Goal: Transaction & Acquisition: Subscribe to service/newsletter

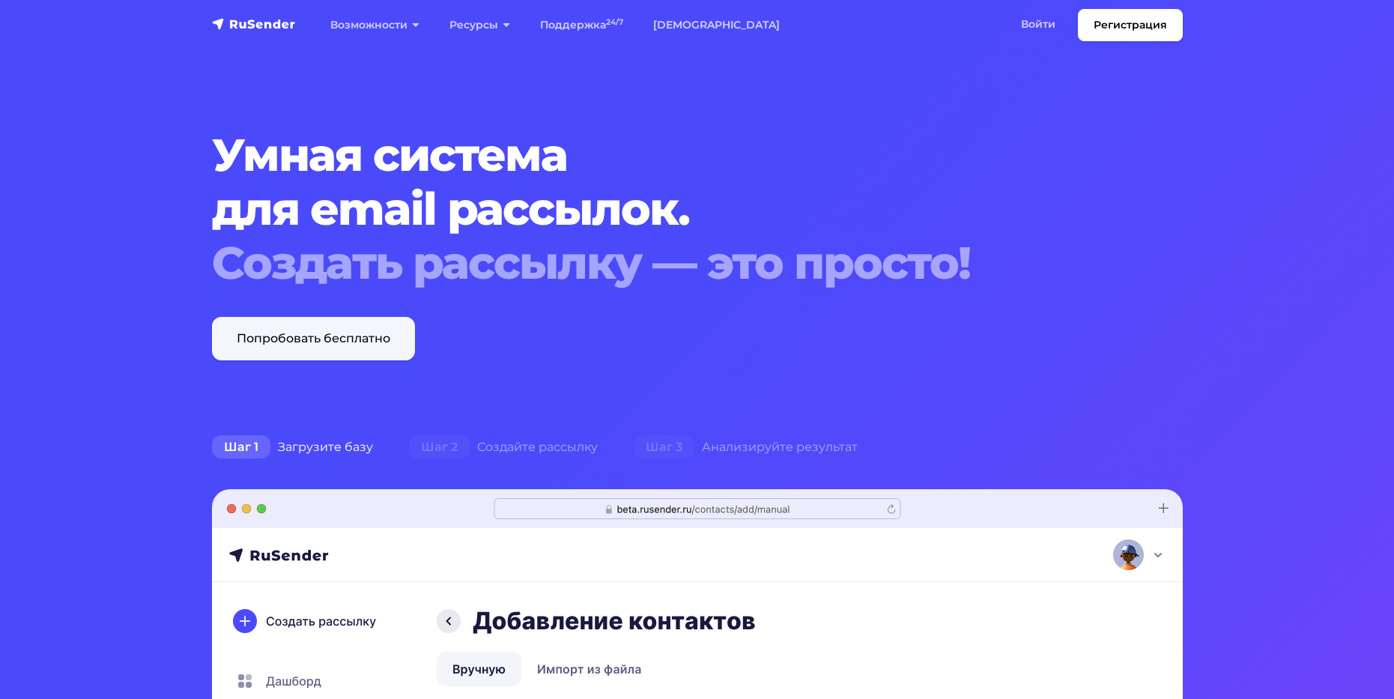
click at [362, 341] on link "Попробовать бесплатно" at bounding box center [313, 338] width 203 height 43
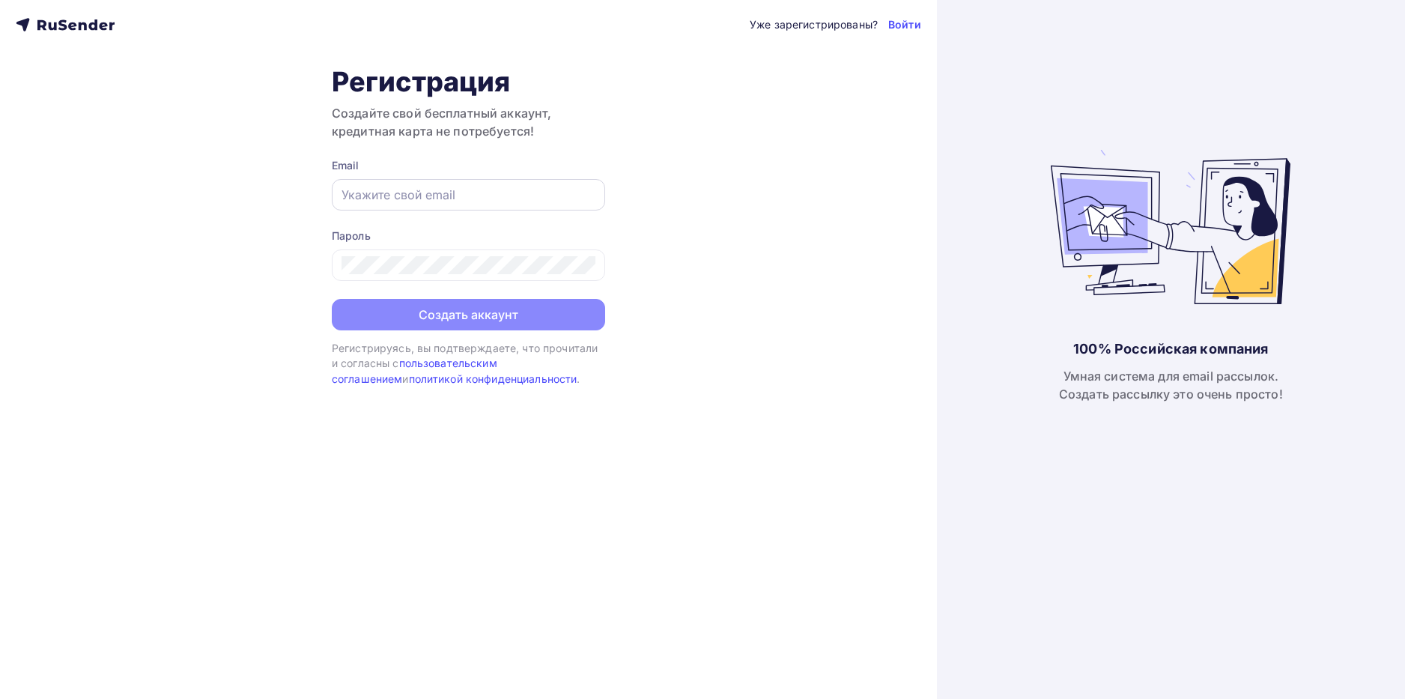
click at [501, 194] on input "text" at bounding box center [468, 195] width 254 height 18
type input "[EMAIL_ADDRESS][DOMAIN_NAME]"
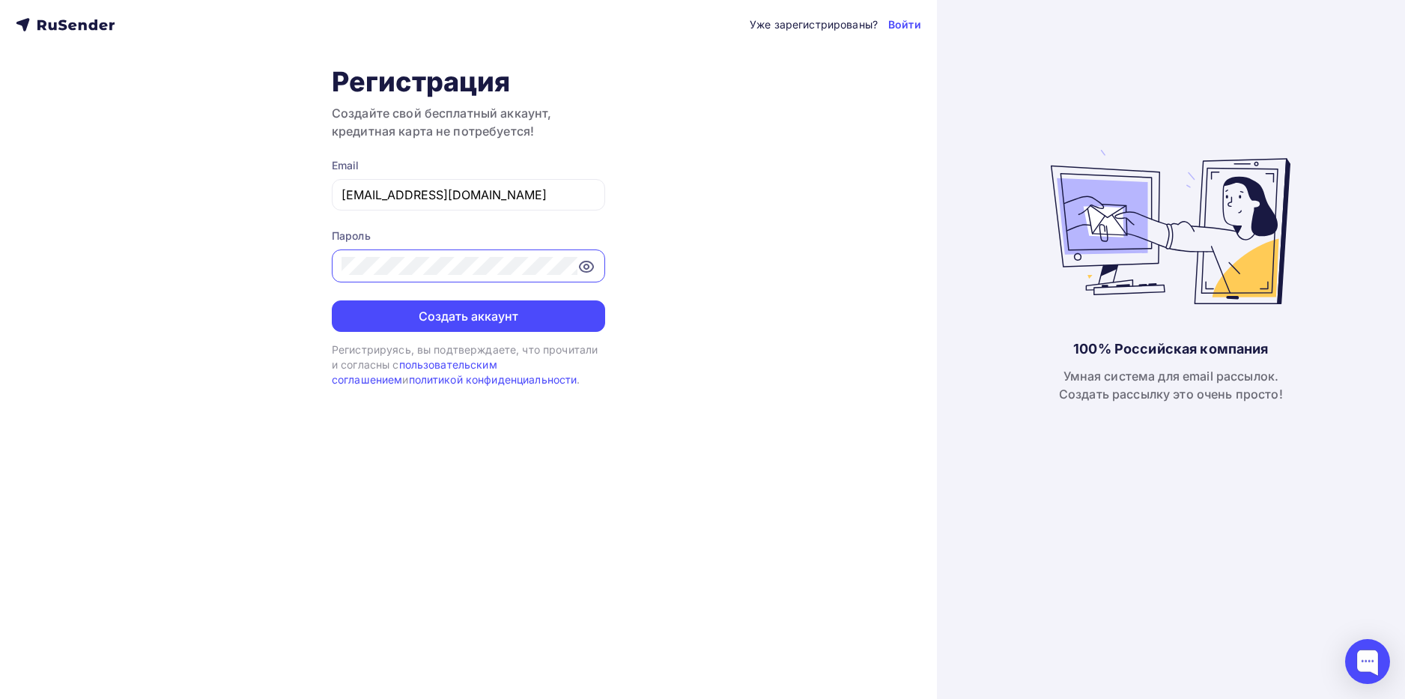
click at [586, 273] on icon at bounding box center [586, 267] width 18 height 18
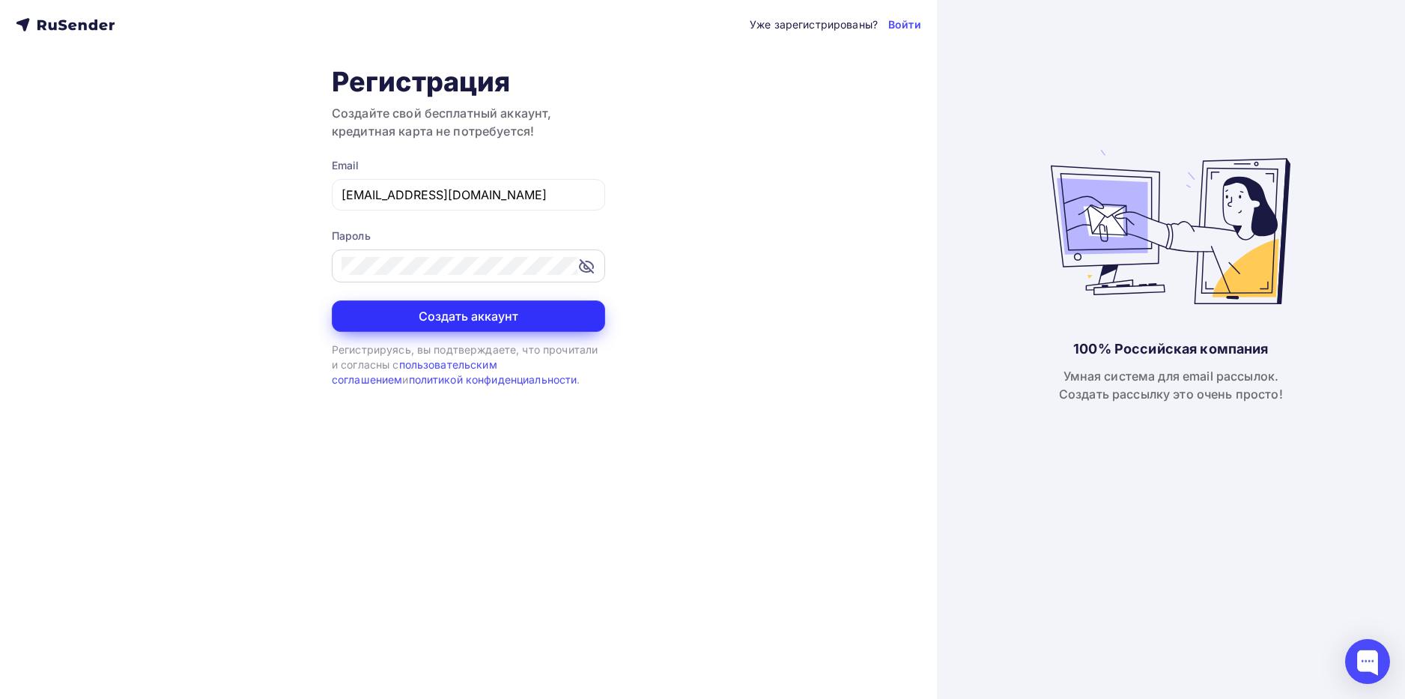
click at [501, 315] on button "Создать аккаунт" at bounding box center [468, 315] width 273 height 31
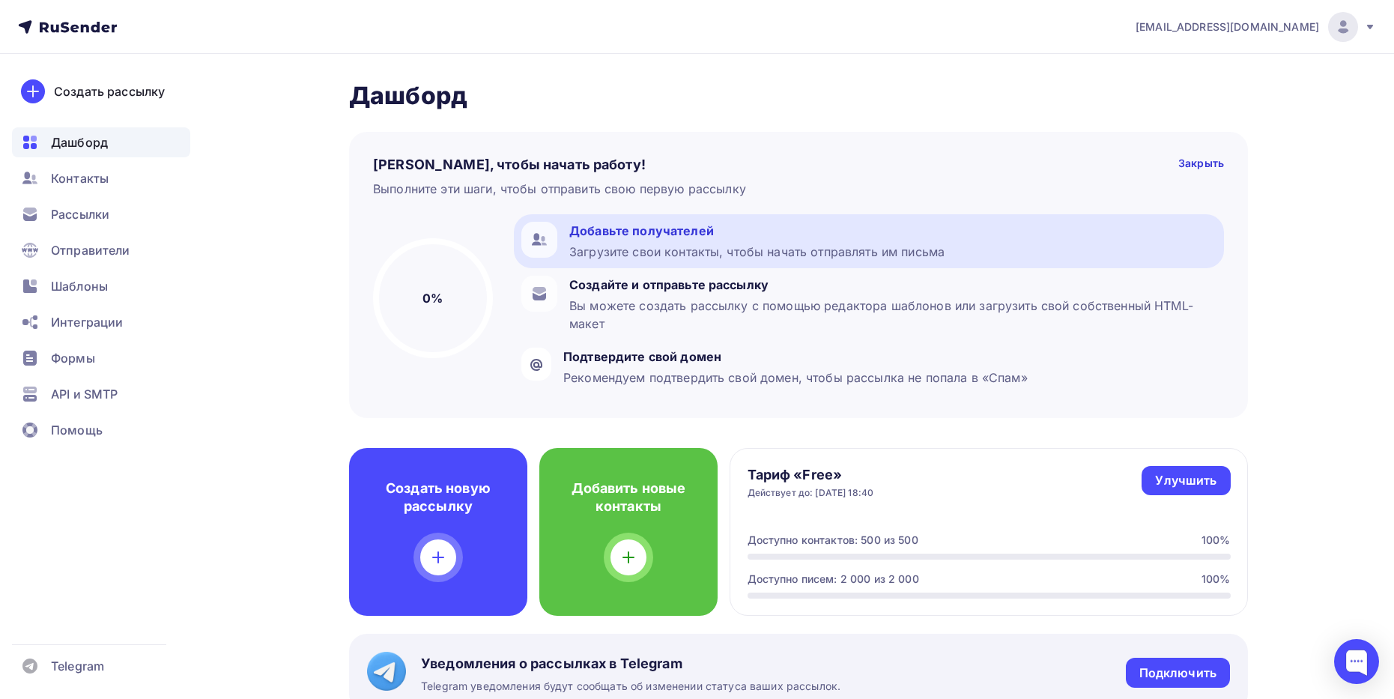
click at [678, 232] on div "Добавьте получателей" at bounding box center [756, 231] width 375 height 18
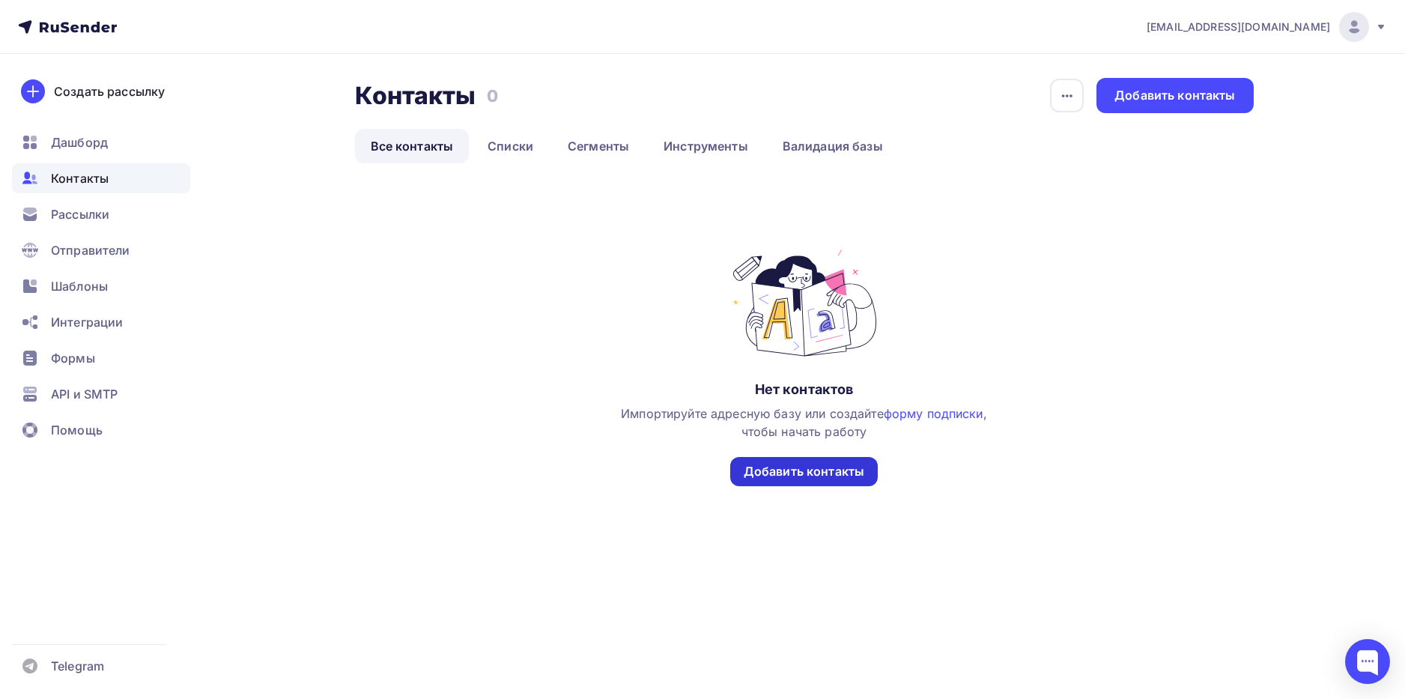
click at [798, 473] on div "Добавить контакты" at bounding box center [804, 471] width 121 height 17
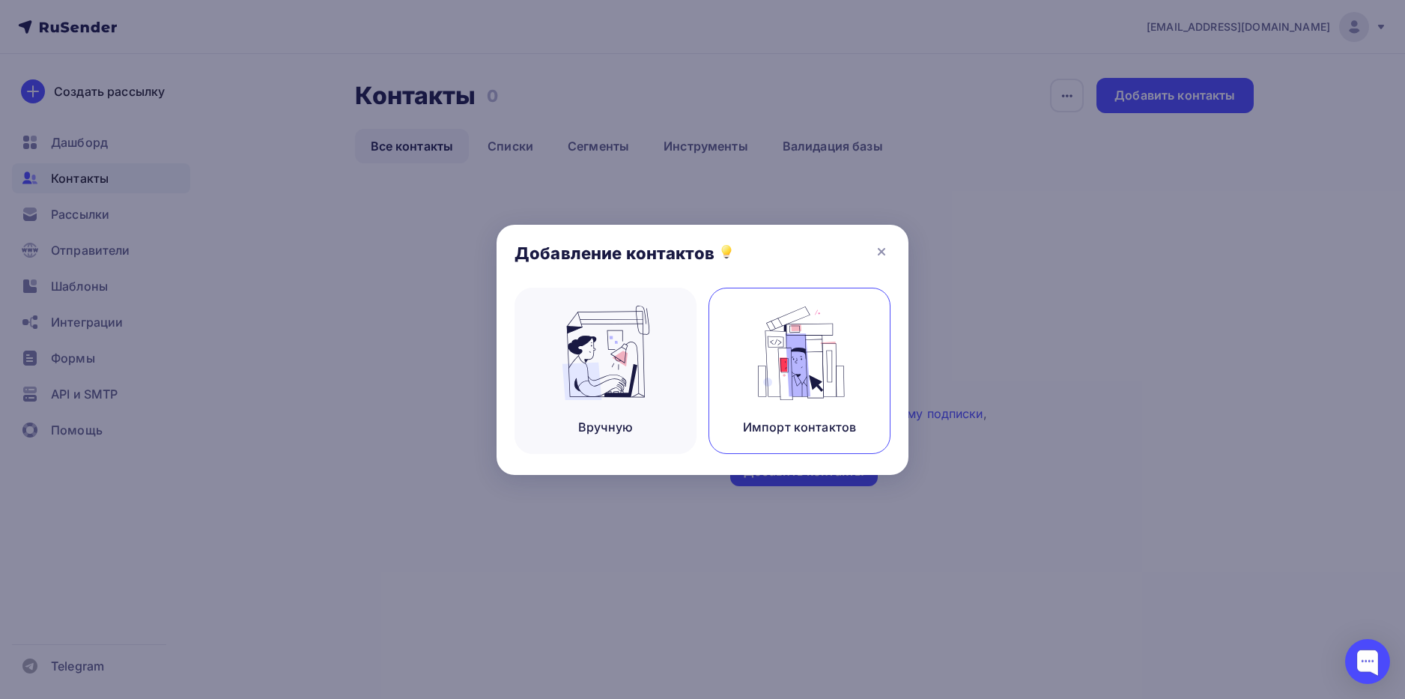
click at [824, 378] on img at bounding box center [800, 353] width 100 height 94
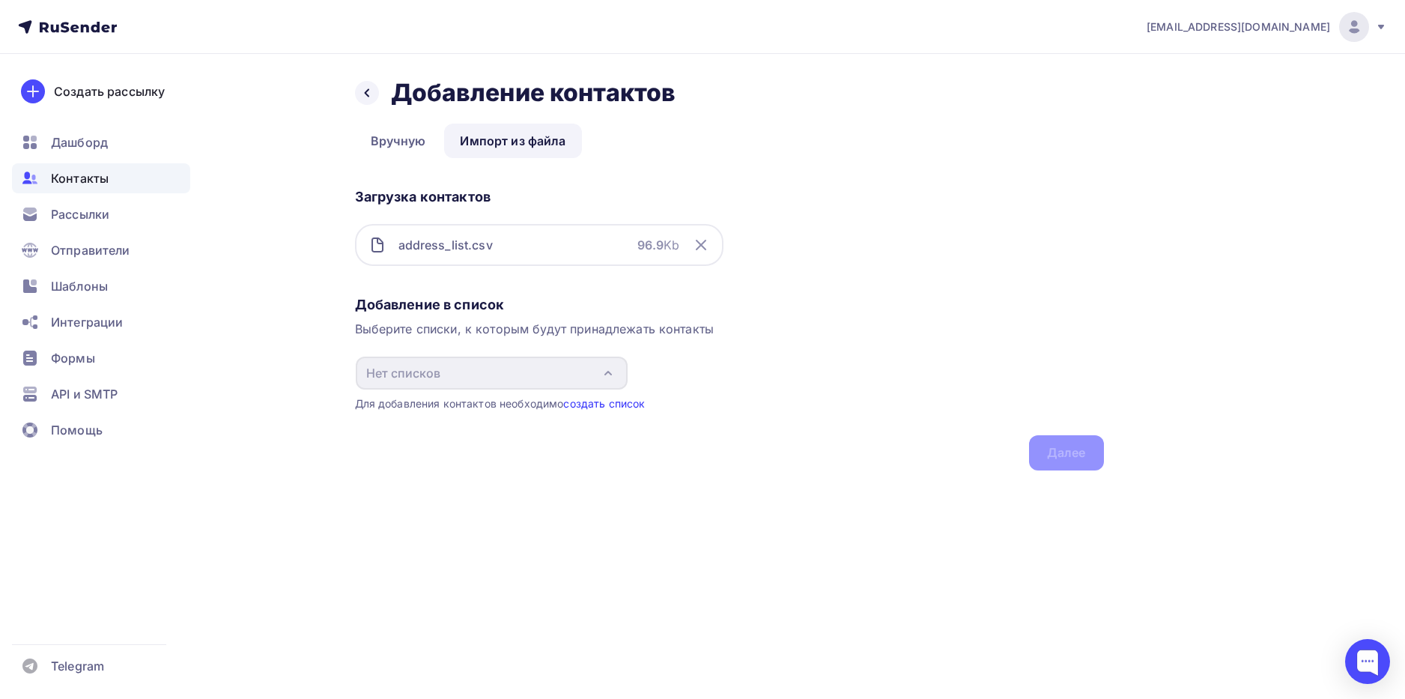
click at [599, 407] on link "создать список" at bounding box center [604, 403] width 82 height 13
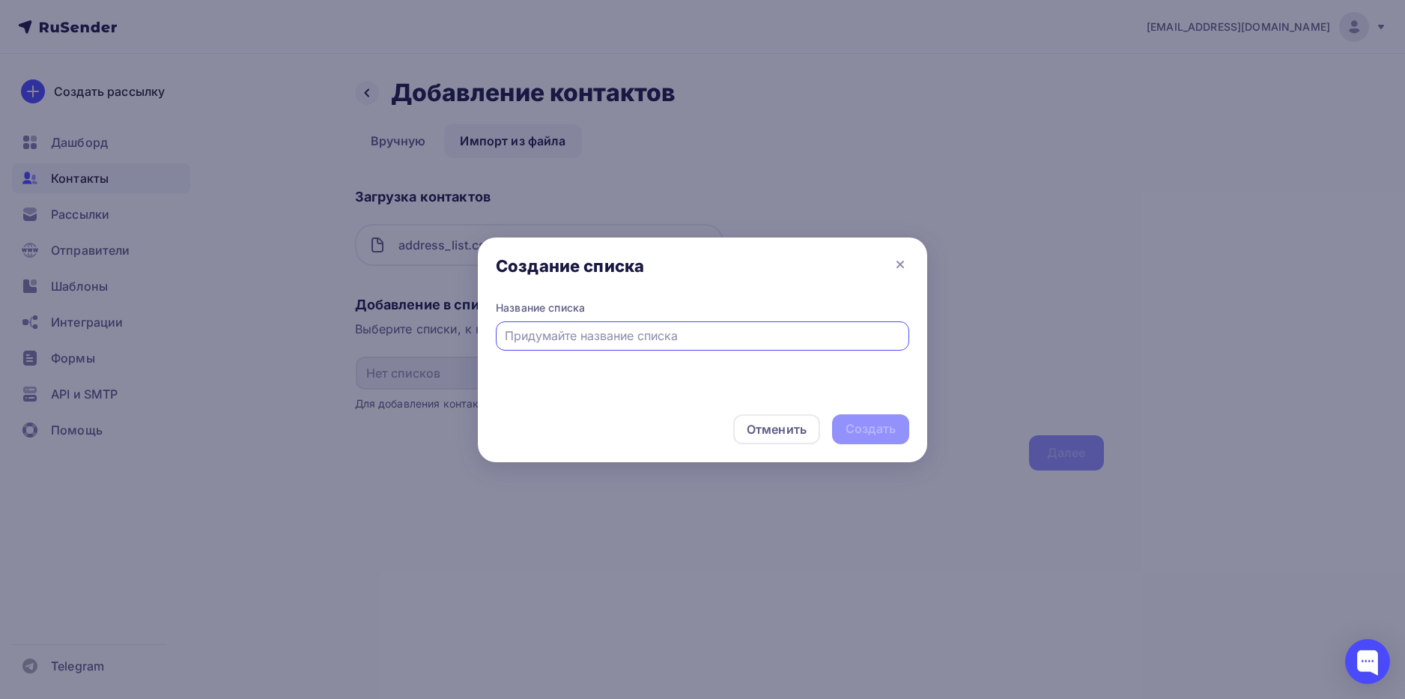
click at [574, 333] on input "text" at bounding box center [703, 336] width 396 height 18
drag, startPoint x: 580, startPoint y: 324, endPoint x: 489, endPoint y: 326, distance: 91.4
click at [489, 326] on div "Название списка Gjregfntkb" at bounding box center [702, 348] width 449 height 96
drag, startPoint x: 566, startPoint y: 337, endPoint x: 464, endPoint y: 338, distance: 102.6
click at [464, 338] on div "Создание списка Название списка Gjregfntkb Отменить Создать" at bounding box center [702, 349] width 1405 height 699
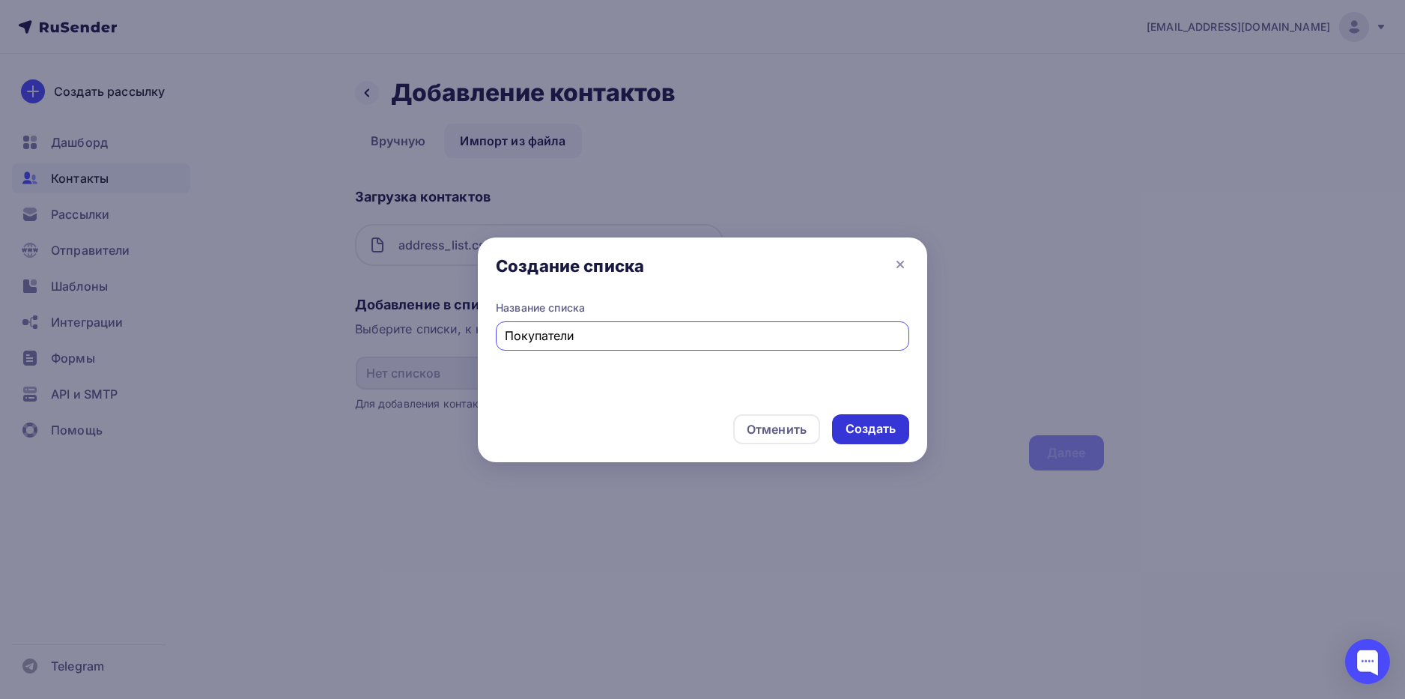
type input "Покупатели"
click at [869, 425] on div "Создать" at bounding box center [870, 428] width 50 height 17
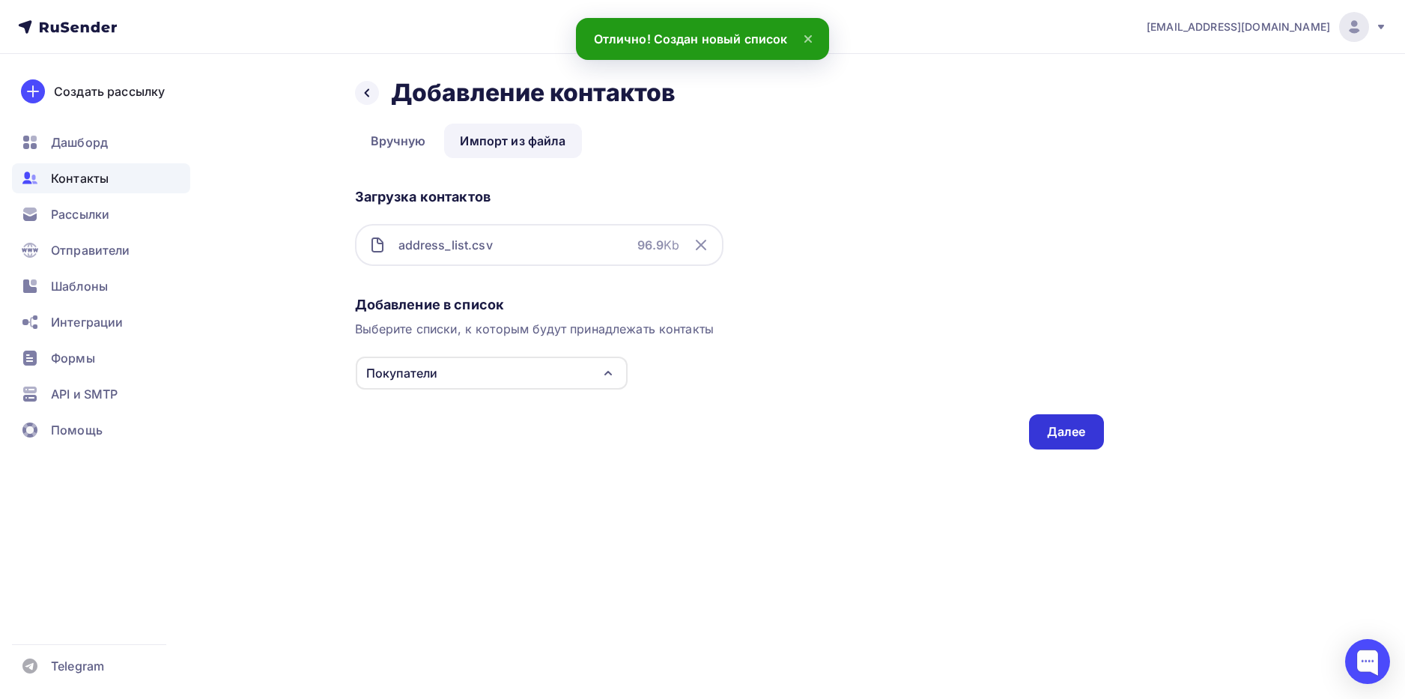
click at [1093, 428] on div "Далее" at bounding box center [1066, 431] width 75 height 35
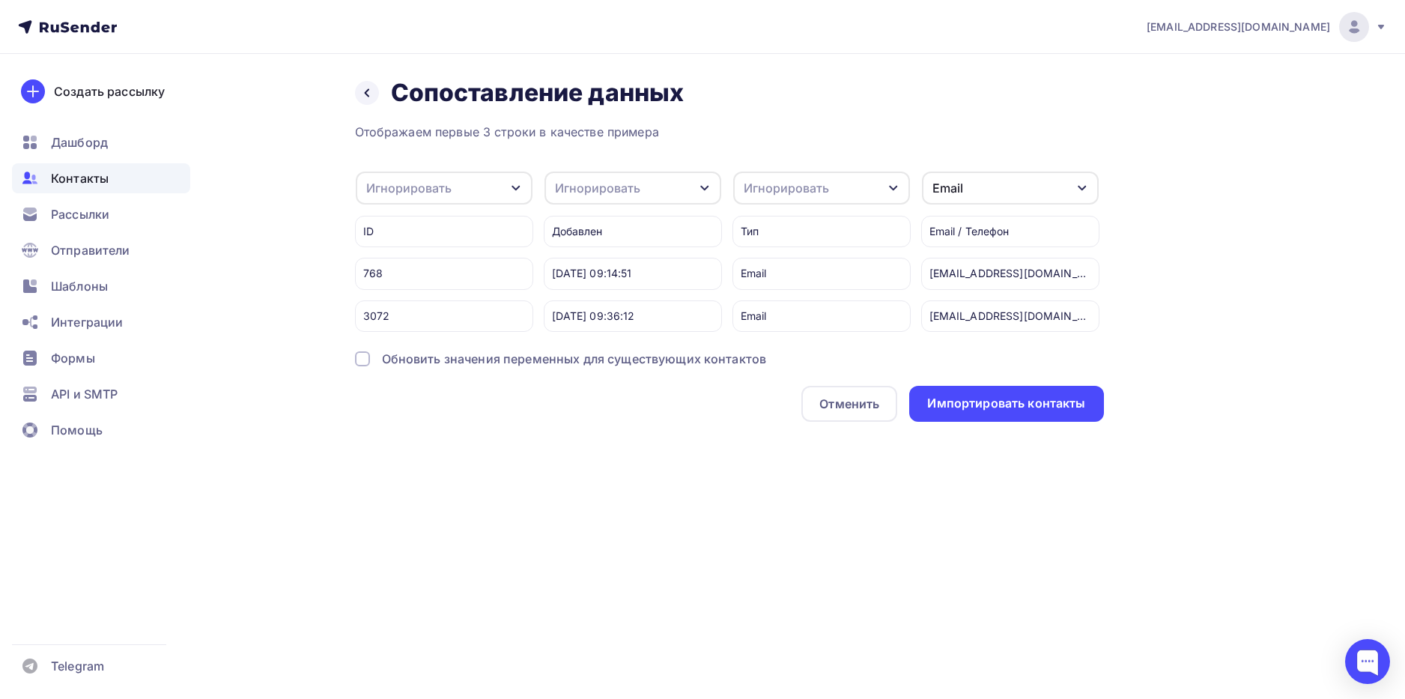
click at [366, 366] on div at bounding box center [362, 358] width 15 height 15
click at [999, 412] on div "Импортировать контакты" at bounding box center [1006, 403] width 158 height 17
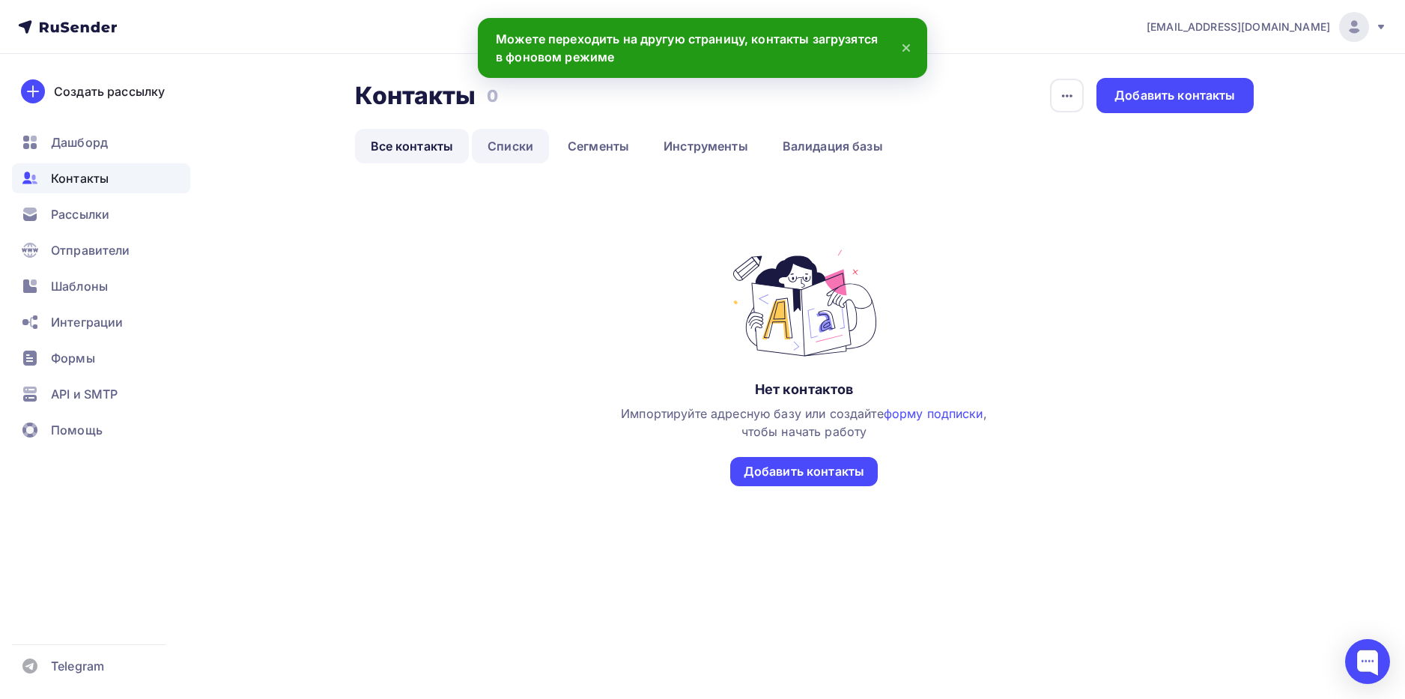
click at [513, 146] on link "Списки" at bounding box center [510, 146] width 77 height 34
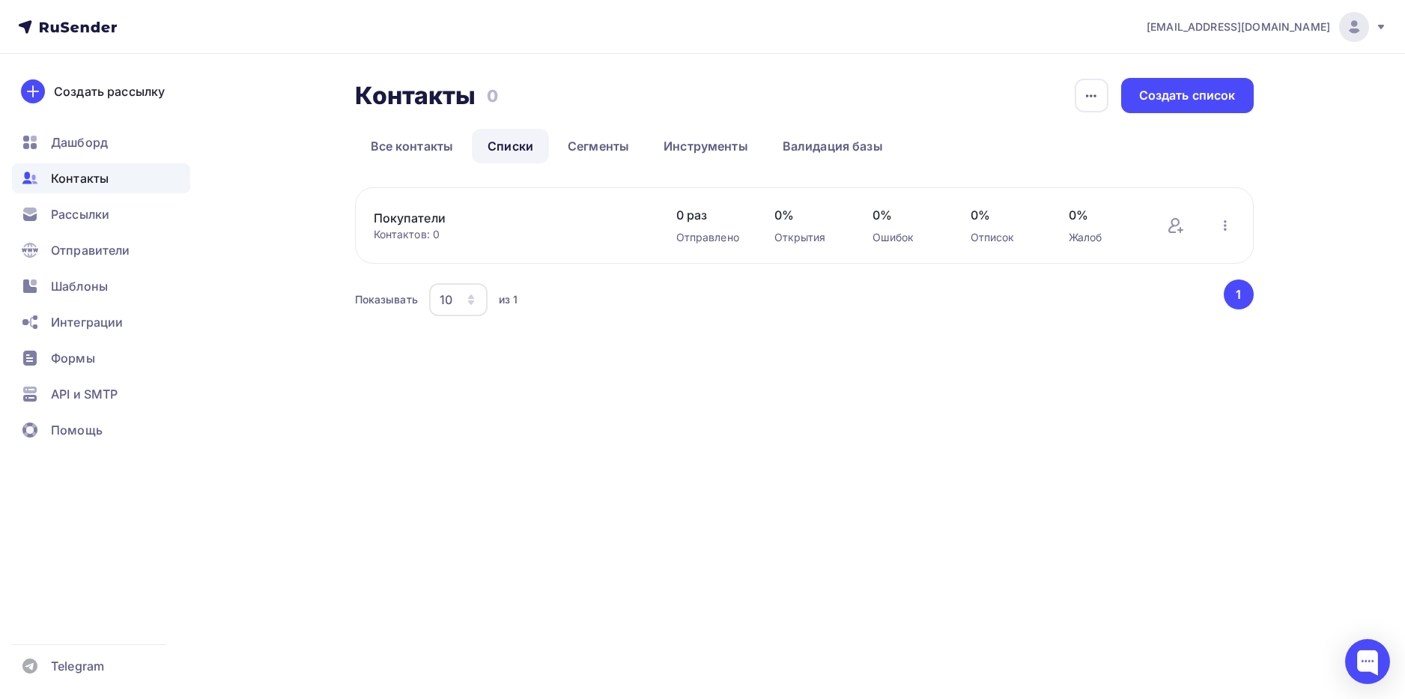
click at [427, 224] on link "Покупатели" at bounding box center [501, 218] width 255 height 18
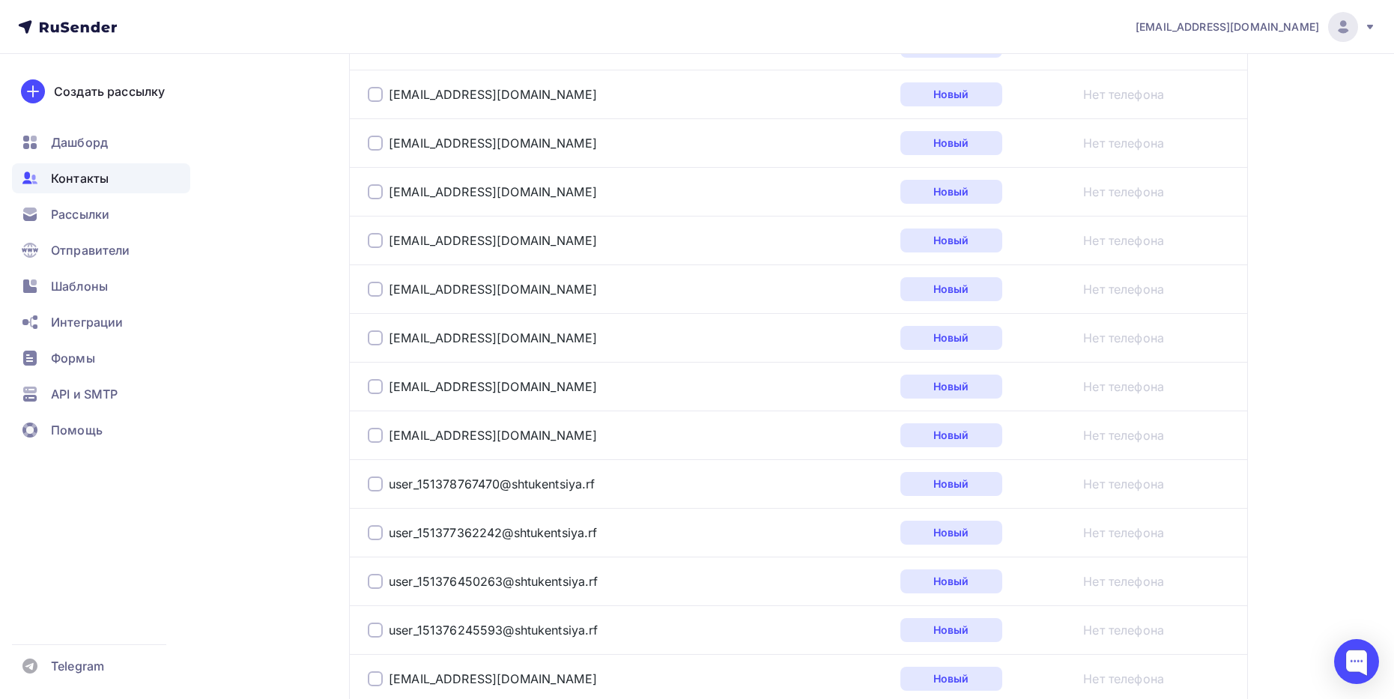
scroll to position [1573, 0]
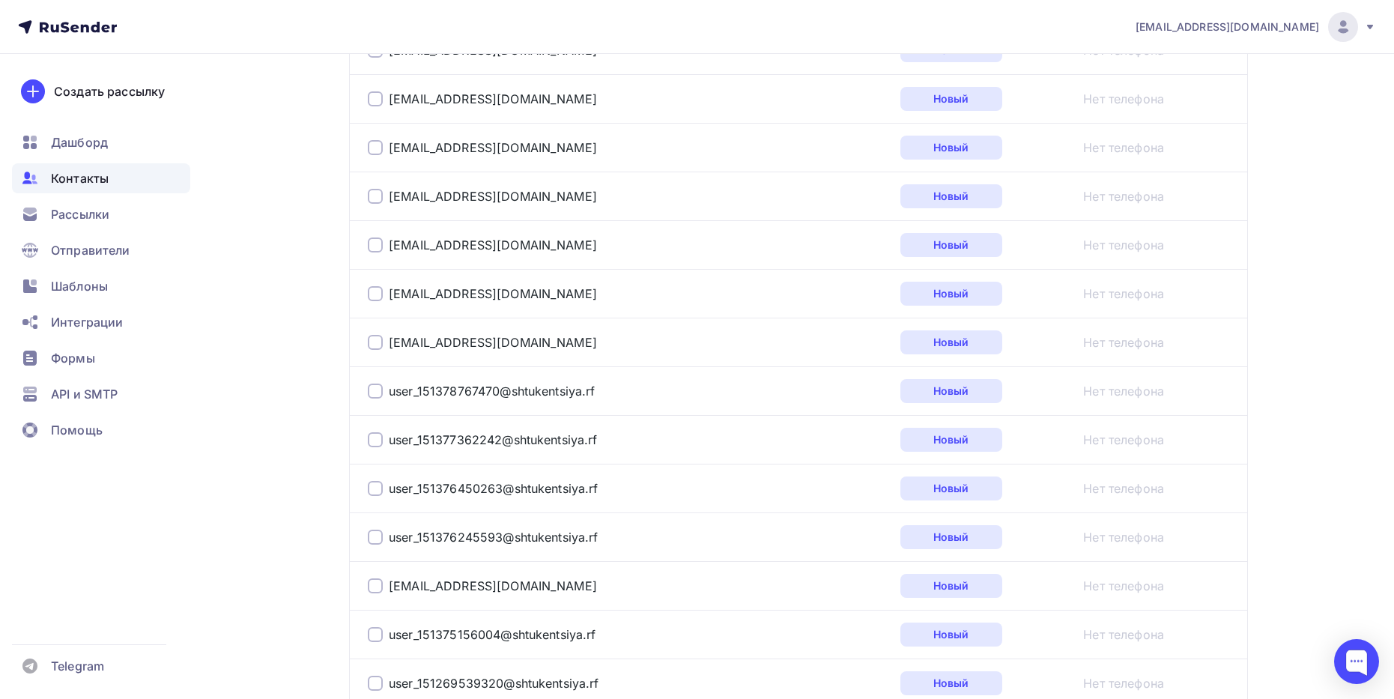
click at [376, 389] on div at bounding box center [375, 390] width 15 height 15
click at [368, 441] on div at bounding box center [375, 439] width 15 height 15
click at [368, 484] on div at bounding box center [375, 488] width 15 height 15
click at [372, 533] on div at bounding box center [375, 536] width 15 height 15
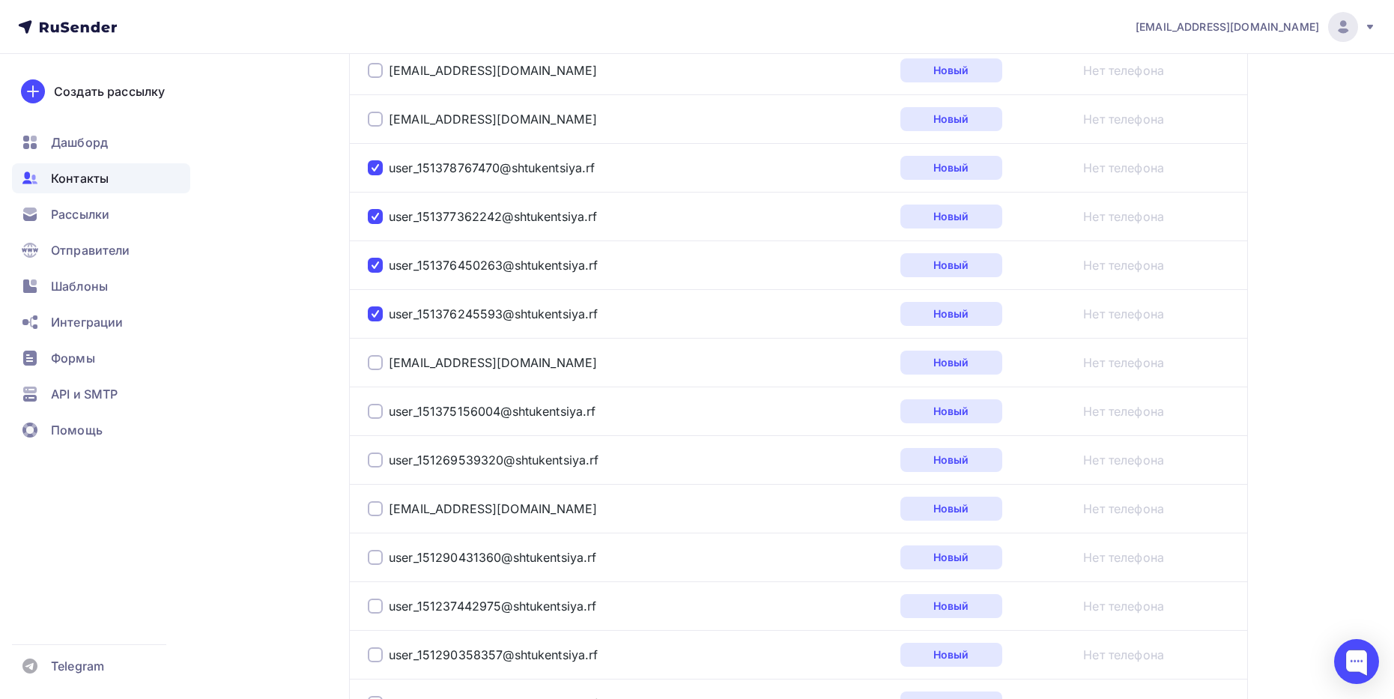
scroll to position [1797, 0]
click at [376, 408] on div at bounding box center [375, 409] width 15 height 15
click at [378, 460] on div at bounding box center [375, 458] width 15 height 15
click at [376, 553] on div at bounding box center [375, 555] width 15 height 15
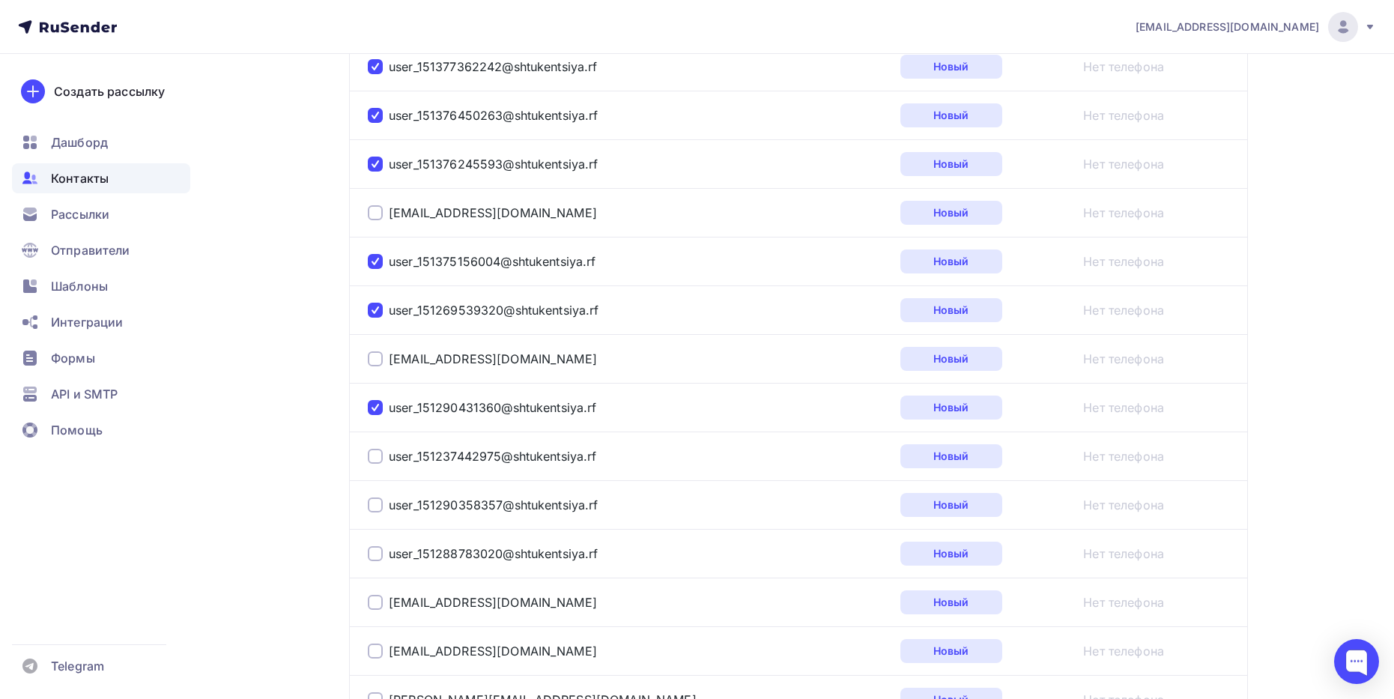
scroll to position [1947, 0]
click at [377, 452] on div at bounding box center [375, 454] width 15 height 15
click at [371, 502] on div at bounding box center [375, 503] width 15 height 15
click at [374, 555] on div at bounding box center [375, 551] width 15 height 15
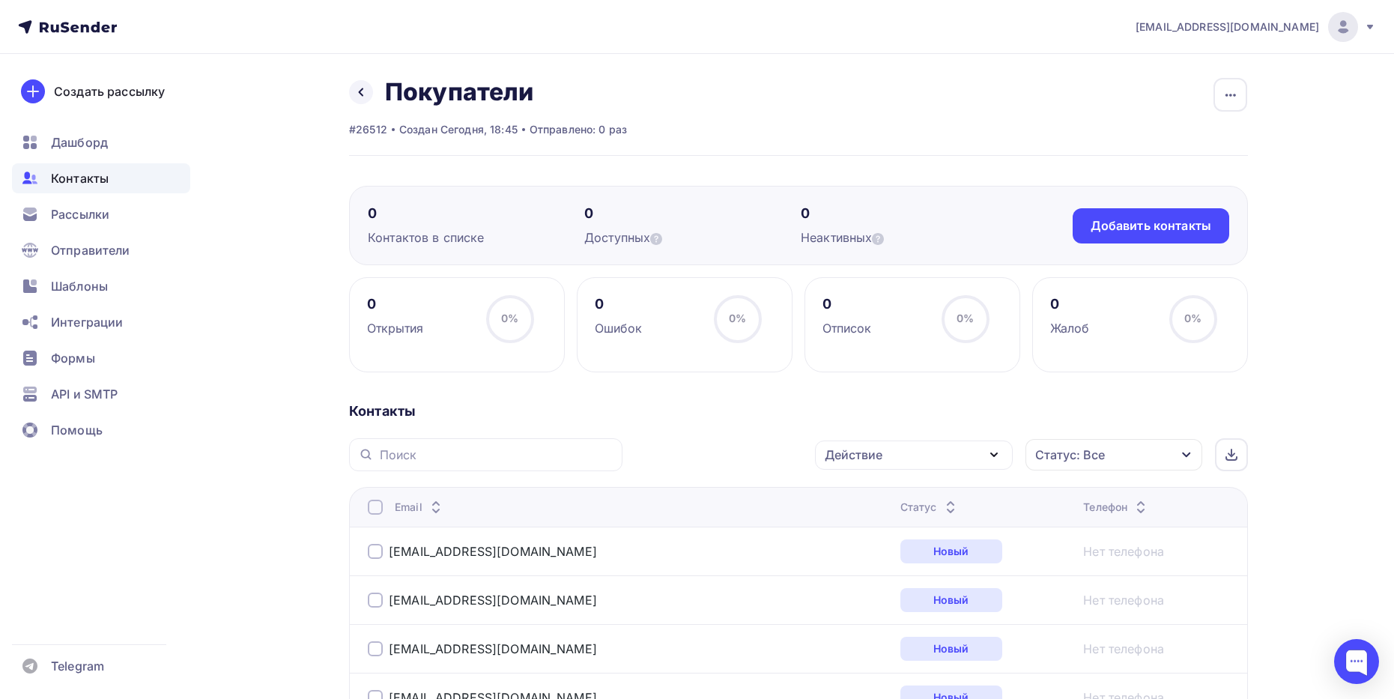
scroll to position [0, 0]
click at [989, 453] on icon "button" at bounding box center [994, 455] width 18 height 18
click at [857, 556] on div "Удалить" at bounding box center [857, 559] width 49 height 18
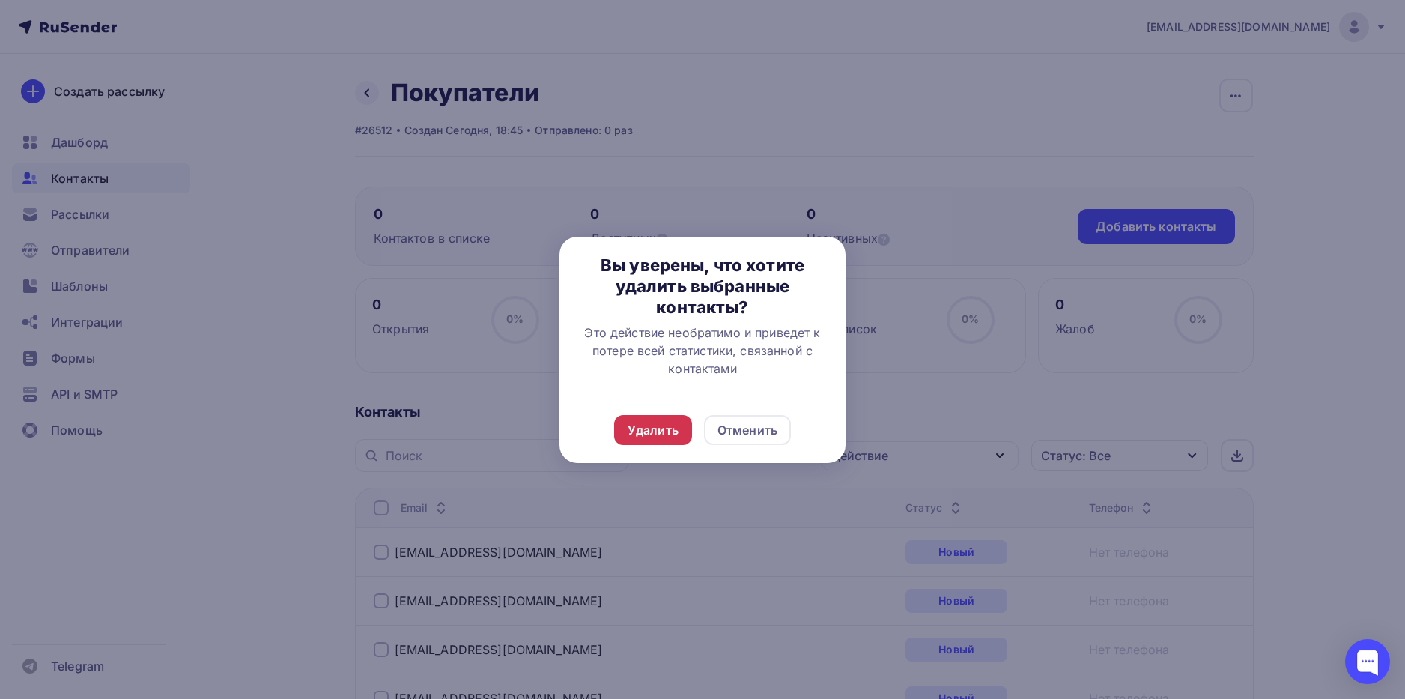
click at [659, 429] on div "Удалить" at bounding box center [653, 430] width 51 height 18
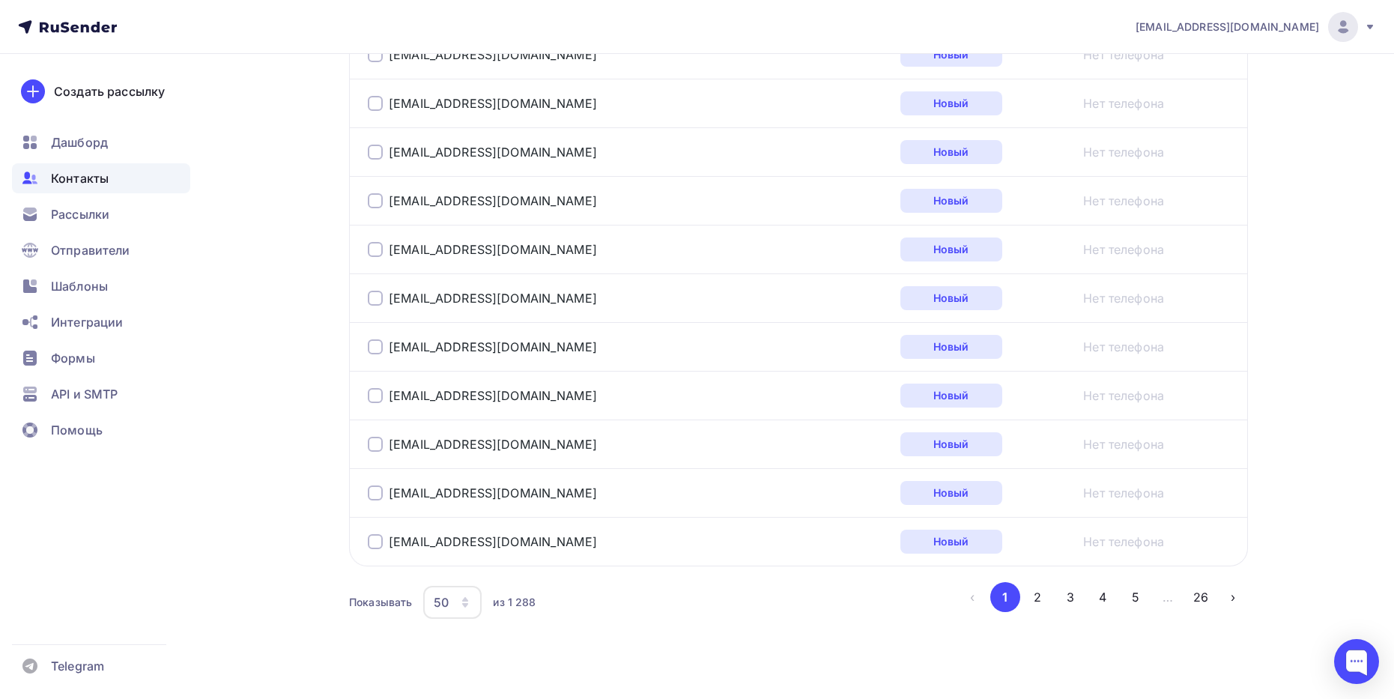
scroll to position [2396, 0]
click at [1034, 596] on button "2" at bounding box center [1037, 596] width 30 height 30
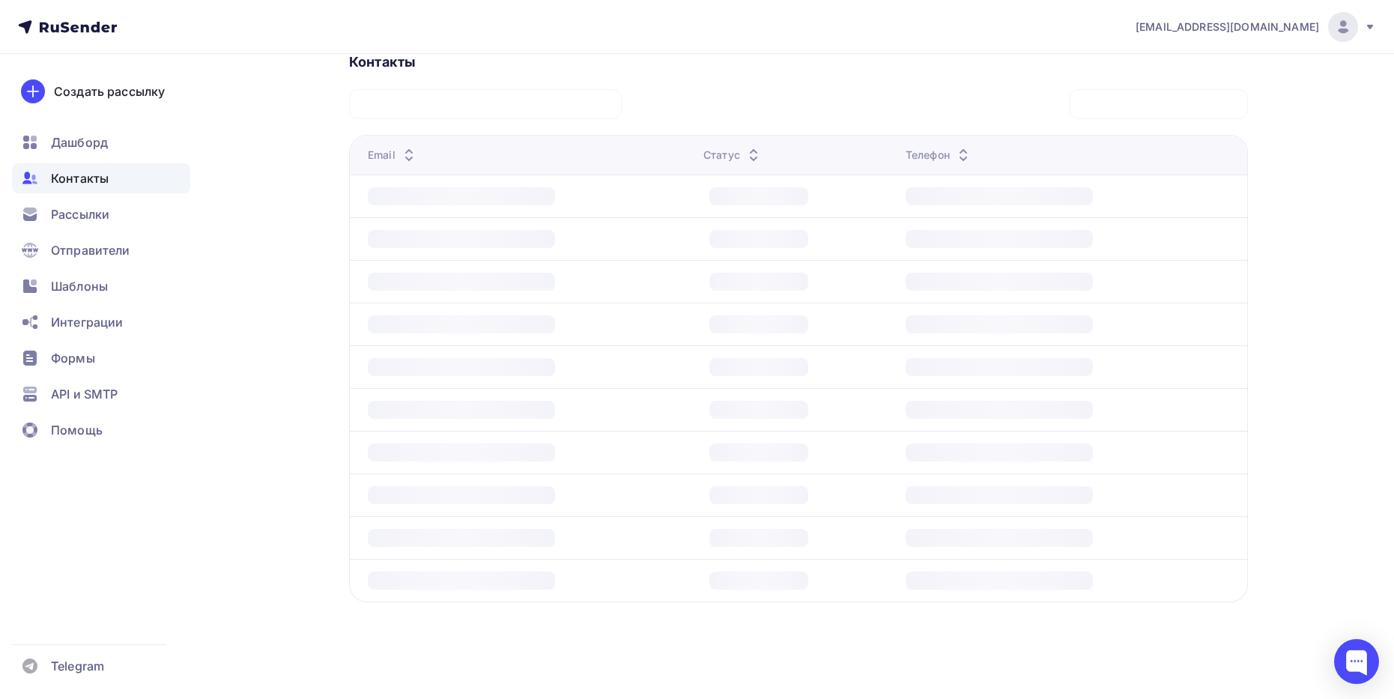
scroll to position [350, 0]
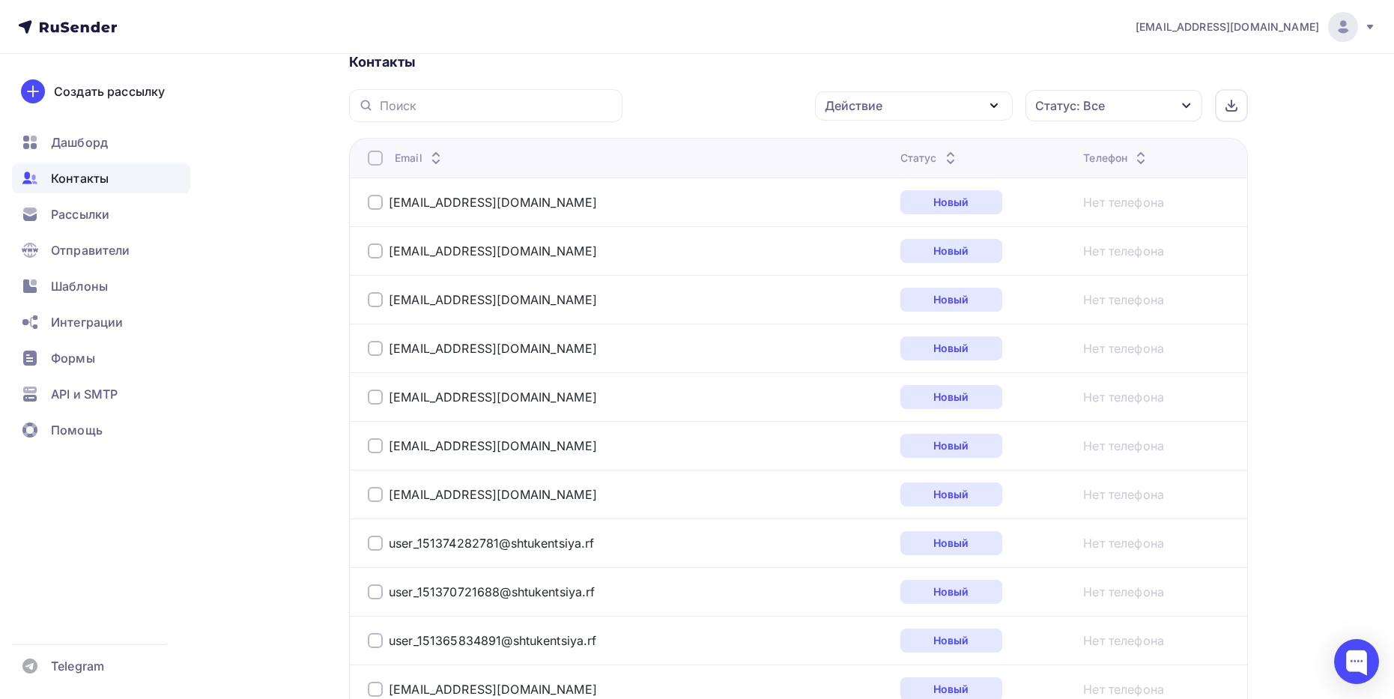
click at [377, 543] on div at bounding box center [375, 542] width 15 height 15
click at [371, 594] on div at bounding box center [375, 591] width 15 height 15
click at [377, 646] on div at bounding box center [375, 640] width 15 height 15
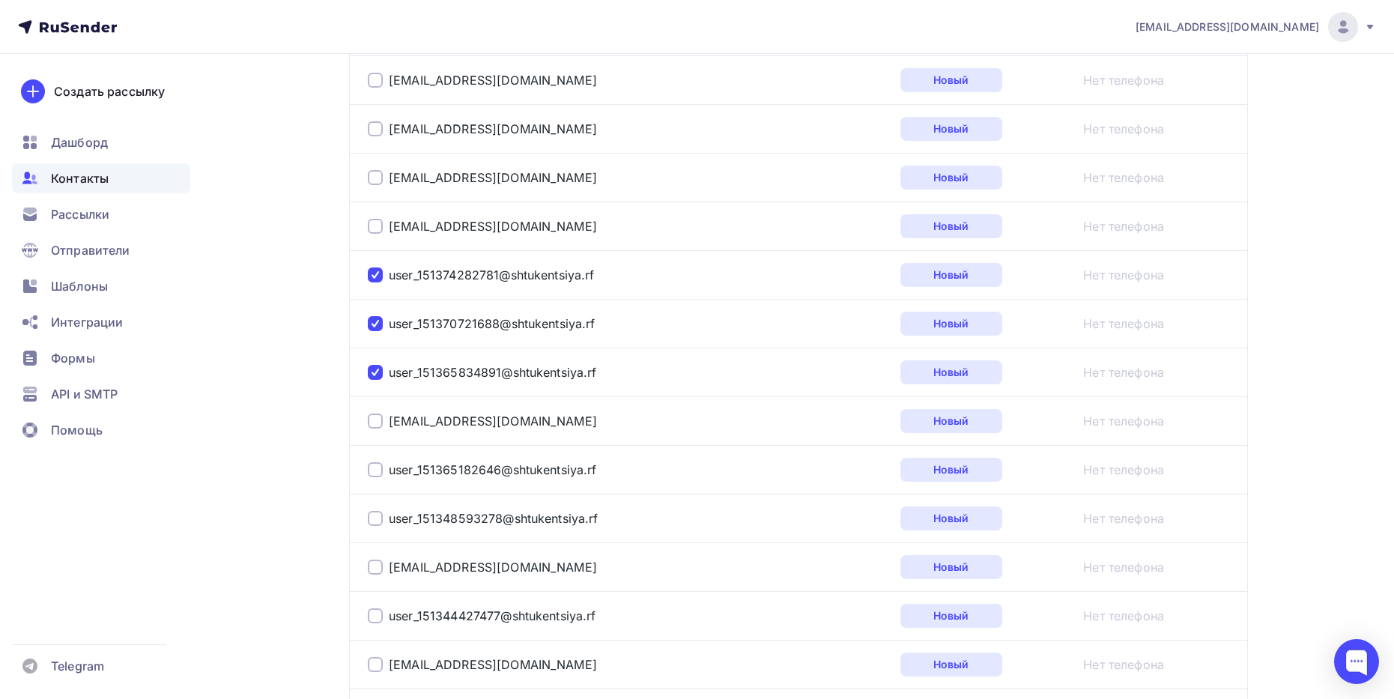
scroll to position [649, 0]
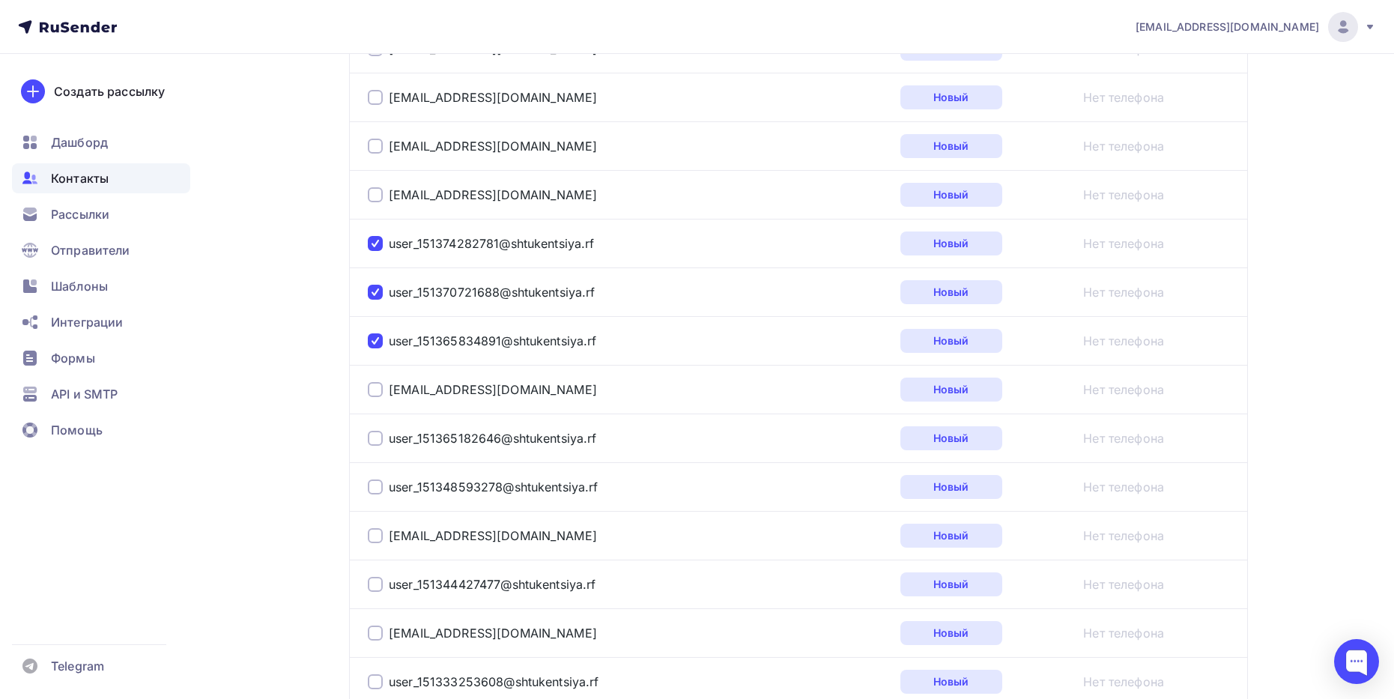
click at [365, 441] on td "user_151365182646@shtukentsiya.rf" at bounding box center [621, 437] width 545 height 49
click at [374, 445] on div at bounding box center [375, 438] width 15 height 15
click at [374, 486] on div at bounding box center [375, 486] width 15 height 15
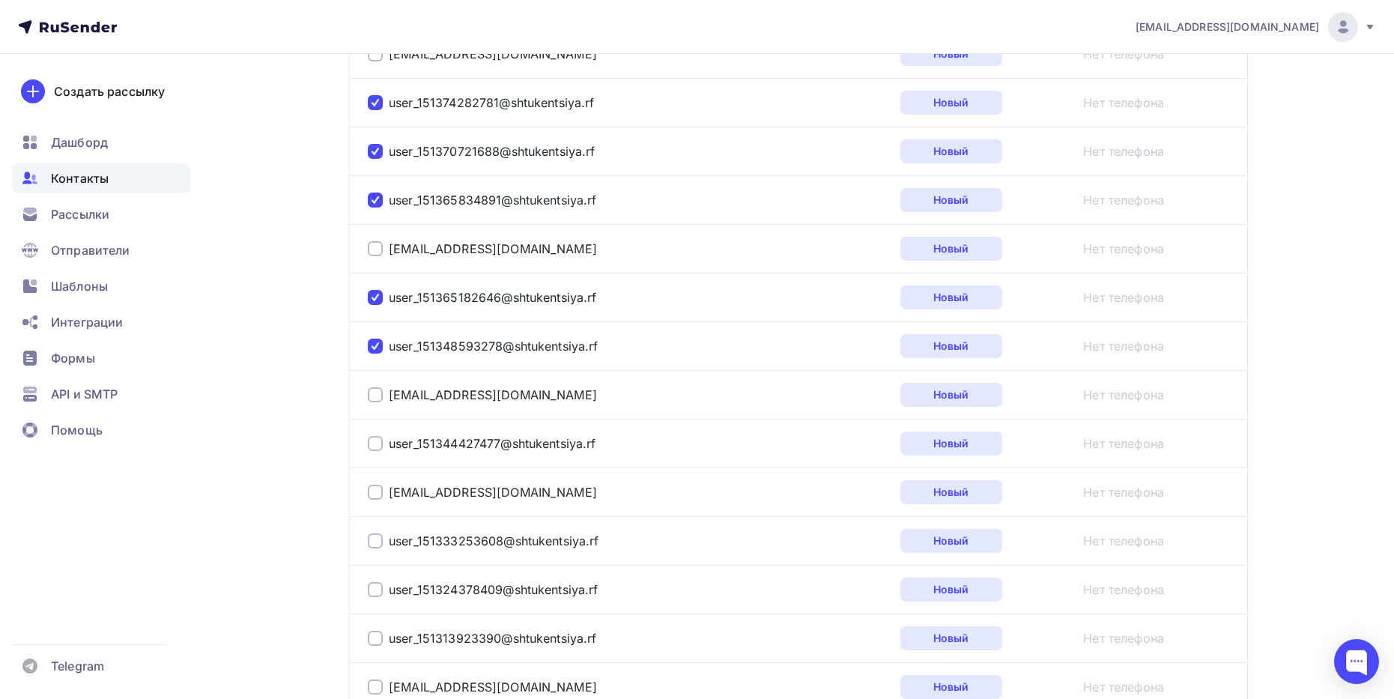
scroll to position [799, 0]
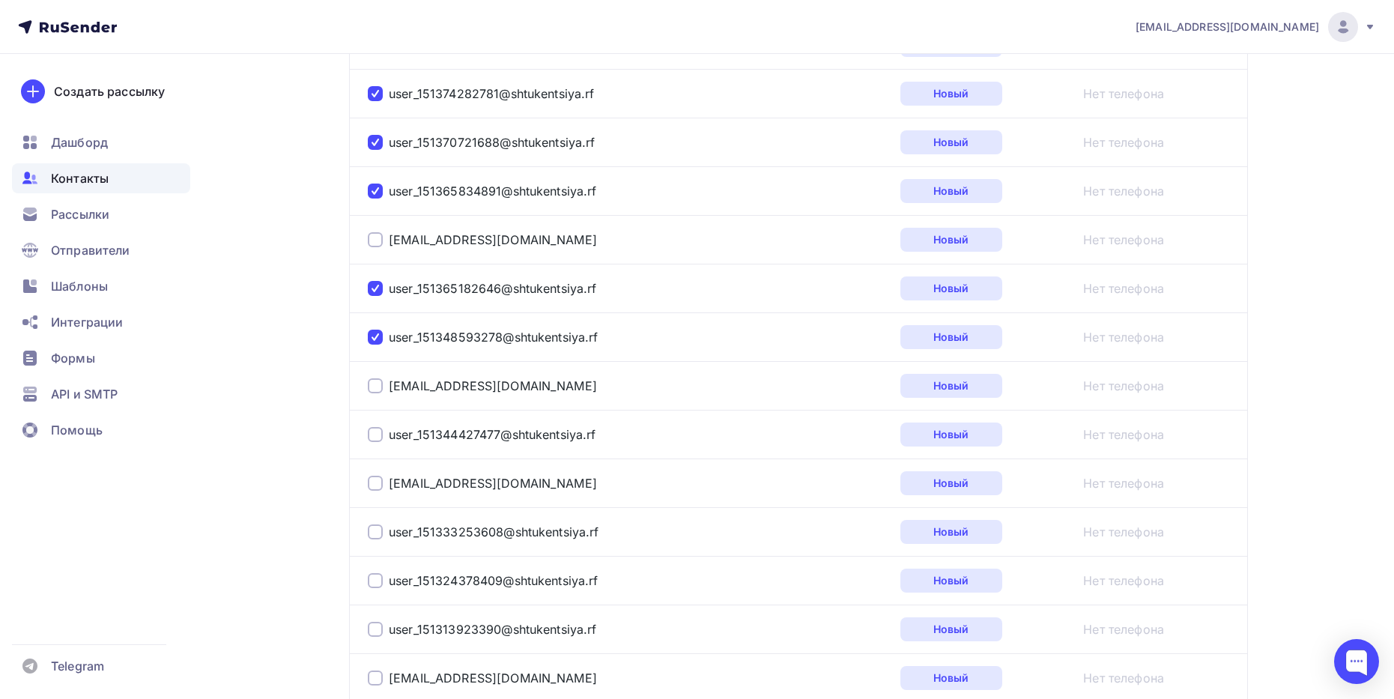
click at [371, 430] on div at bounding box center [375, 434] width 15 height 15
click at [369, 532] on div at bounding box center [375, 531] width 15 height 15
click at [380, 582] on div at bounding box center [375, 580] width 15 height 15
click at [370, 632] on div at bounding box center [375, 629] width 15 height 15
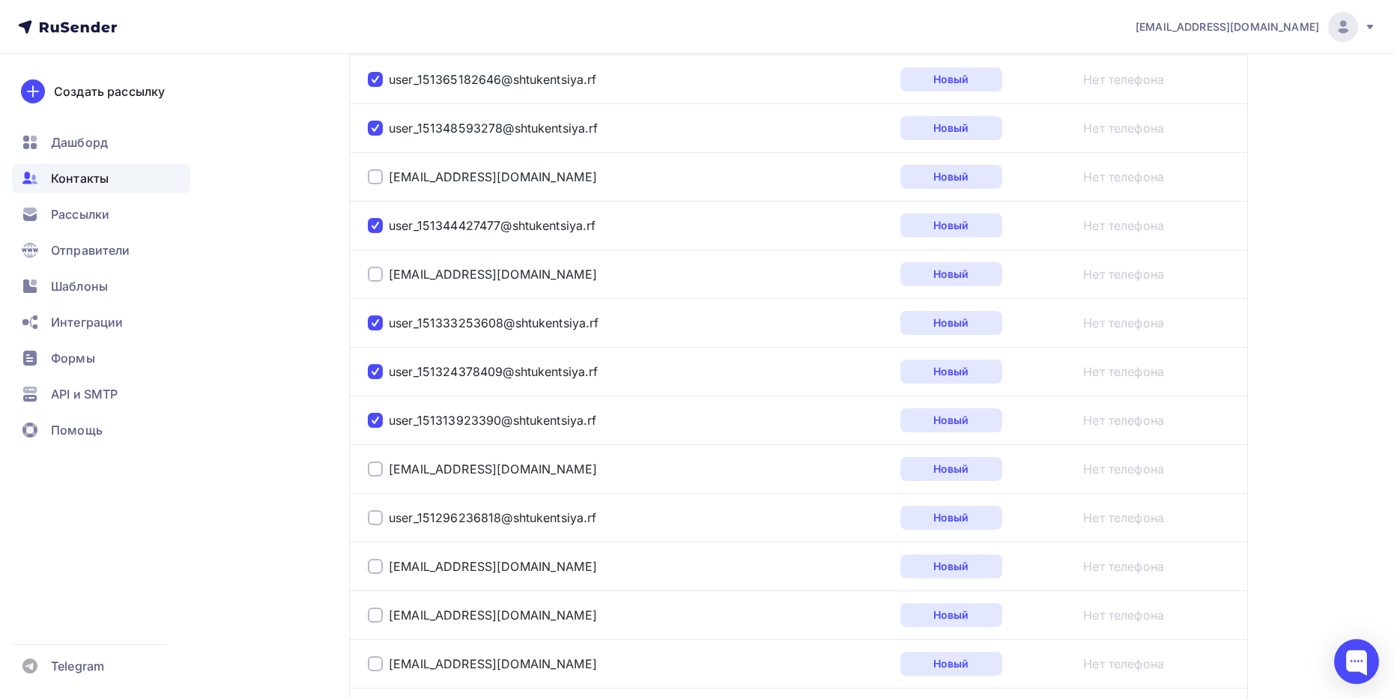
scroll to position [1024, 0]
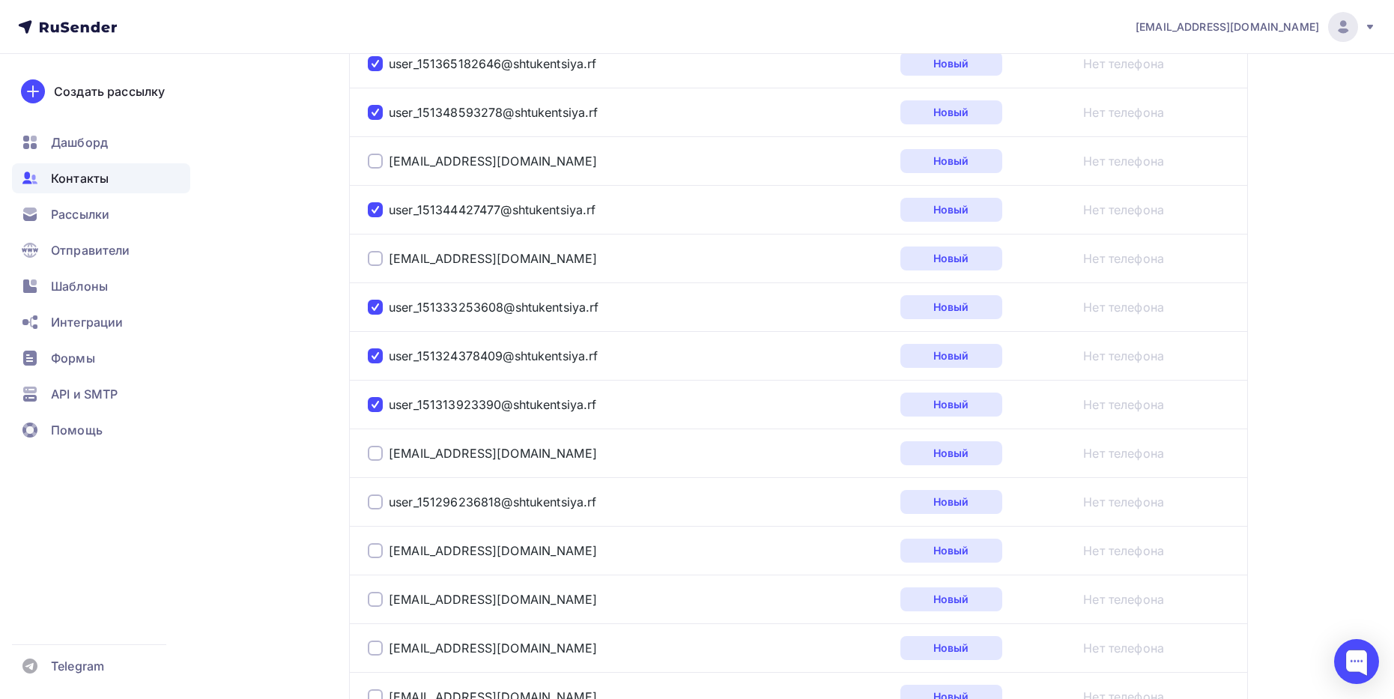
click at [377, 505] on div at bounding box center [375, 501] width 15 height 15
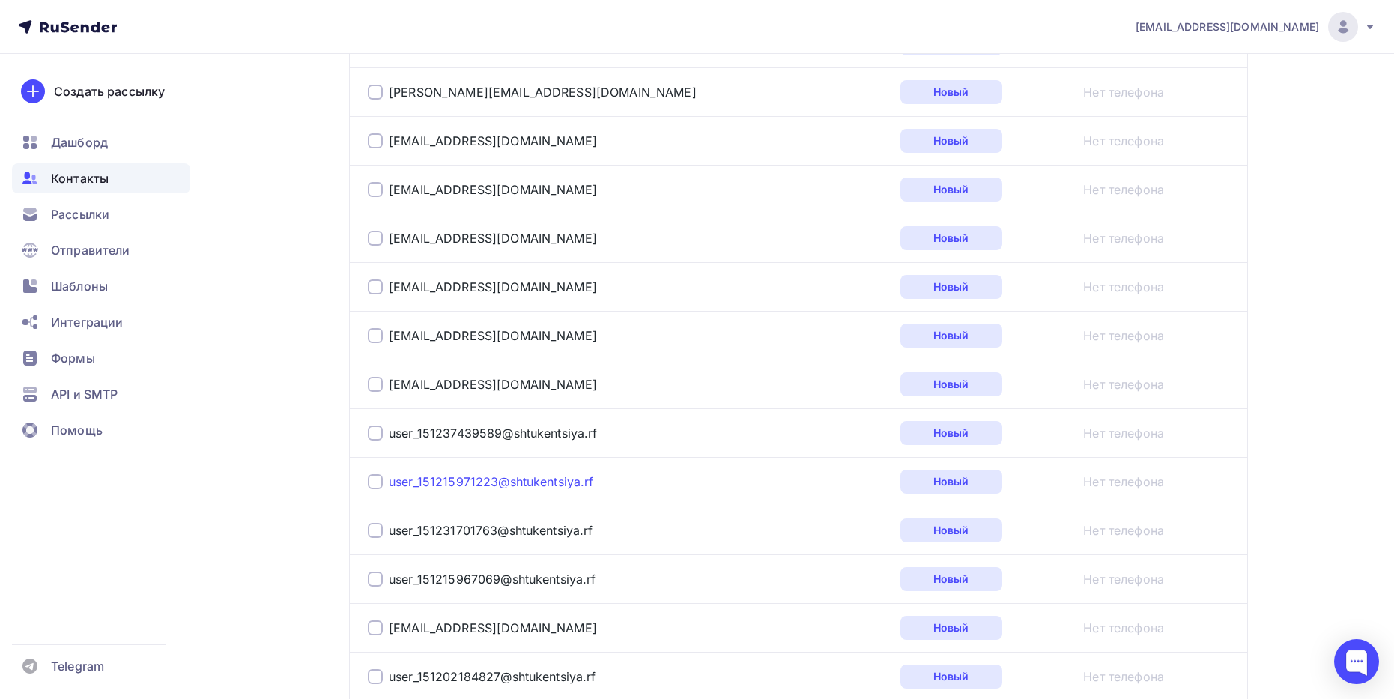
scroll to position [2072, 0]
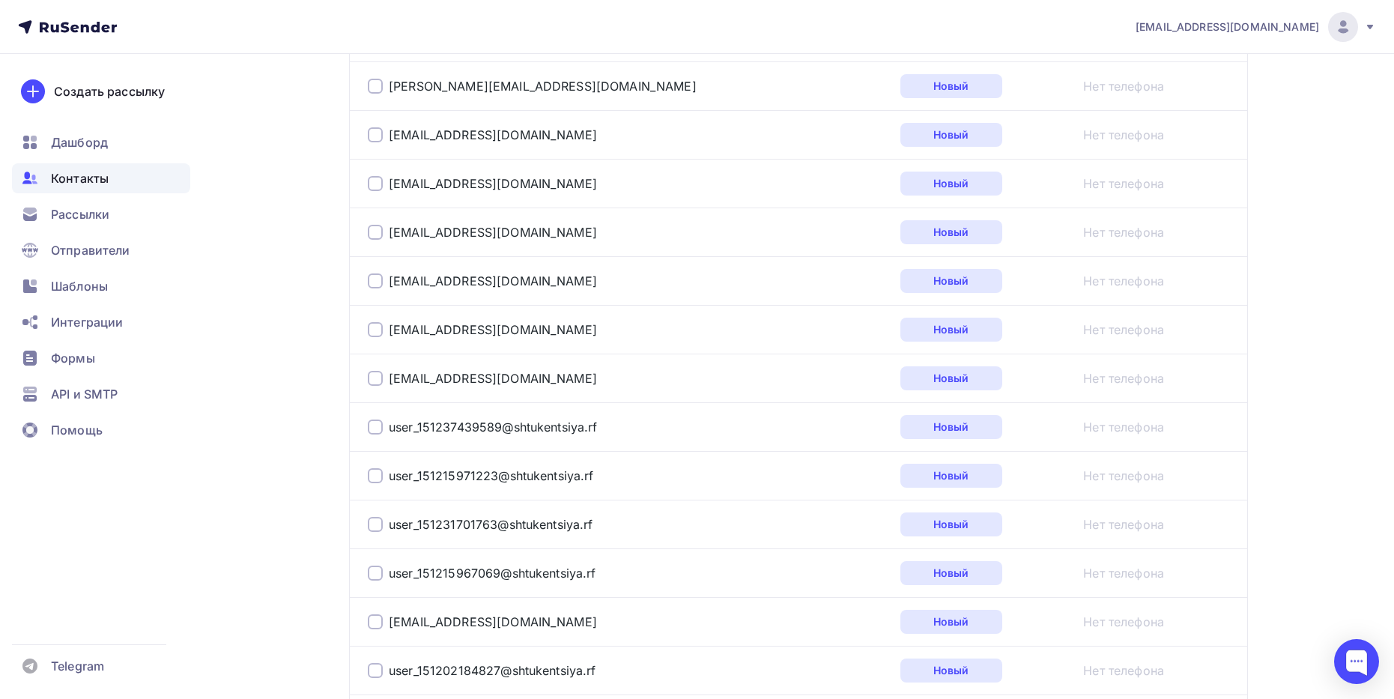
click at [377, 422] on div at bounding box center [375, 426] width 15 height 15
drag, startPoint x: 382, startPoint y: 476, endPoint x: 371, endPoint y: 494, distance: 21.2
click at [382, 476] on div at bounding box center [375, 475] width 15 height 15
click at [377, 528] on div at bounding box center [375, 524] width 15 height 15
click at [379, 574] on div at bounding box center [375, 572] width 15 height 15
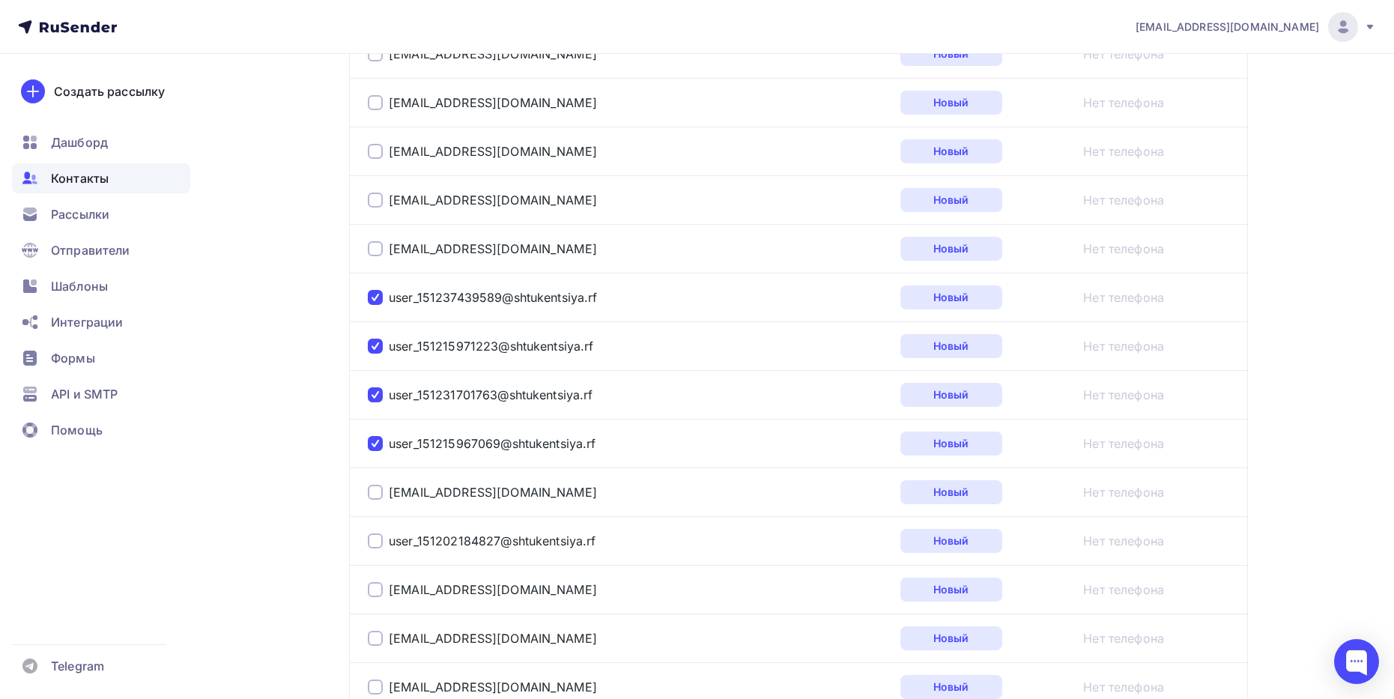
scroll to position [2222, 0]
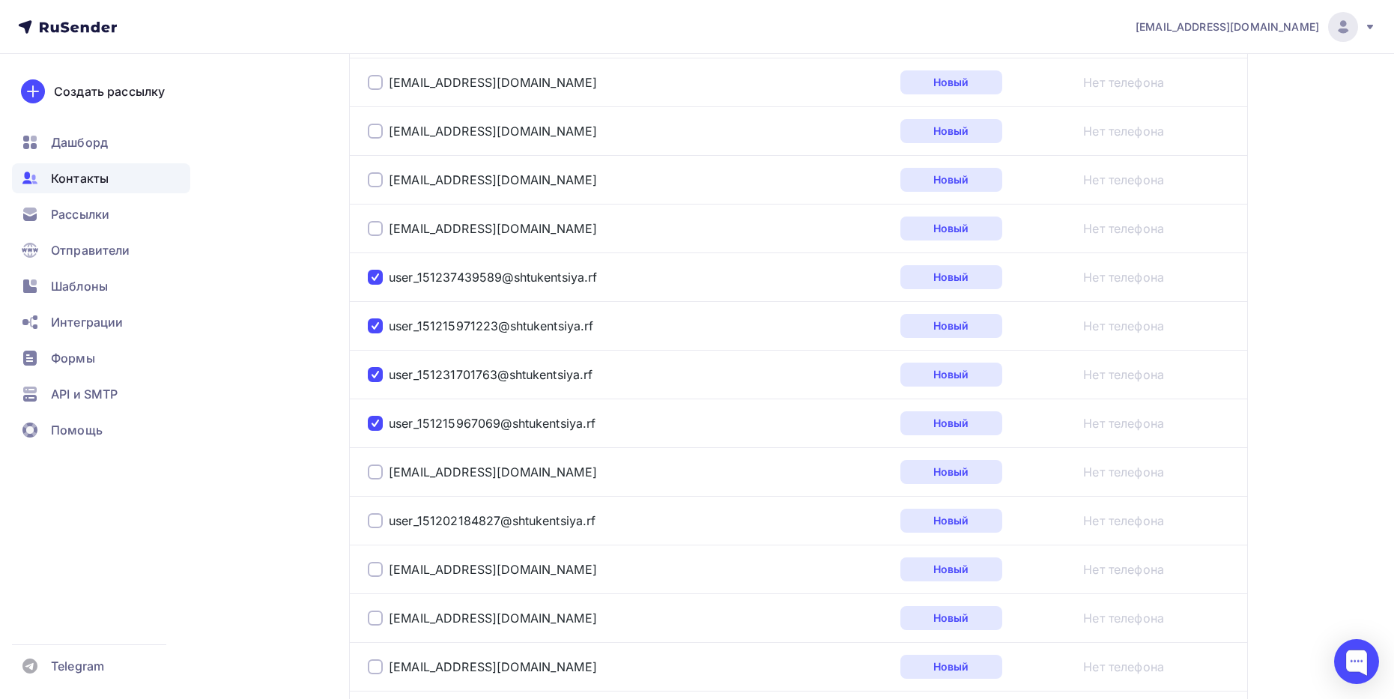
click at [373, 517] on div at bounding box center [375, 520] width 15 height 15
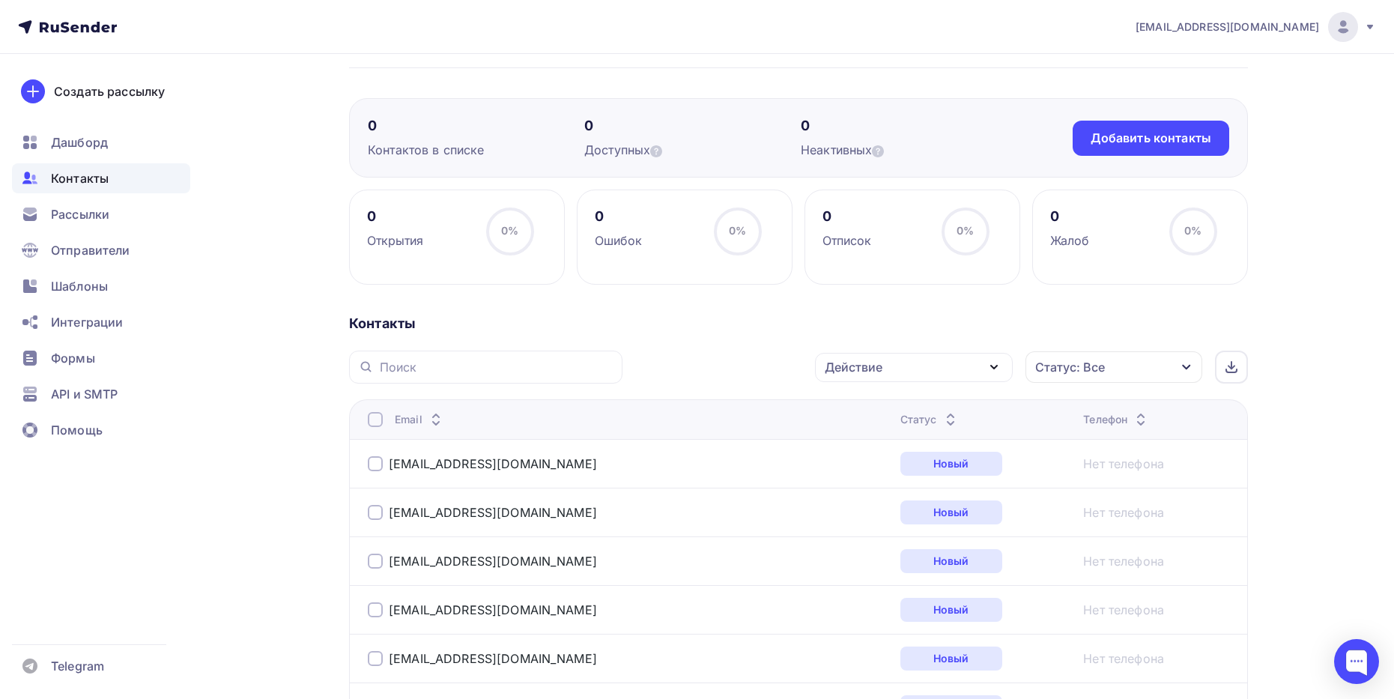
scroll to position [0, 0]
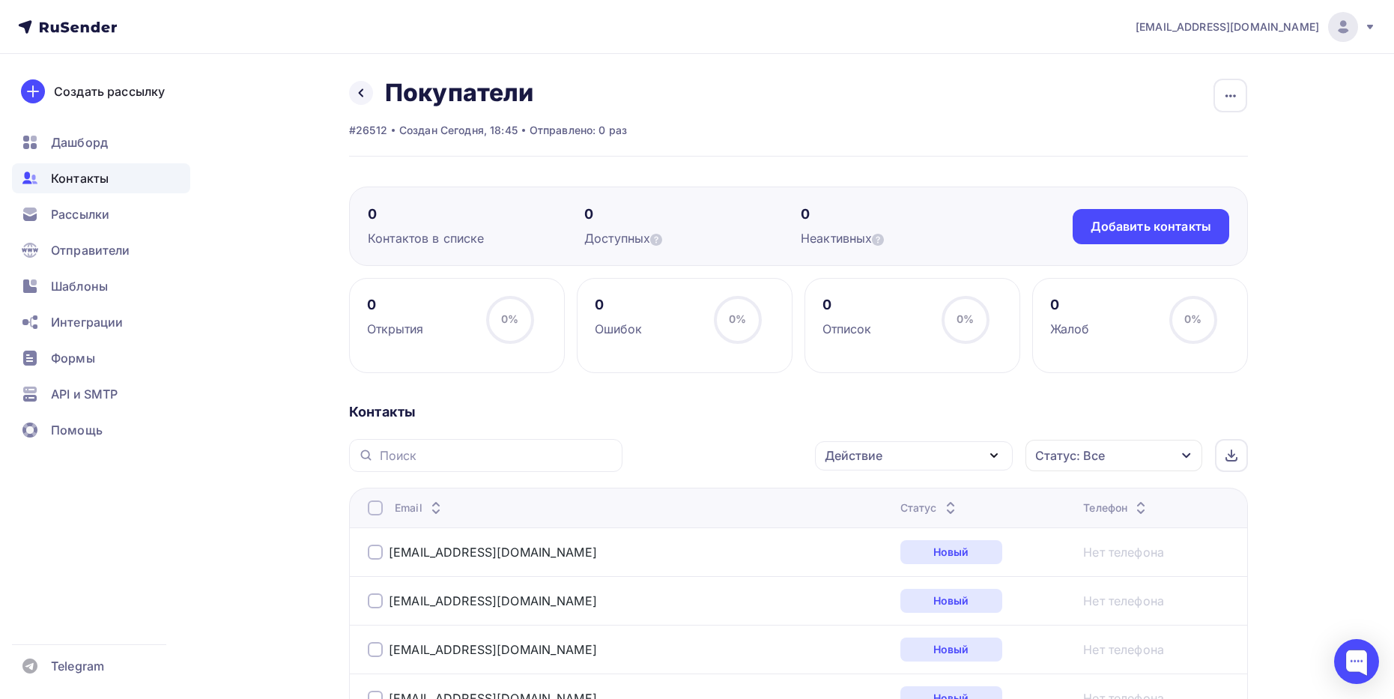
click at [987, 455] on icon "button" at bounding box center [994, 455] width 18 height 18
click at [863, 559] on div "Удалить" at bounding box center [857, 559] width 49 height 18
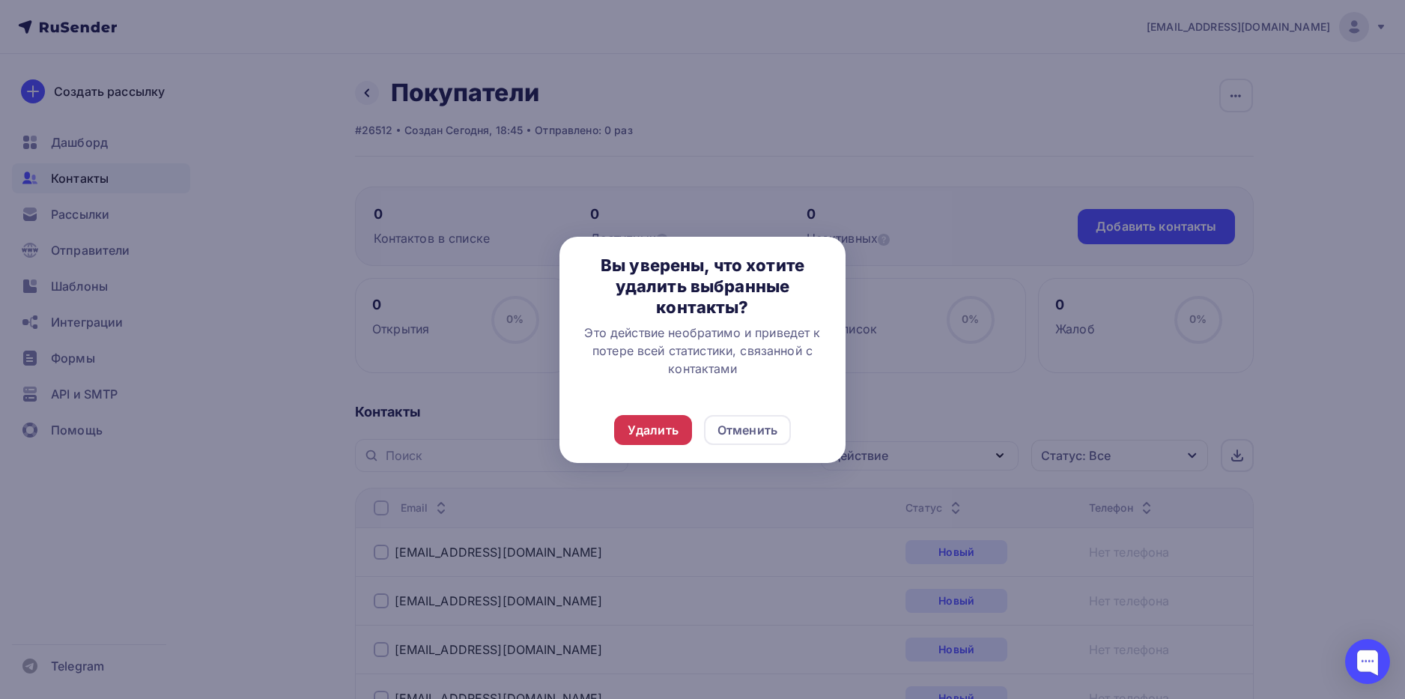
click at [654, 428] on div "Удалить" at bounding box center [653, 430] width 51 height 18
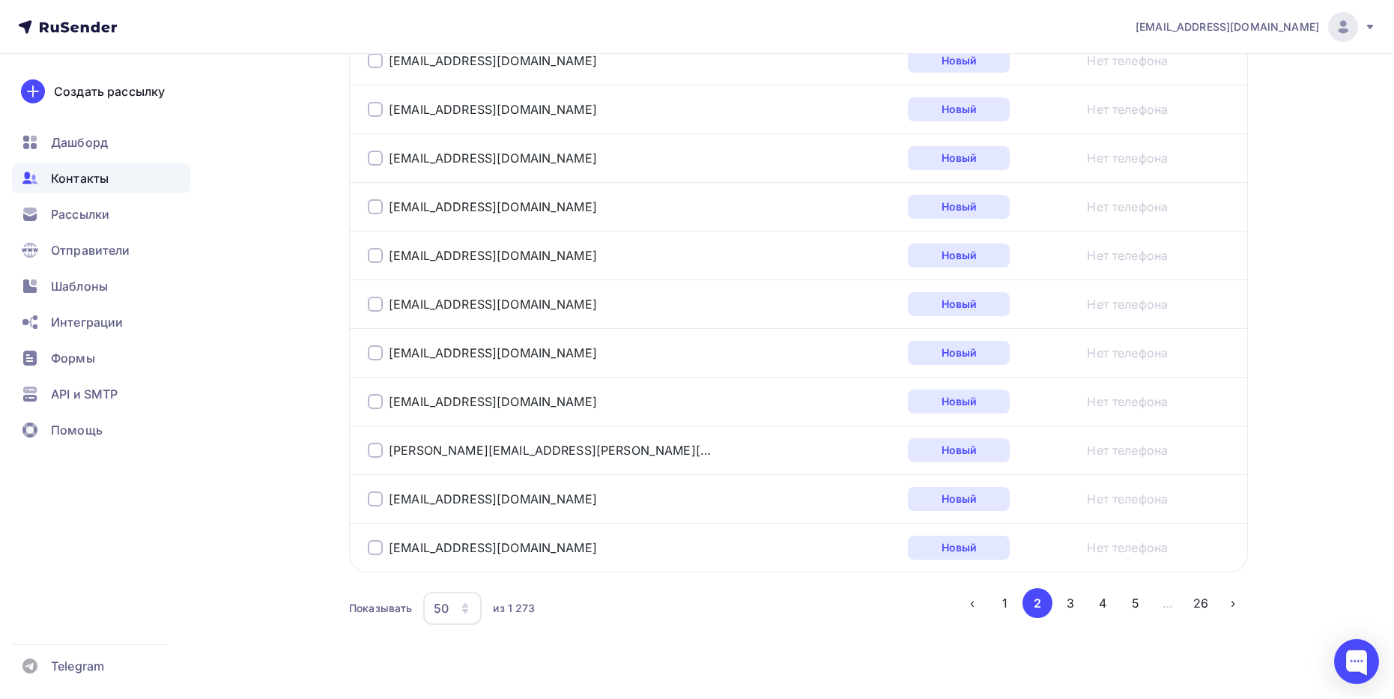
scroll to position [2416, 0]
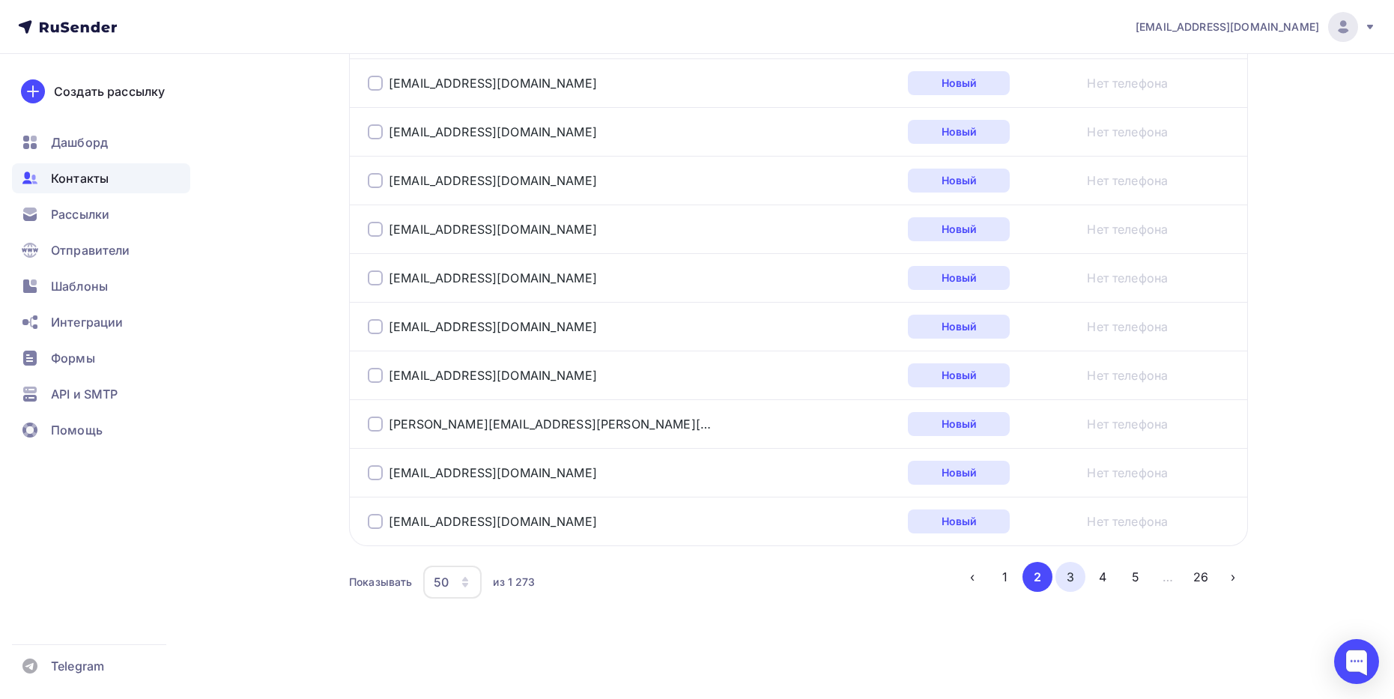
click at [1073, 582] on button "3" at bounding box center [1070, 577] width 30 height 30
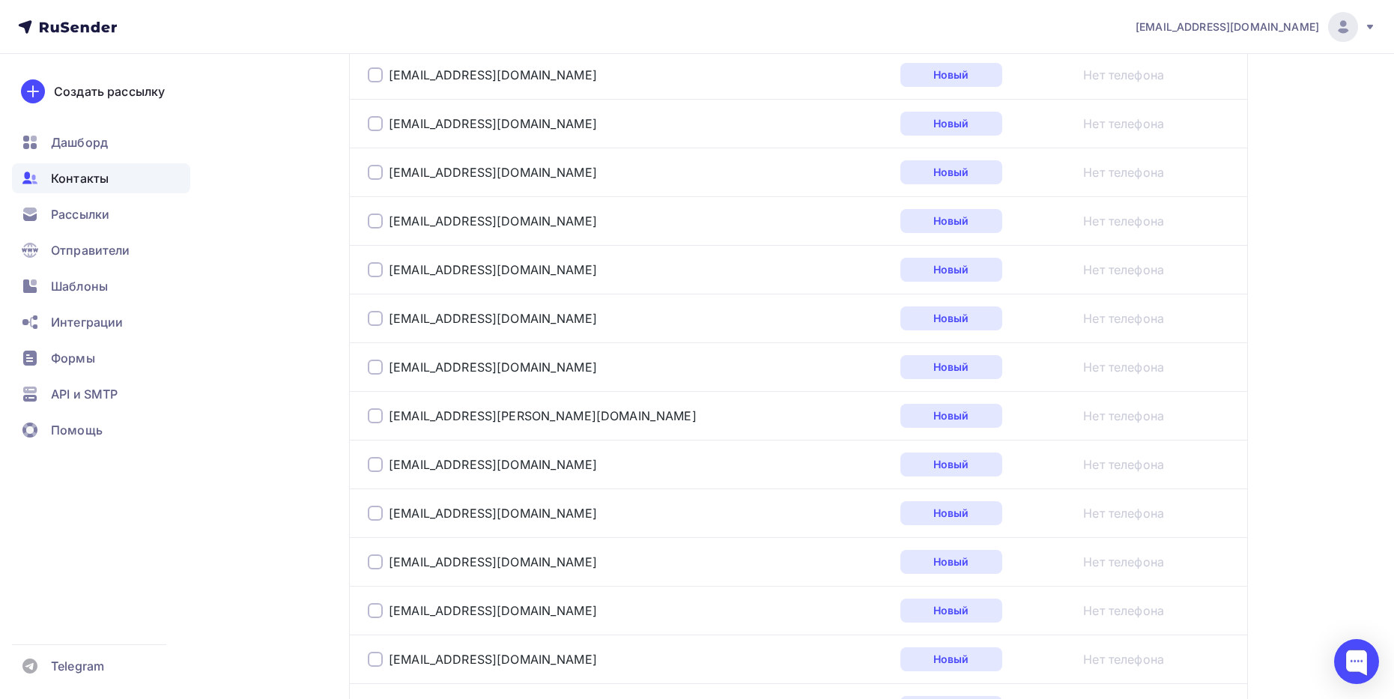
scroll to position [1398, 0]
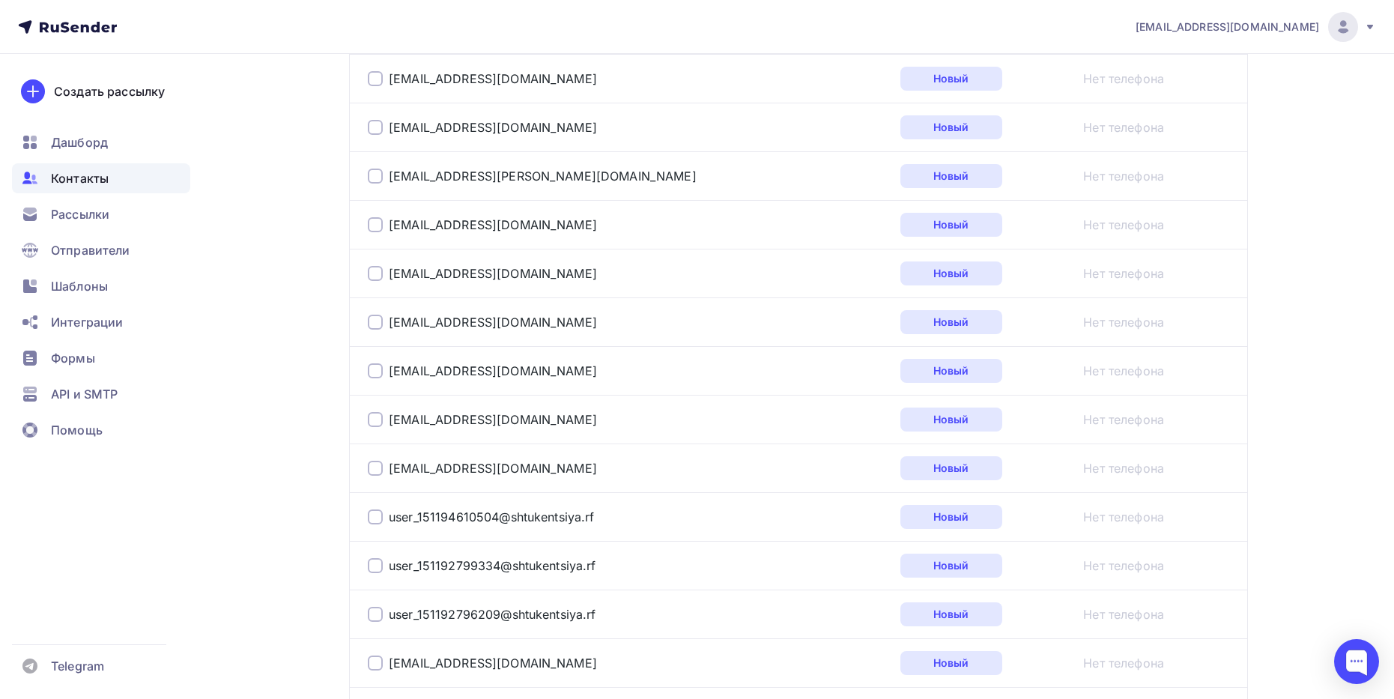
click at [373, 514] on div at bounding box center [375, 516] width 15 height 15
click at [371, 562] on div at bounding box center [375, 565] width 15 height 15
click at [380, 616] on div at bounding box center [375, 614] width 15 height 15
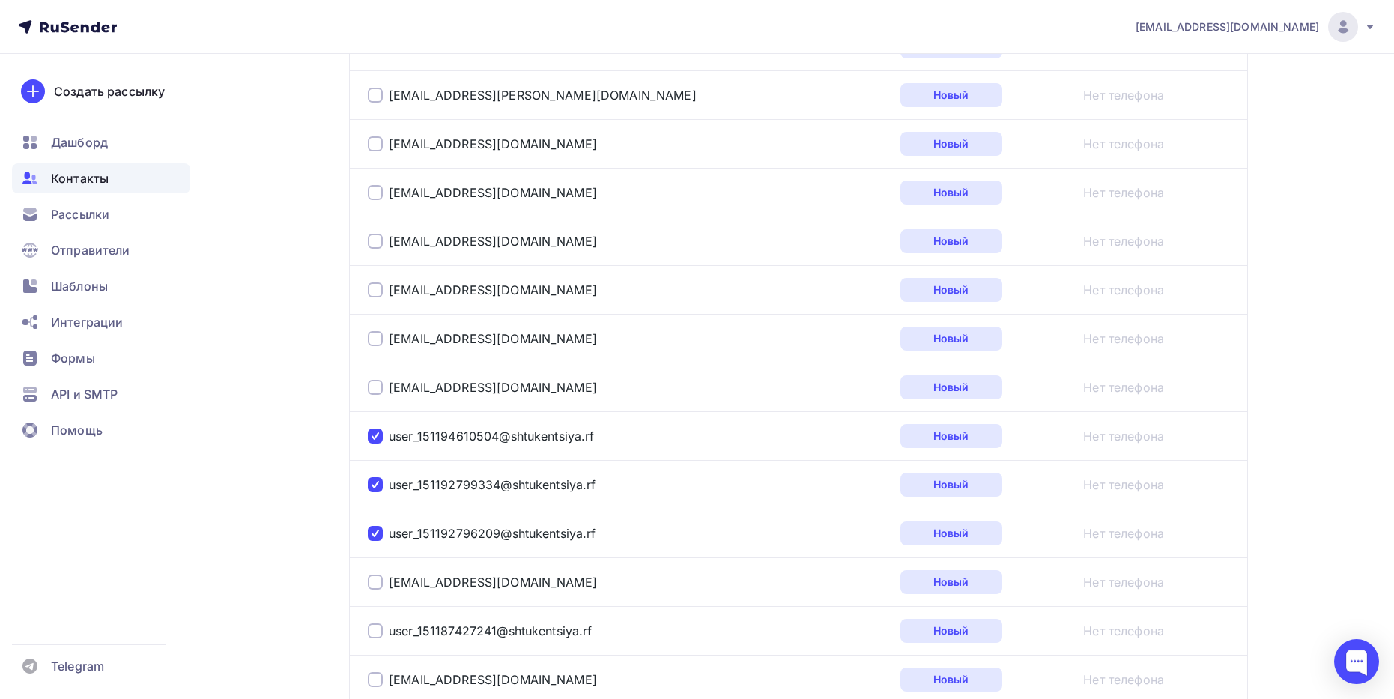
scroll to position [1623, 0]
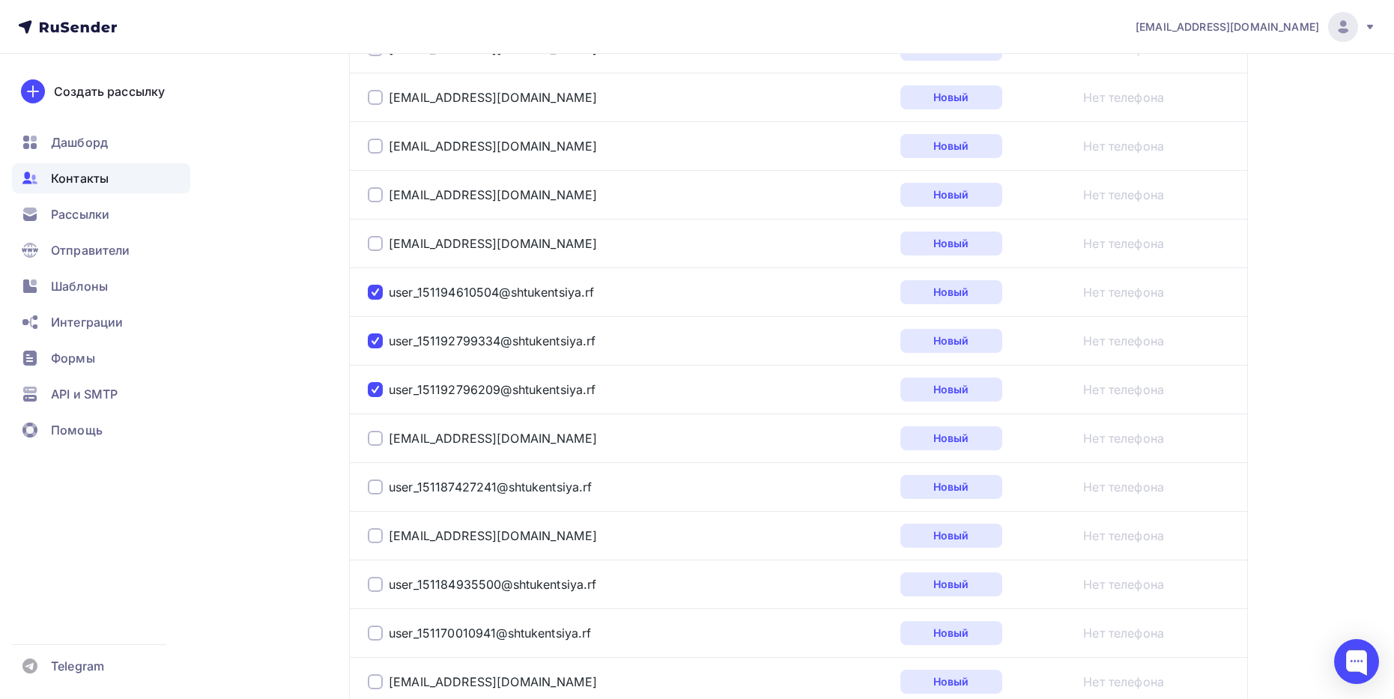
click at [380, 482] on div at bounding box center [375, 486] width 15 height 15
click at [376, 585] on div at bounding box center [375, 584] width 15 height 15
click at [373, 642] on div "user_151170010941@shtukentsiya.rf" at bounding box center [555, 633] width 374 height 24
click at [380, 633] on div at bounding box center [375, 632] width 15 height 15
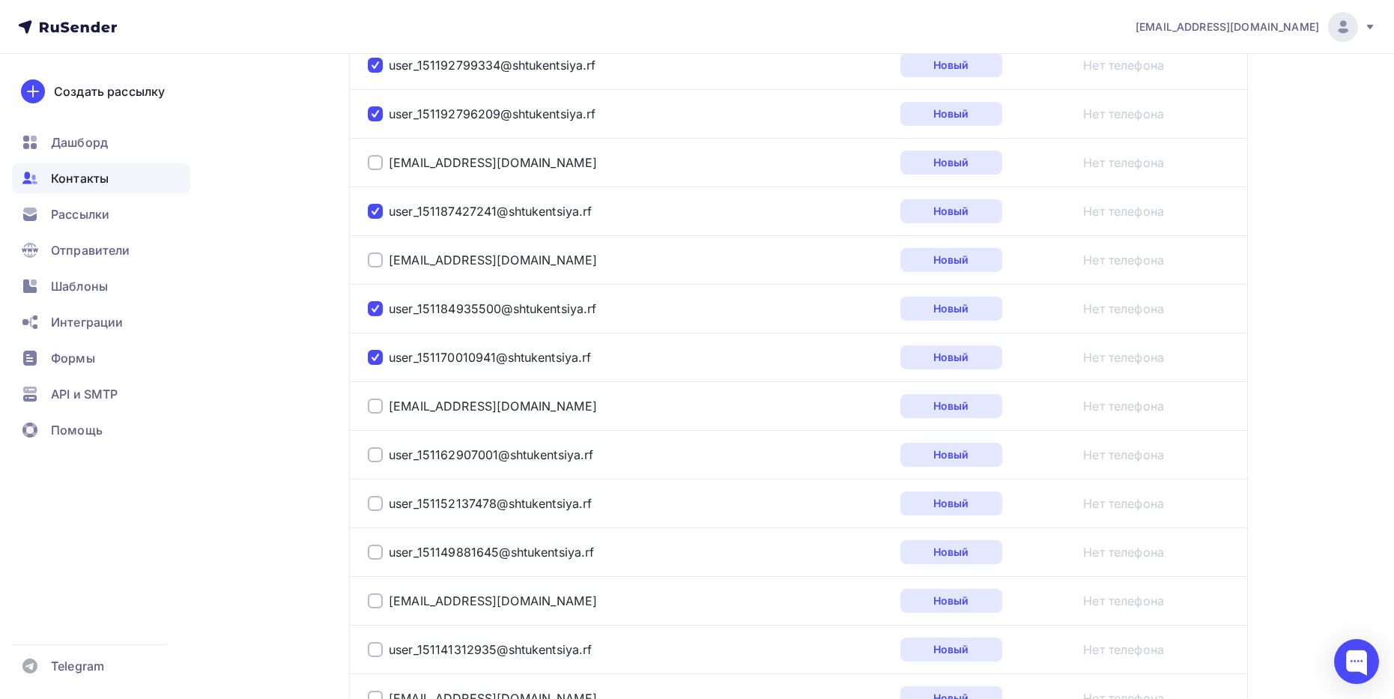
scroll to position [1922, 0]
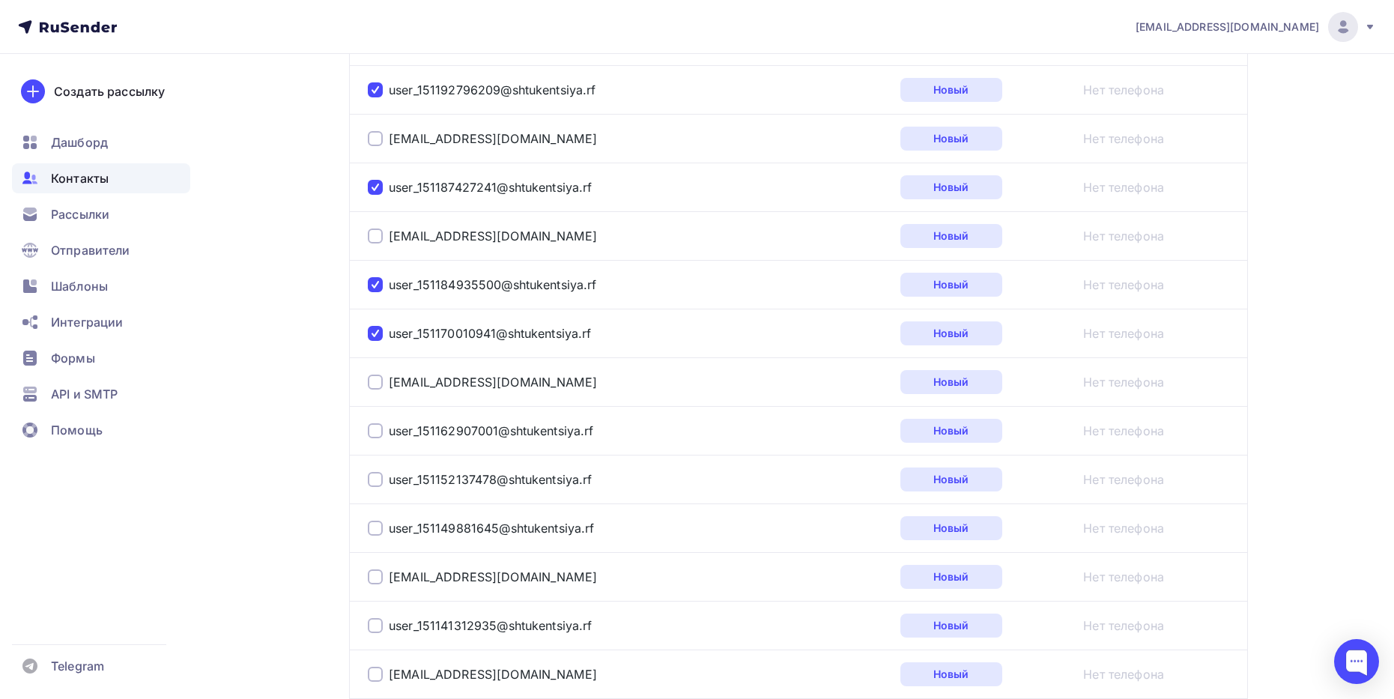
click at [377, 434] on div at bounding box center [375, 430] width 15 height 15
click at [382, 481] on div at bounding box center [375, 479] width 15 height 15
drag, startPoint x: 382, startPoint y: 529, endPoint x: 458, endPoint y: 520, distance: 77.0
click at [382, 529] on div at bounding box center [375, 527] width 15 height 15
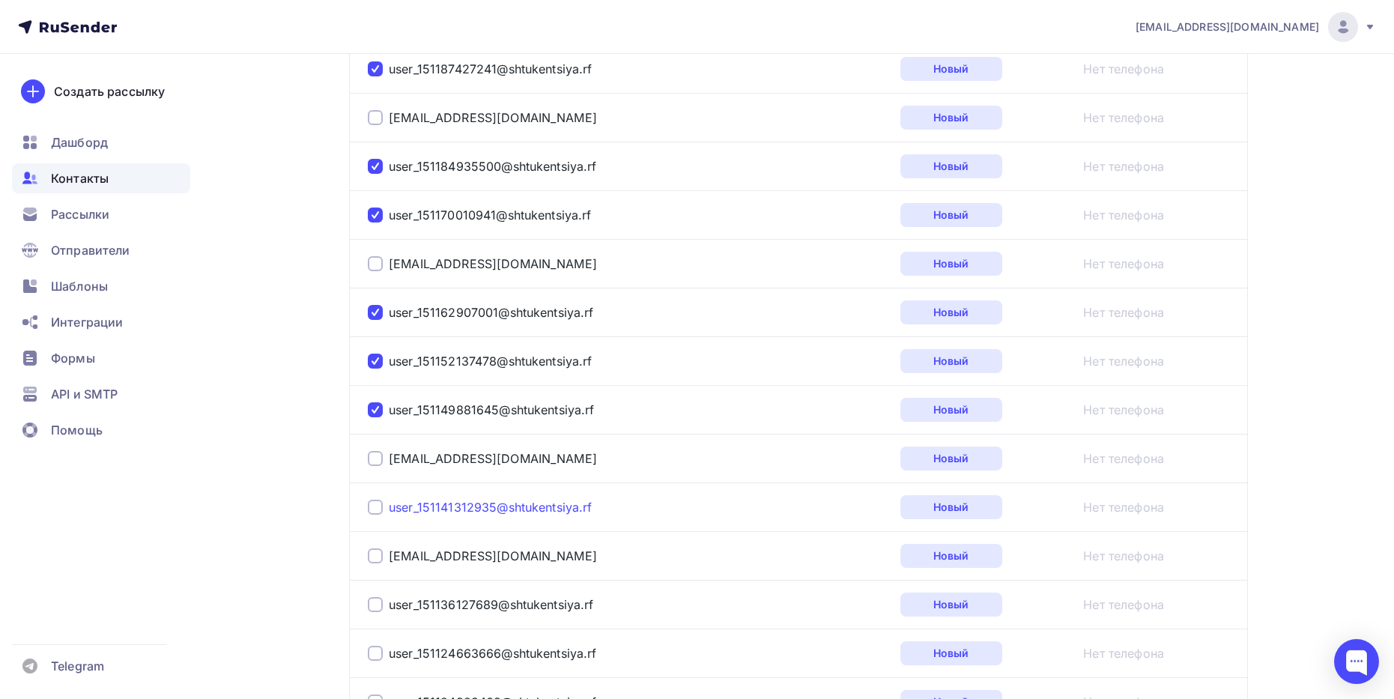
scroll to position [2072, 0]
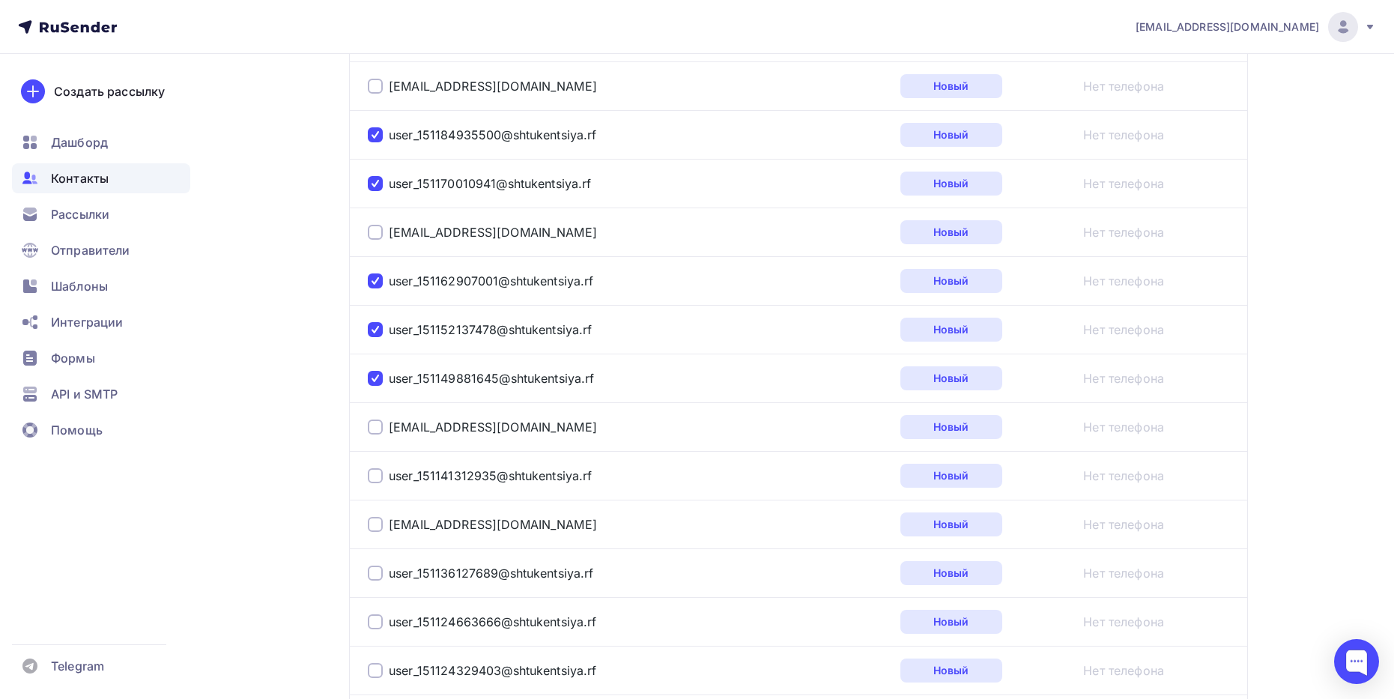
click at [377, 473] on div at bounding box center [375, 475] width 15 height 15
click at [377, 569] on div at bounding box center [375, 572] width 15 height 15
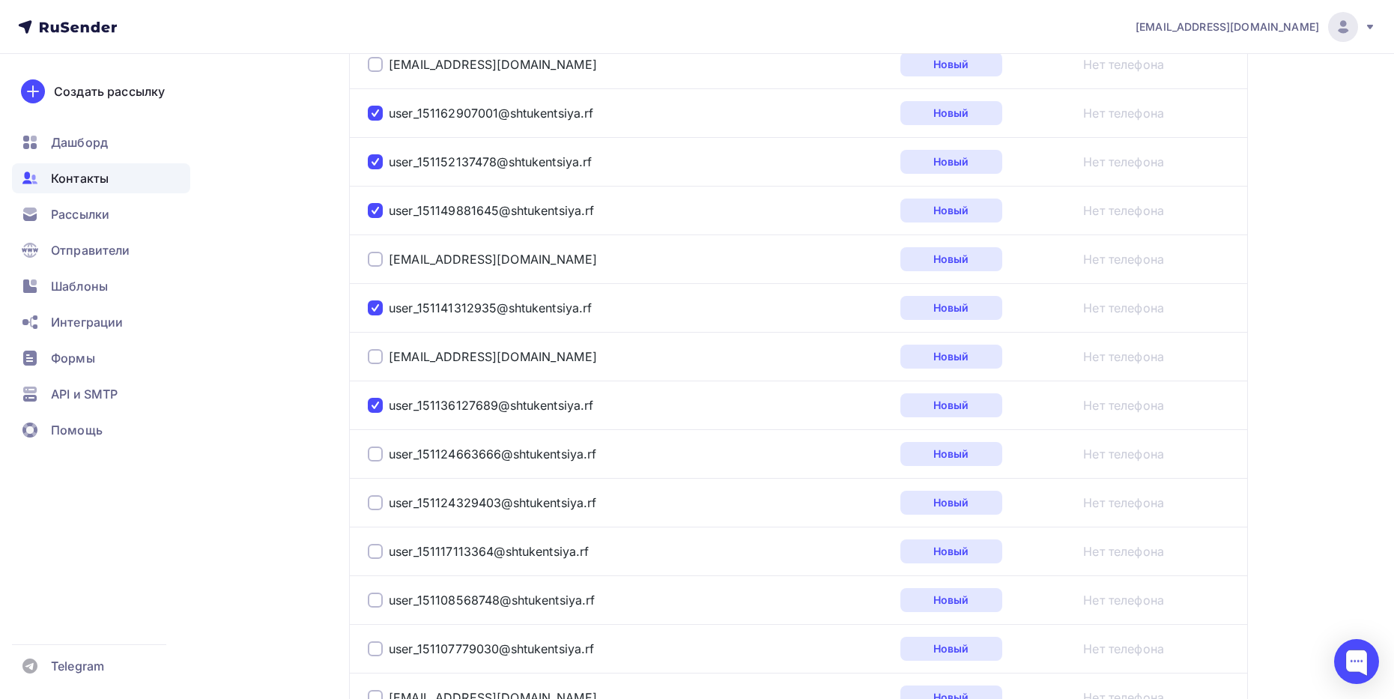
scroll to position [2297, 0]
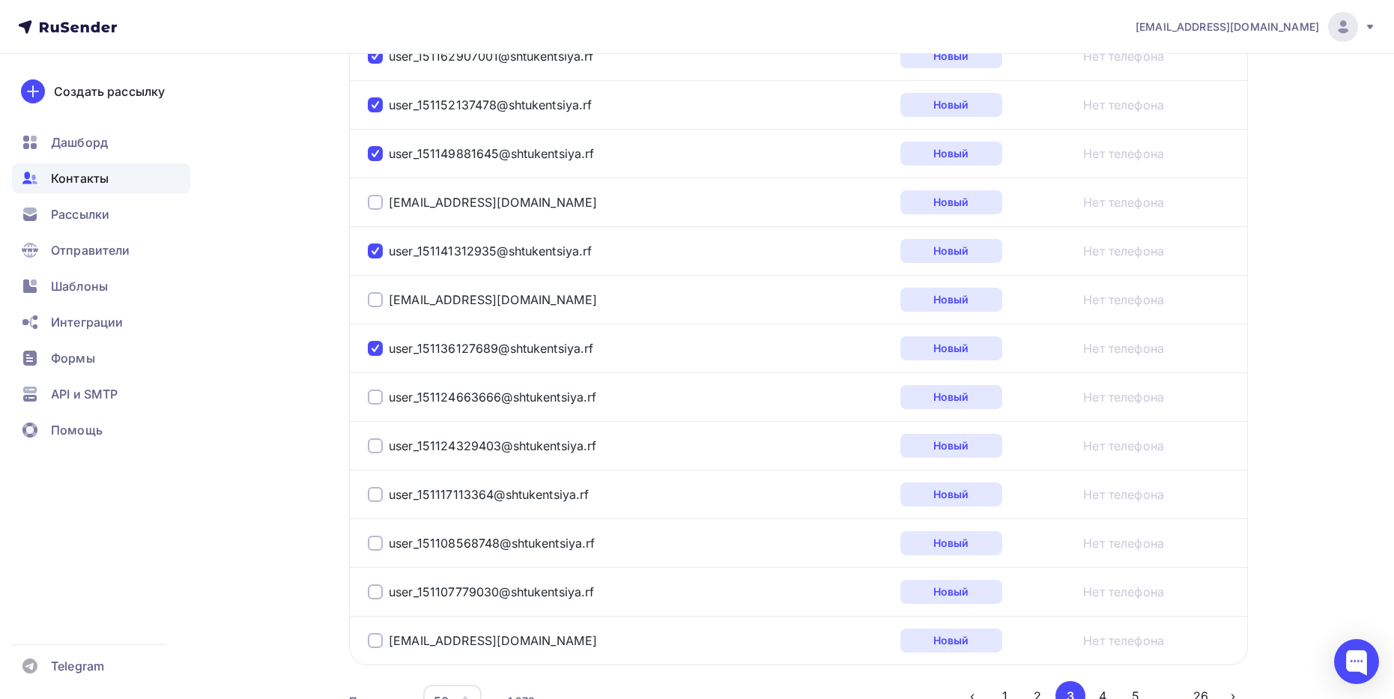
click at [381, 398] on div "user_151124663666@shtukentsiya.rf" at bounding box center [482, 396] width 229 height 15
click at [377, 397] on div at bounding box center [375, 396] width 15 height 15
click at [371, 449] on div at bounding box center [375, 445] width 15 height 15
drag, startPoint x: 375, startPoint y: 497, endPoint x: 378, endPoint y: 543, distance: 45.8
click at [375, 497] on div at bounding box center [375, 494] width 15 height 15
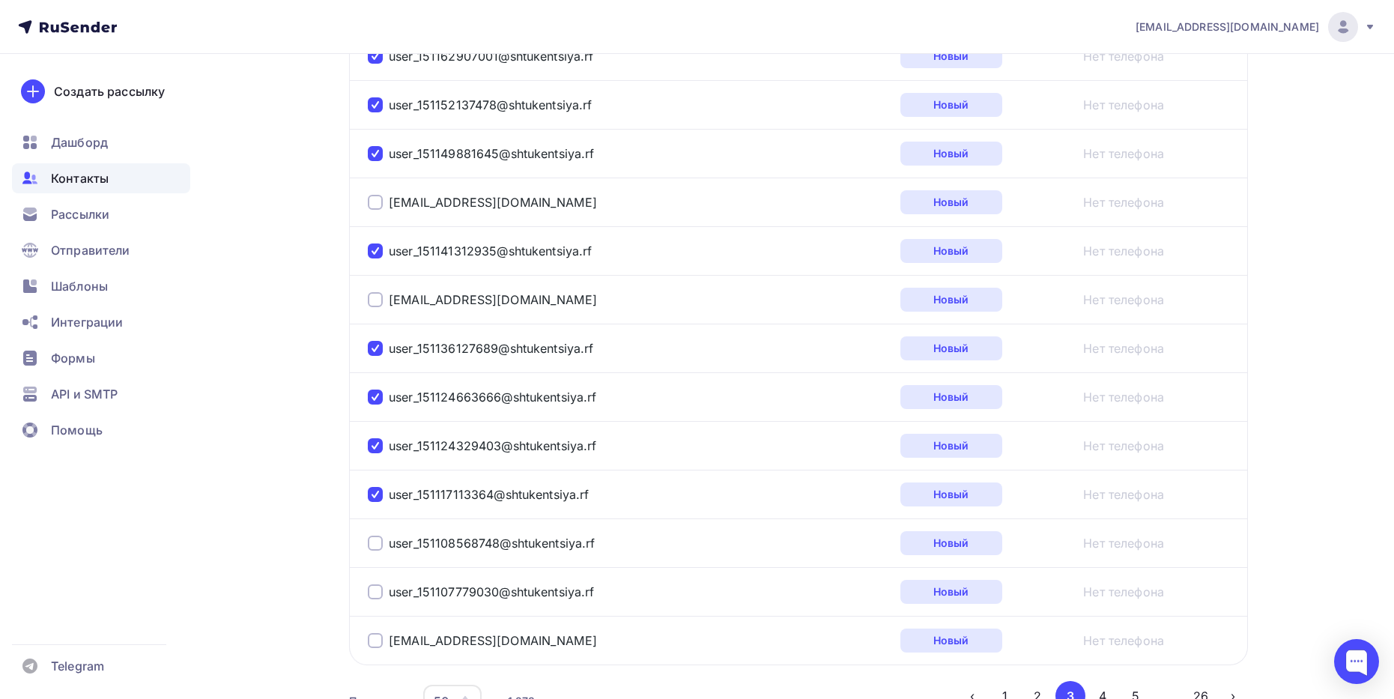
drag, startPoint x: 380, startPoint y: 549, endPoint x: 383, endPoint y: 607, distance: 58.5
click at [380, 550] on div at bounding box center [375, 542] width 15 height 15
click at [376, 592] on div at bounding box center [375, 591] width 15 height 15
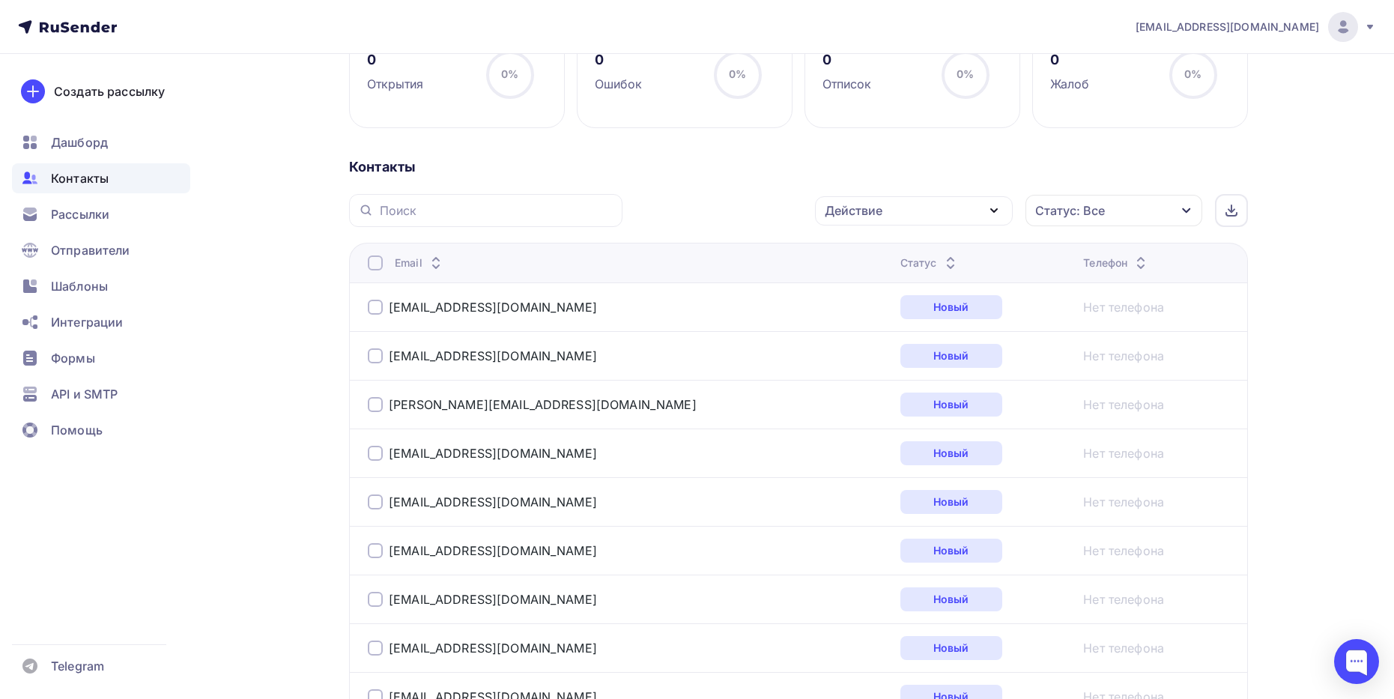
scroll to position [169, 0]
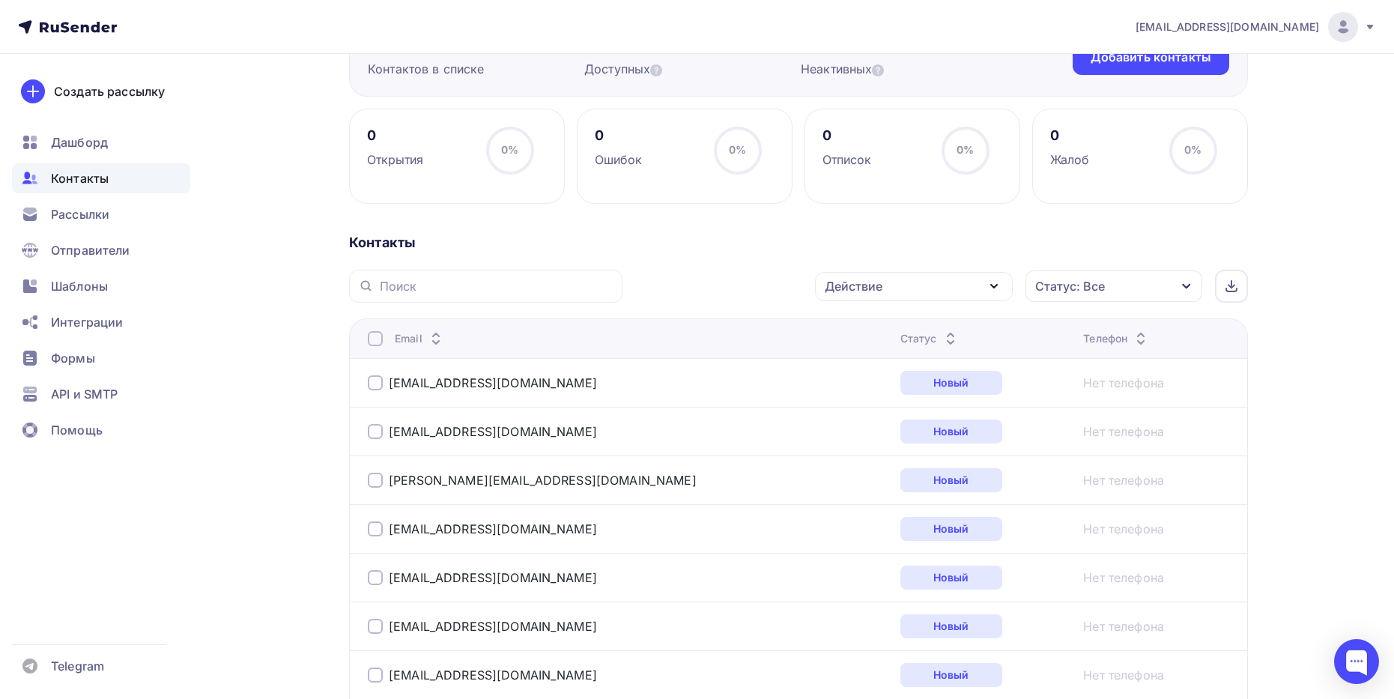
click at [963, 284] on div "Действие" at bounding box center [914, 286] width 198 height 29
click at [851, 394] on div "Удалить" at bounding box center [857, 390] width 49 height 18
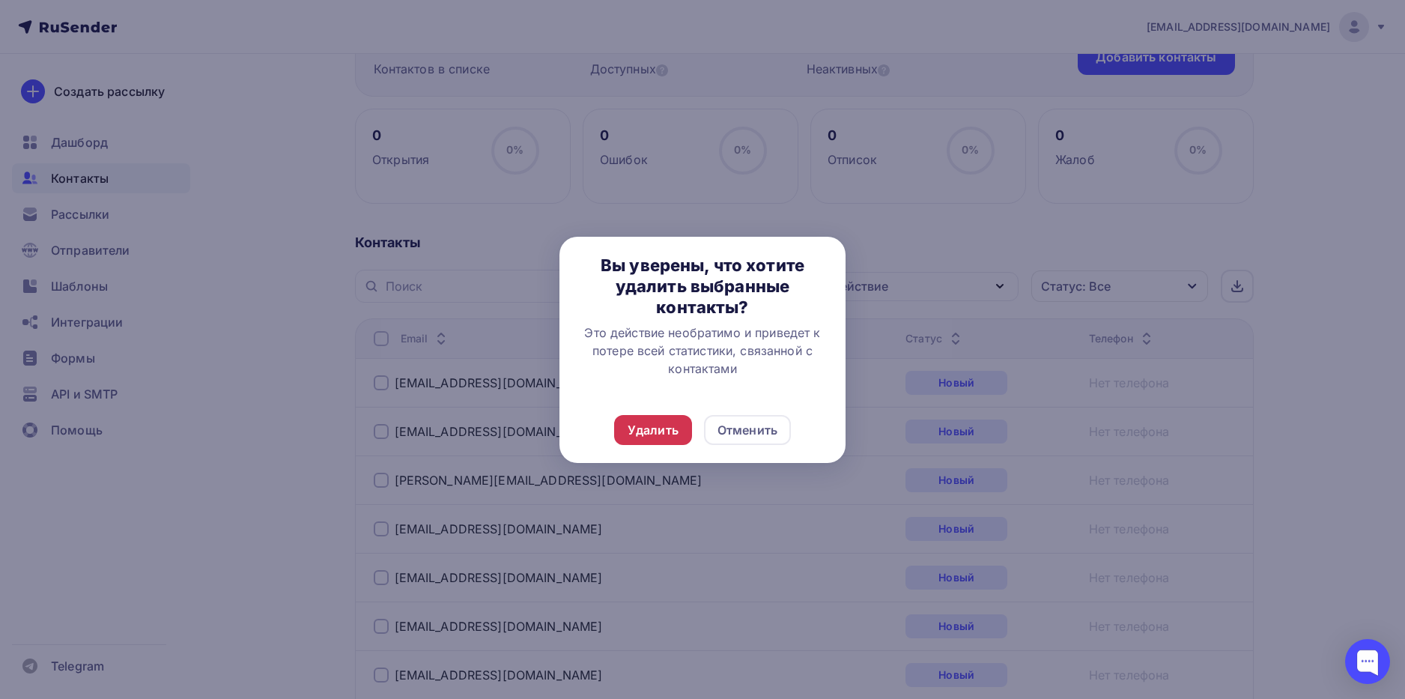
click at [652, 425] on div "Удалить" at bounding box center [653, 430] width 51 height 18
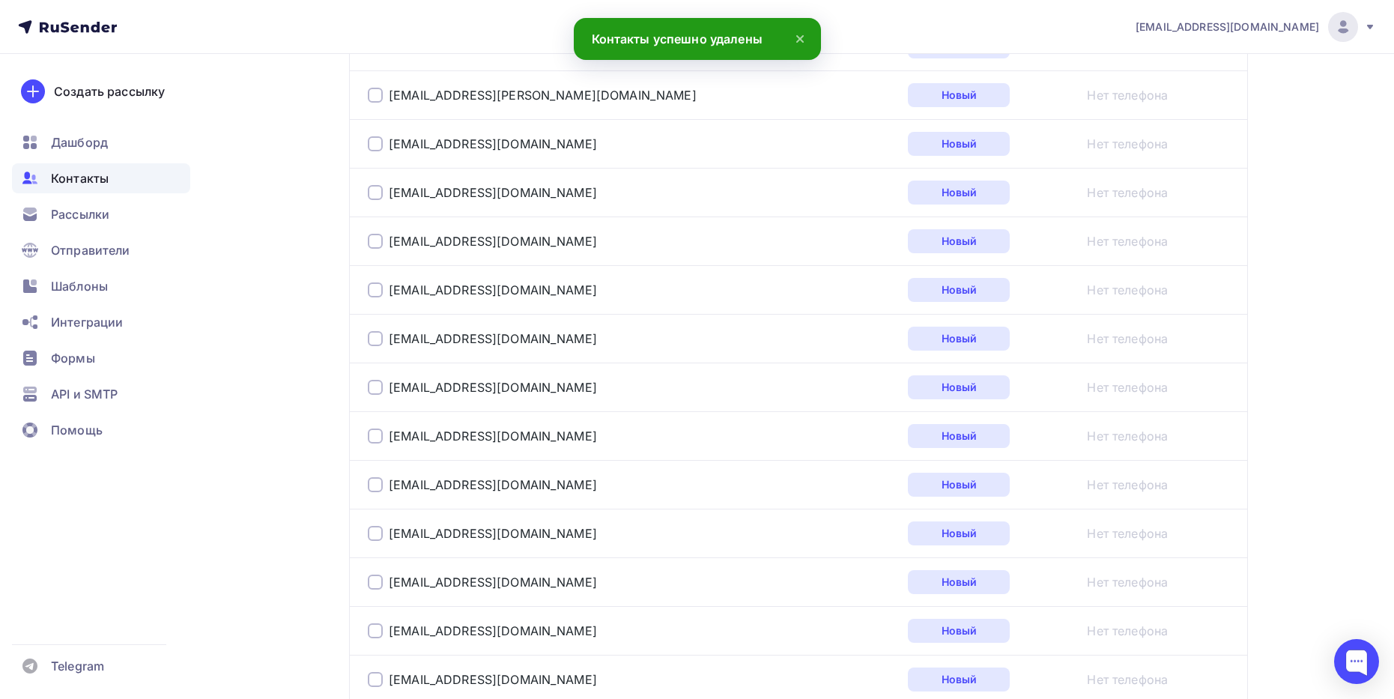
scroll to position [1742, 0]
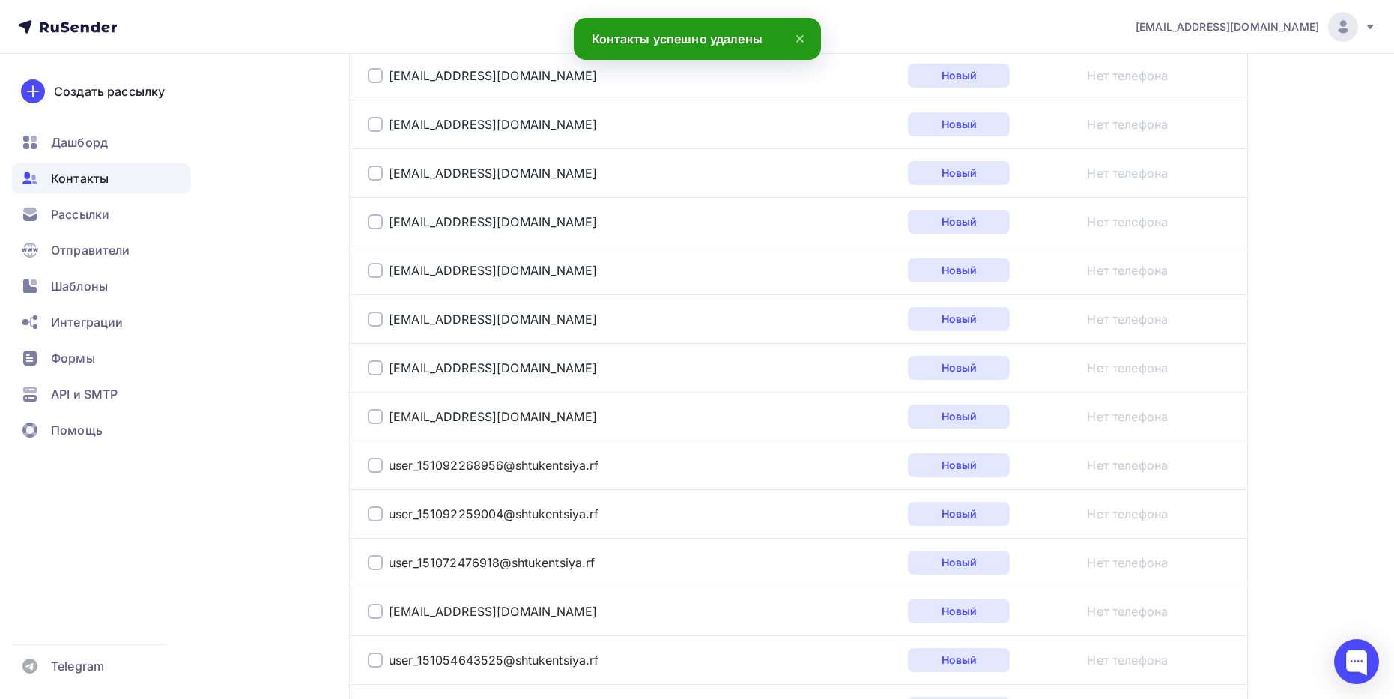
click at [382, 458] on div at bounding box center [375, 465] width 15 height 15
click at [381, 514] on div at bounding box center [375, 513] width 15 height 15
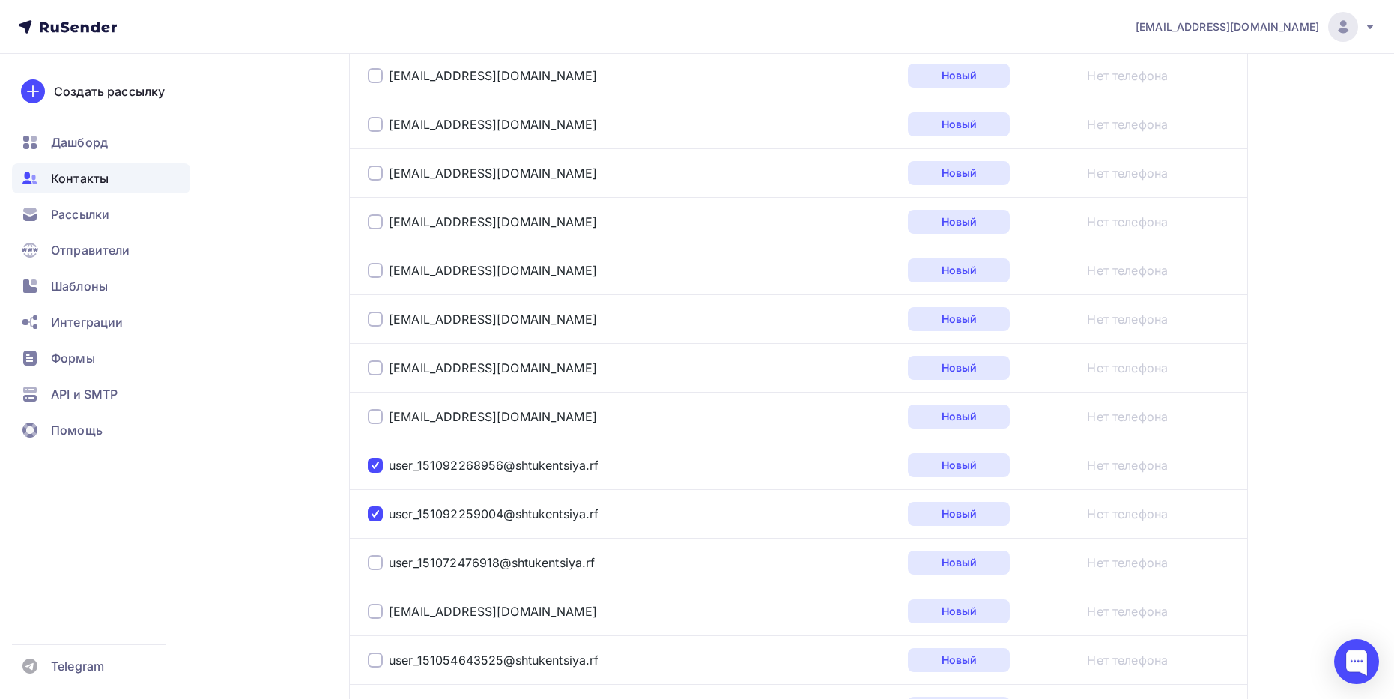
click at [373, 571] on div "user_151072476918@shtukentsiya.rf" at bounding box center [555, 562] width 374 height 24
click at [378, 653] on div at bounding box center [375, 659] width 15 height 15
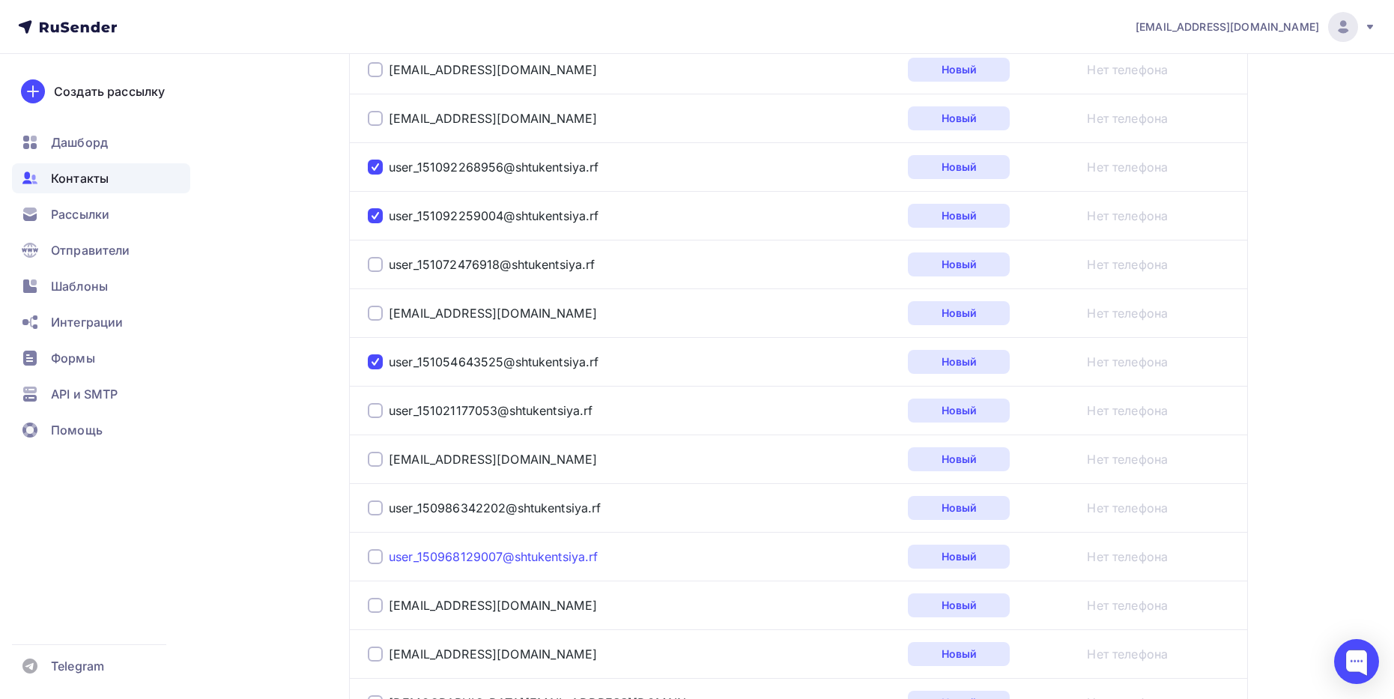
scroll to position [2041, 0]
click at [374, 266] on div at bounding box center [375, 262] width 15 height 15
click at [372, 413] on div at bounding box center [375, 408] width 15 height 15
click at [368, 511] on div at bounding box center [375, 506] width 15 height 15
click at [373, 559] on div at bounding box center [375, 554] width 15 height 15
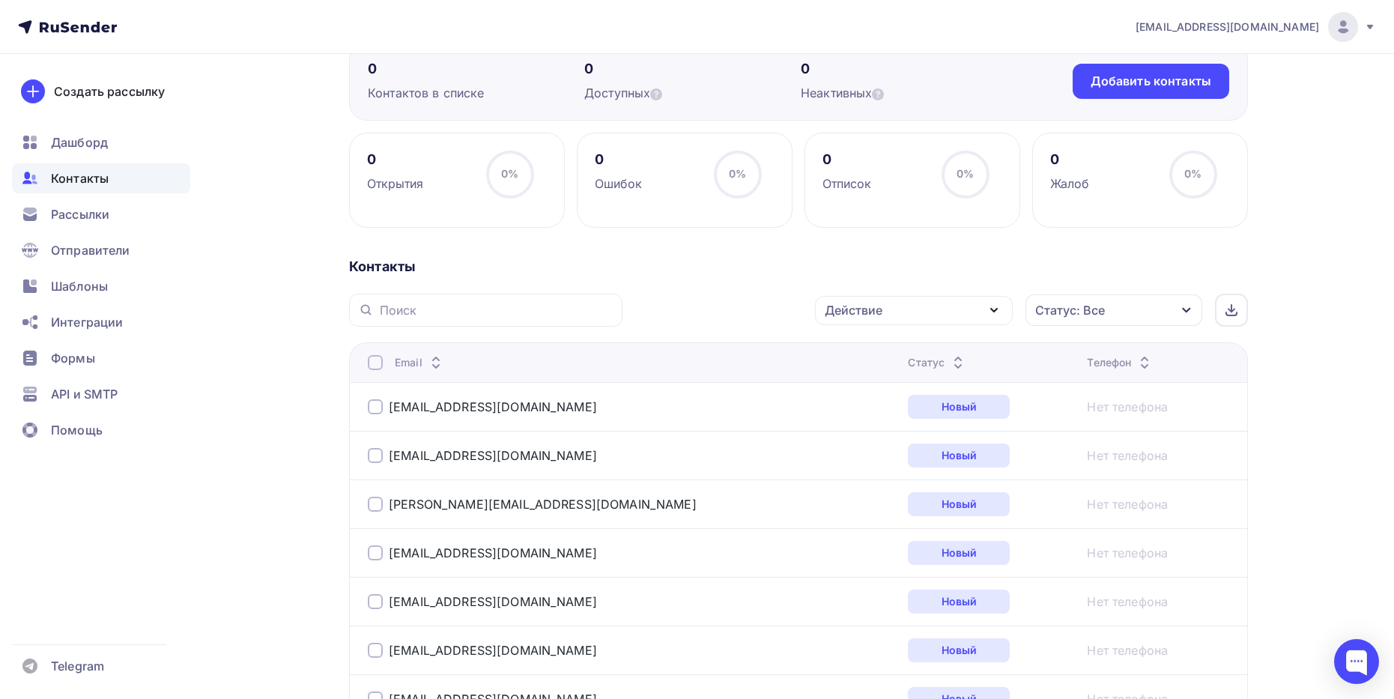
scroll to position [100, 0]
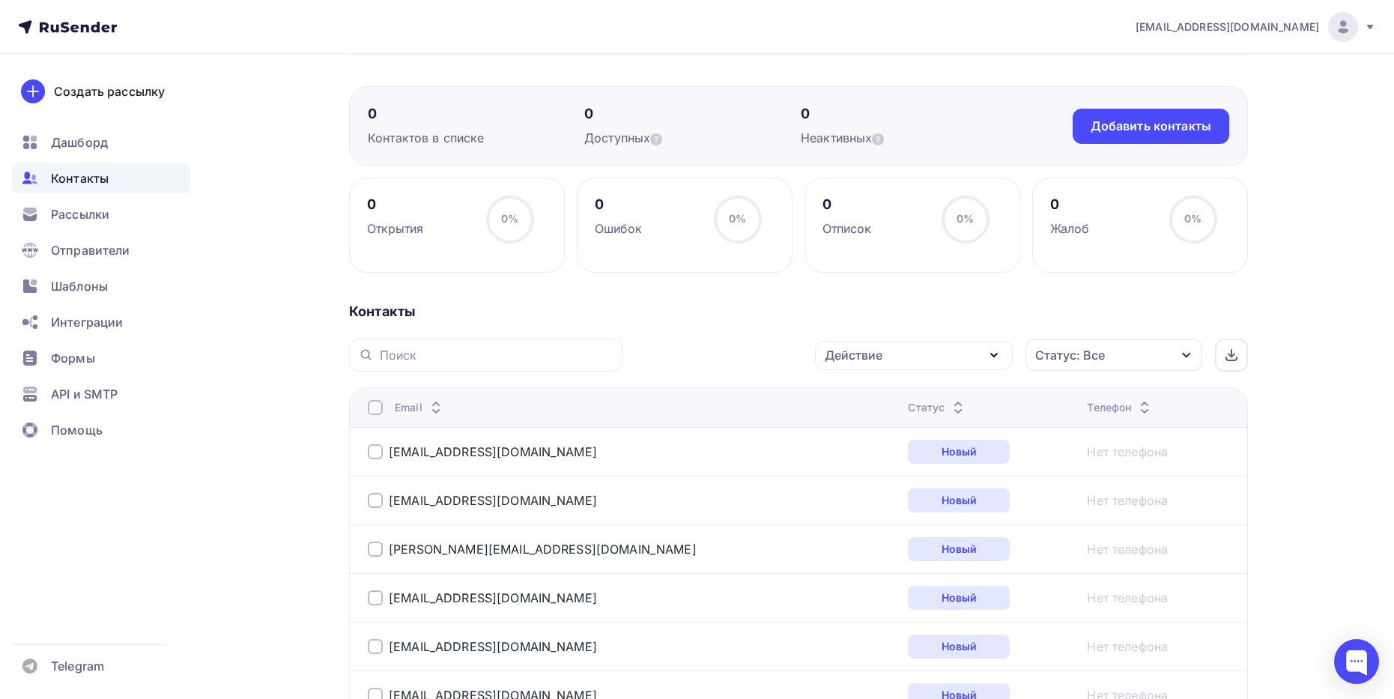
click at [973, 352] on div "Действие" at bounding box center [914, 355] width 198 height 29
click at [869, 463] on div "Удалить" at bounding box center [857, 459] width 49 height 18
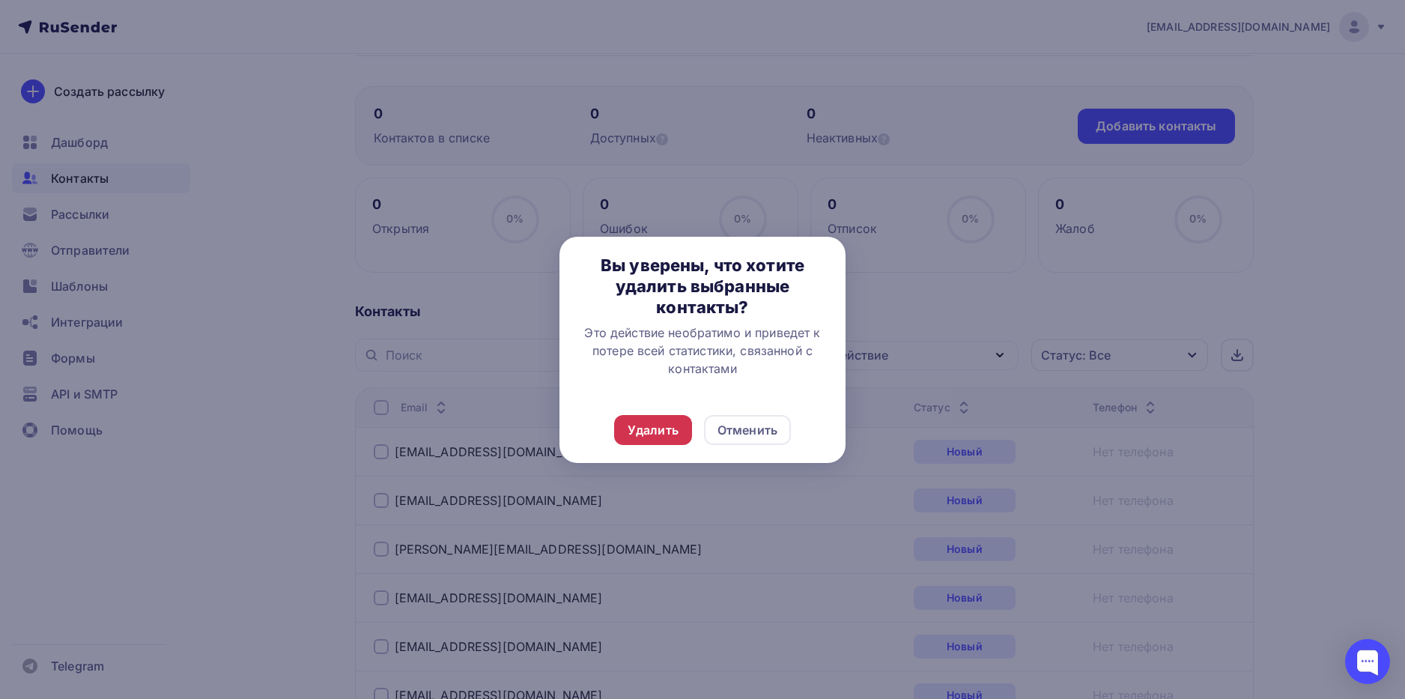
click at [660, 422] on div "Удалить" at bounding box center [653, 430] width 51 height 18
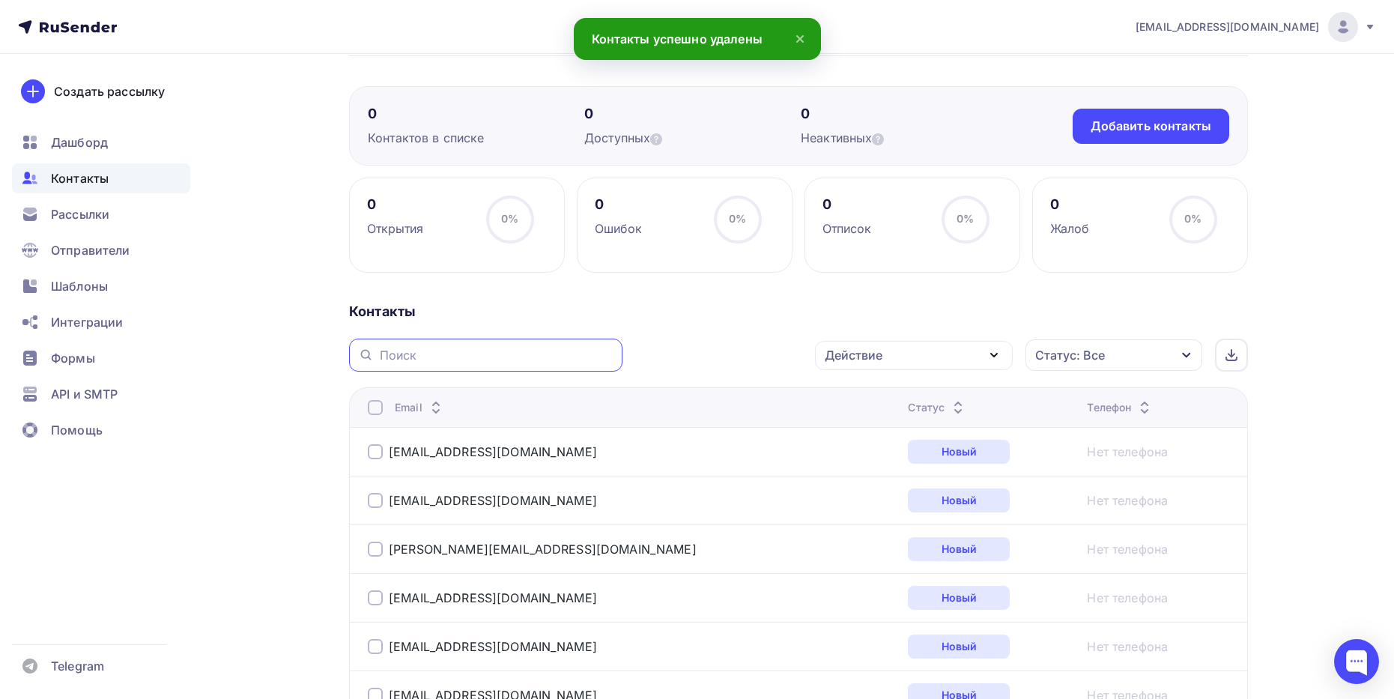
click at [407, 350] on input "text" at bounding box center [497, 355] width 234 height 16
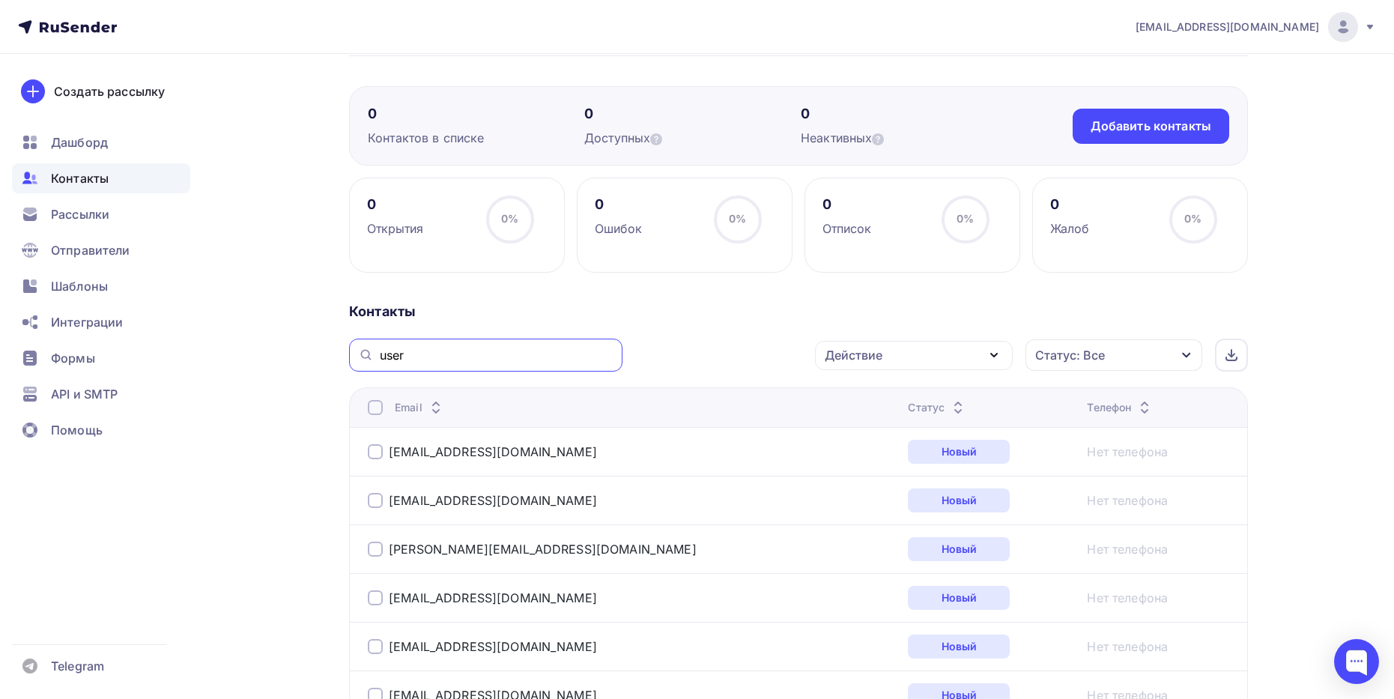
type input "user"
click at [364, 356] on icon at bounding box center [366, 355] width 16 height 18
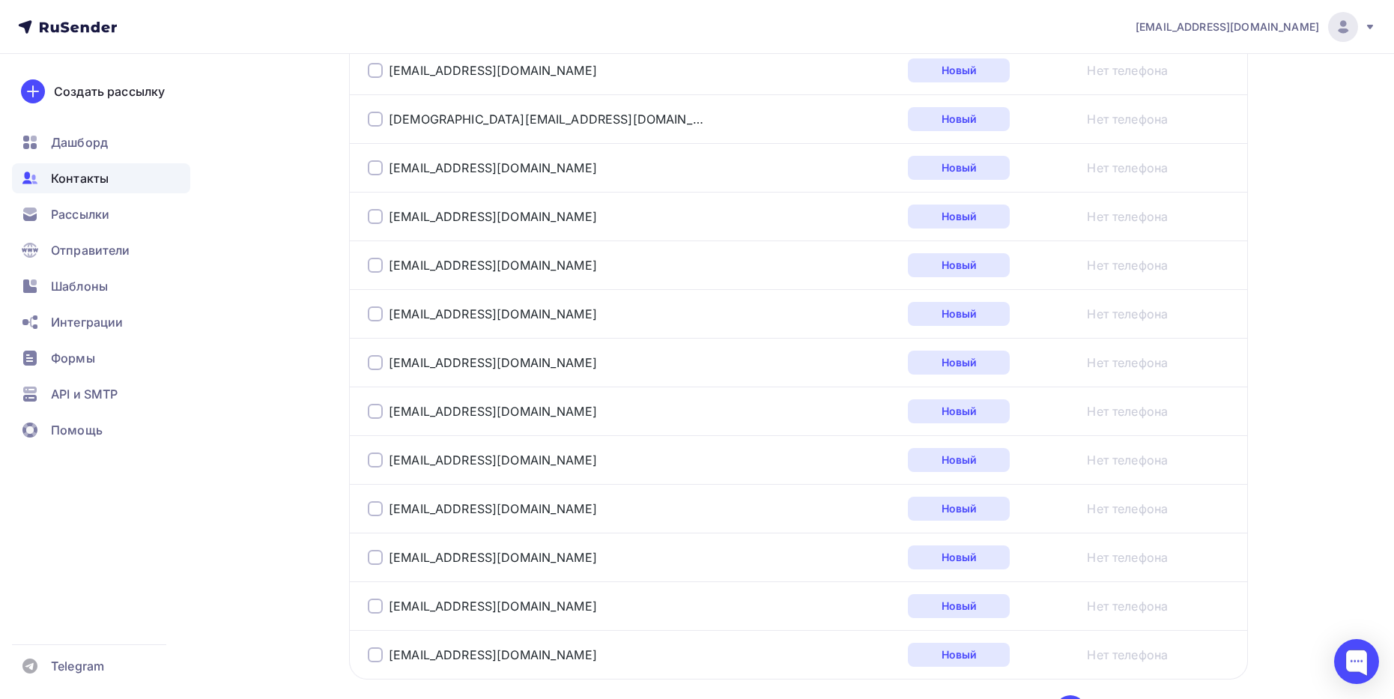
scroll to position [2416, 0]
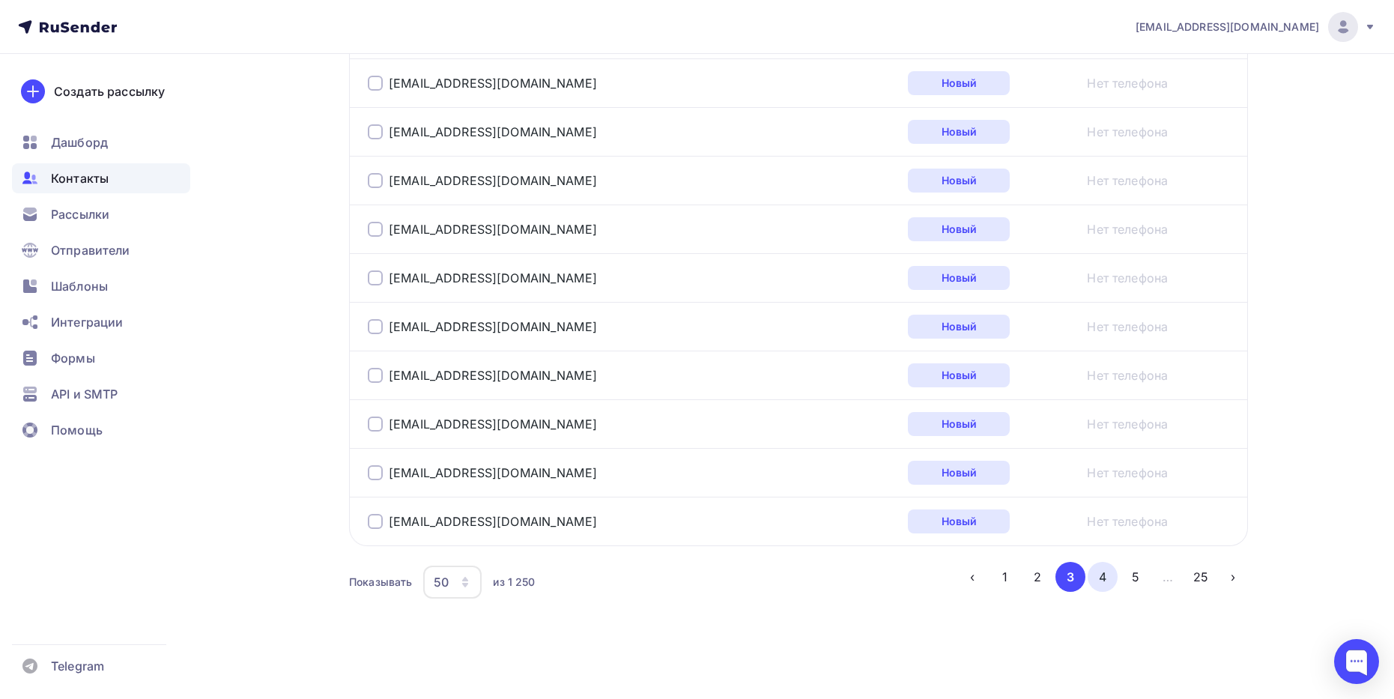
click at [1105, 575] on button "4" at bounding box center [1102, 577] width 30 height 30
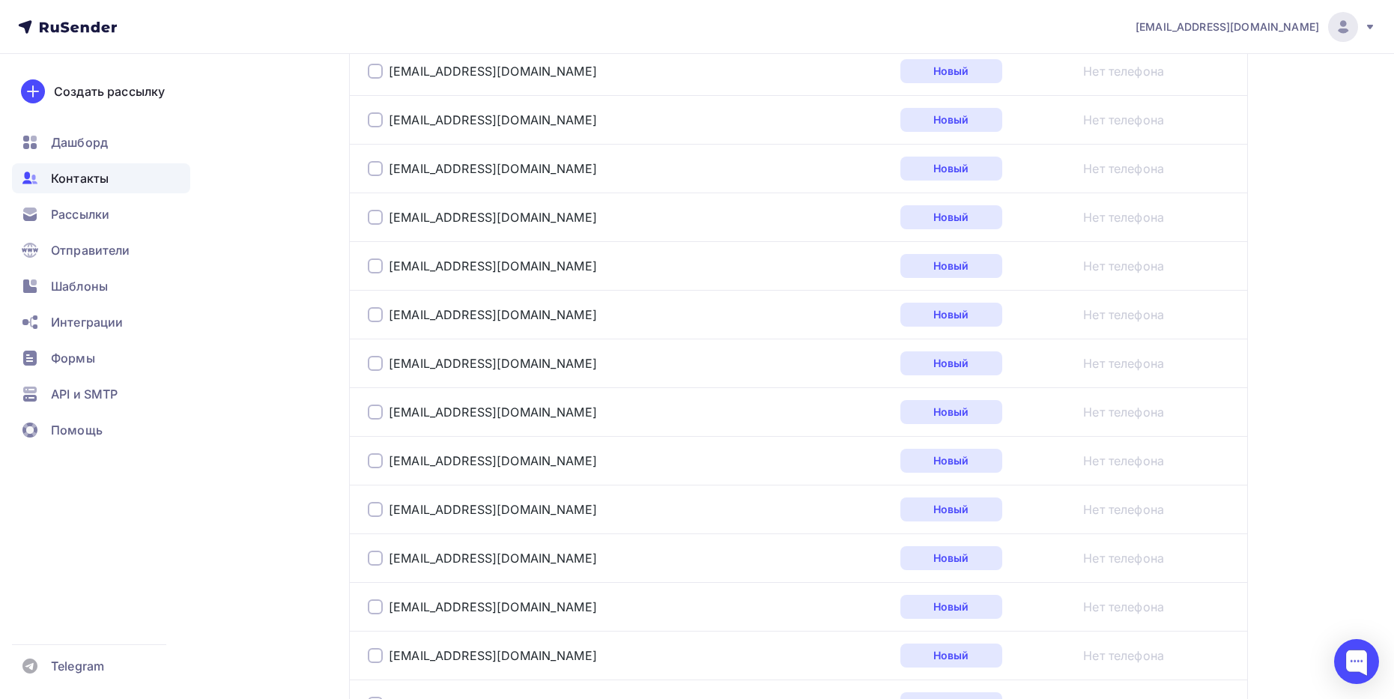
scroll to position [125, 0]
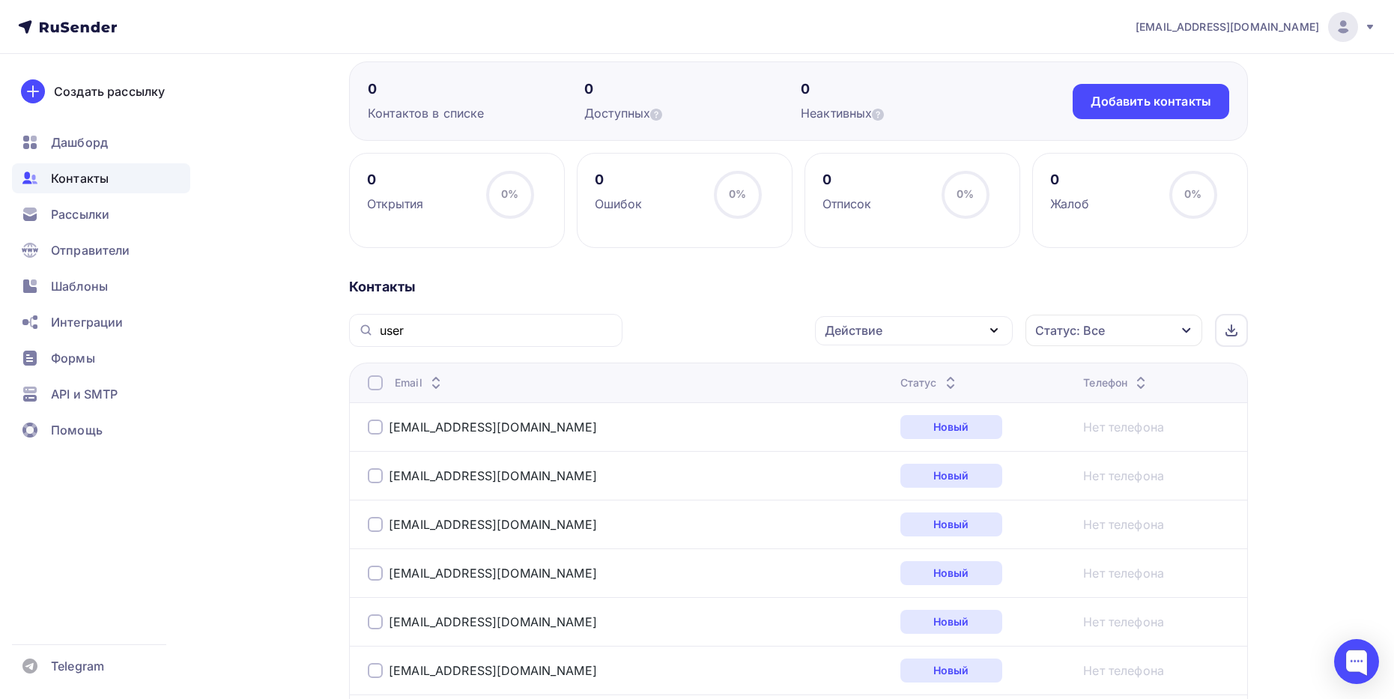
click at [362, 329] on icon at bounding box center [365, 330] width 8 height 8
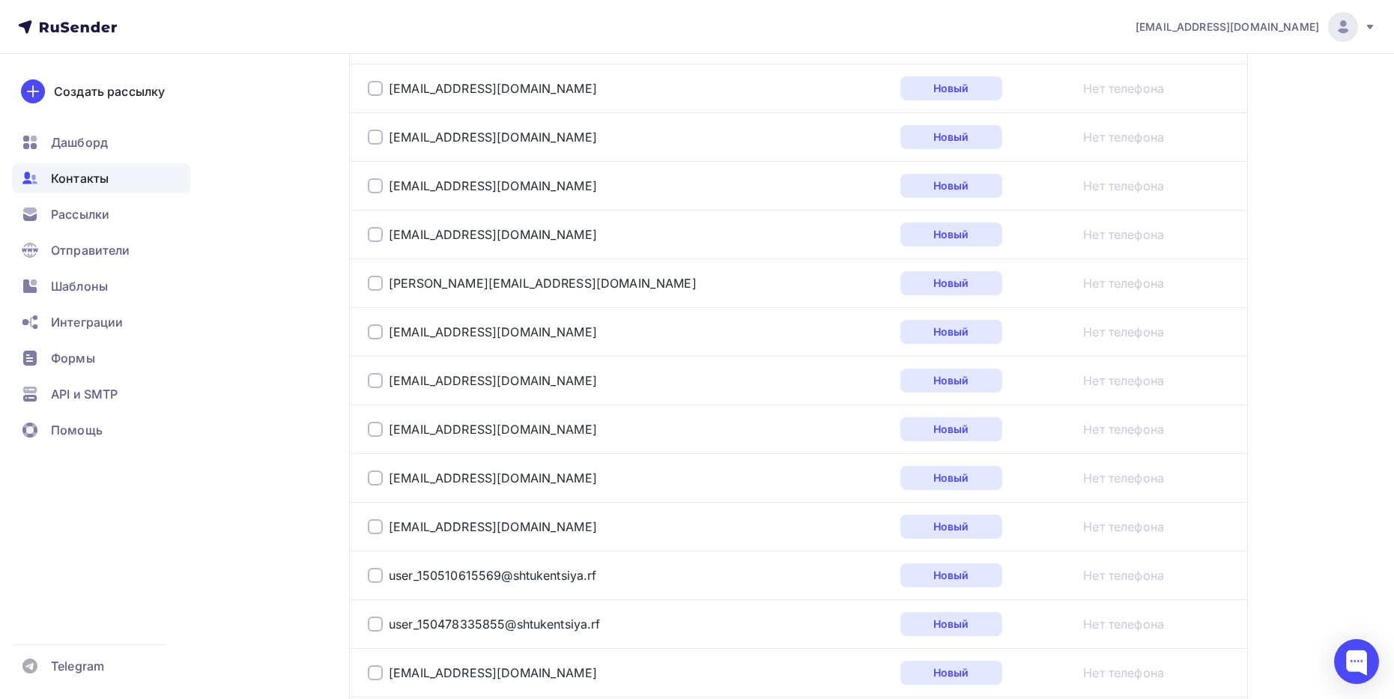
scroll to position [2222, 0]
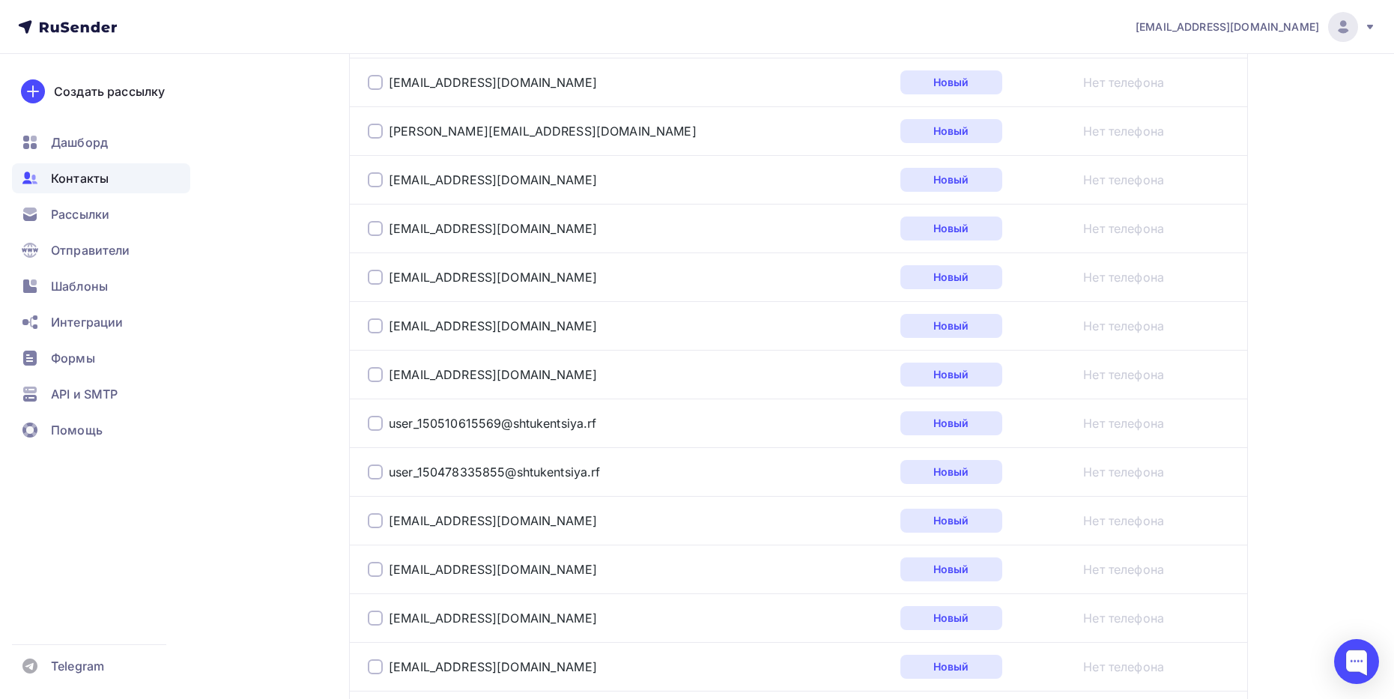
click at [372, 429] on div at bounding box center [375, 423] width 15 height 15
click at [372, 472] on div at bounding box center [375, 471] width 15 height 15
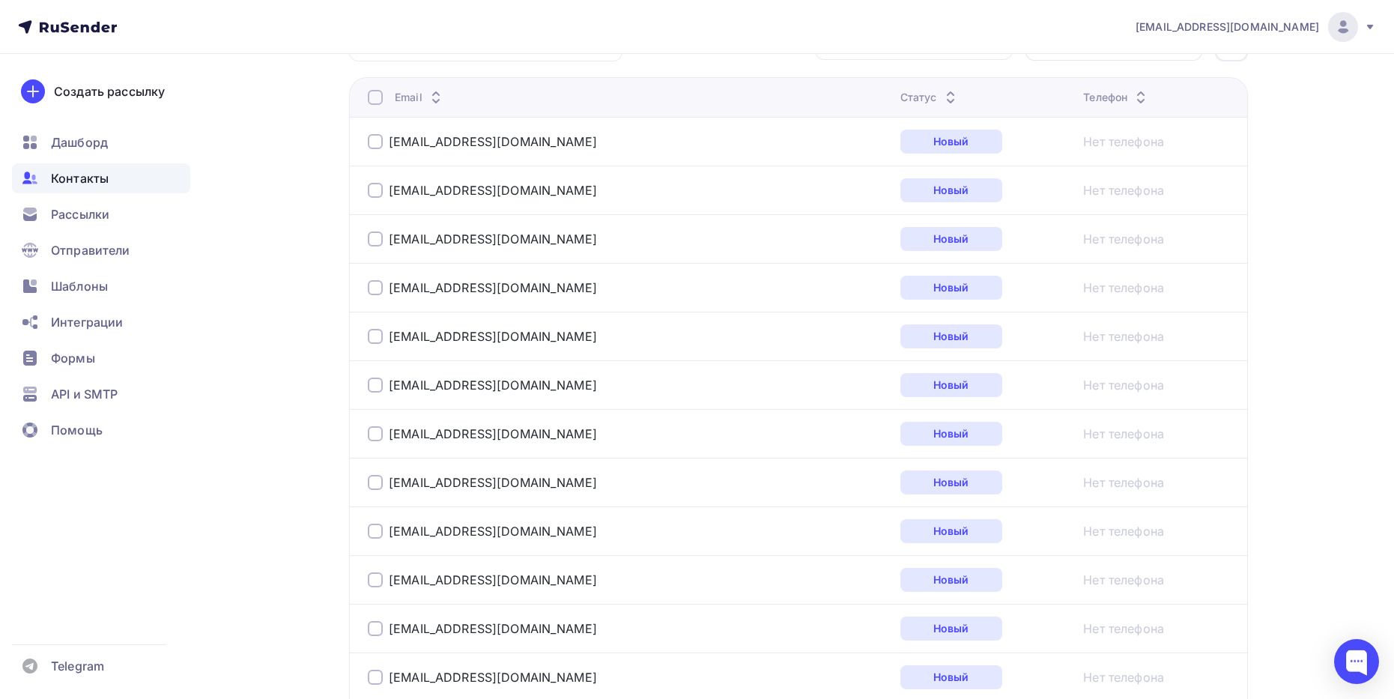
scroll to position [0, 0]
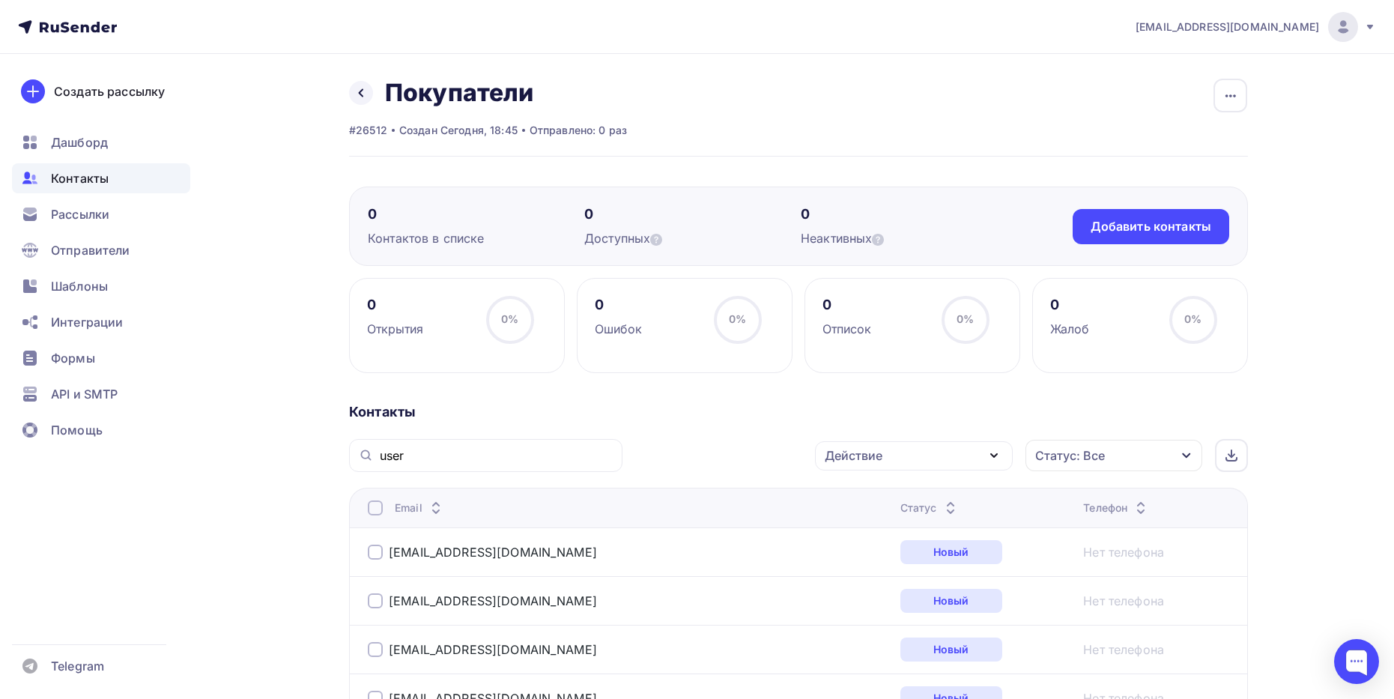
click at [911, 456] on div "Действие" at bounding box center [914, 455] width 198 height 29
click at [866, 559] on div "Удалить" at bounding box center [857, 559] width 49 height 18
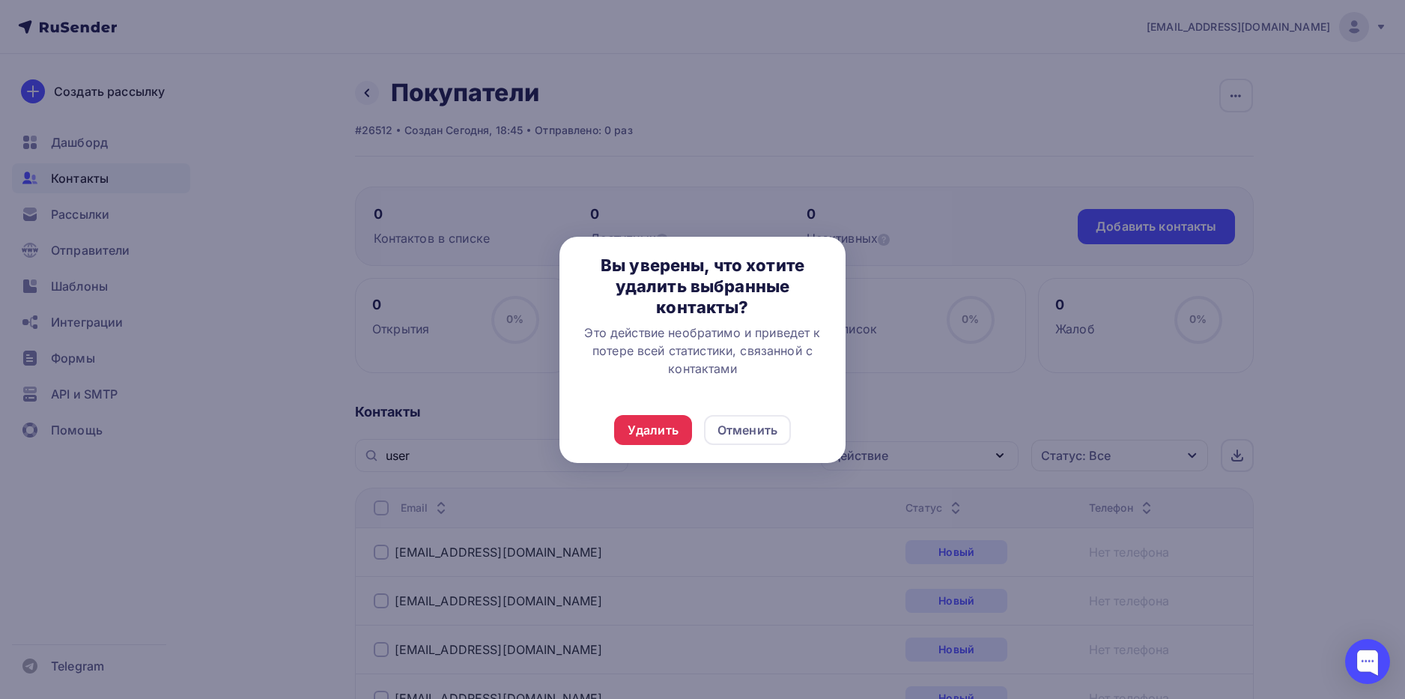
drag, startPoint x: 634, startPoint y: 425, endPoint x: 711, endPoint y: 354, distance: 104.4
click at [634, 425] on div "Удалить" at bounding box center [653, 430] width 51 height 18
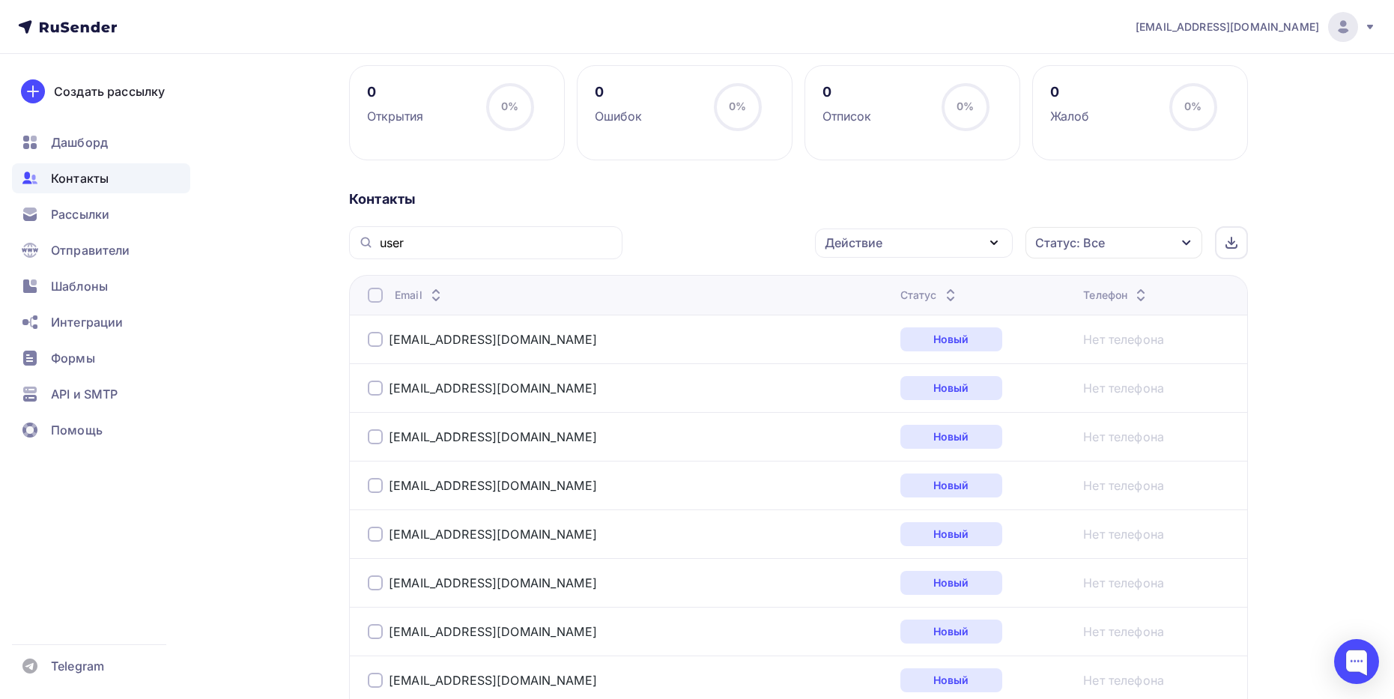
scroll to position [75, 0]
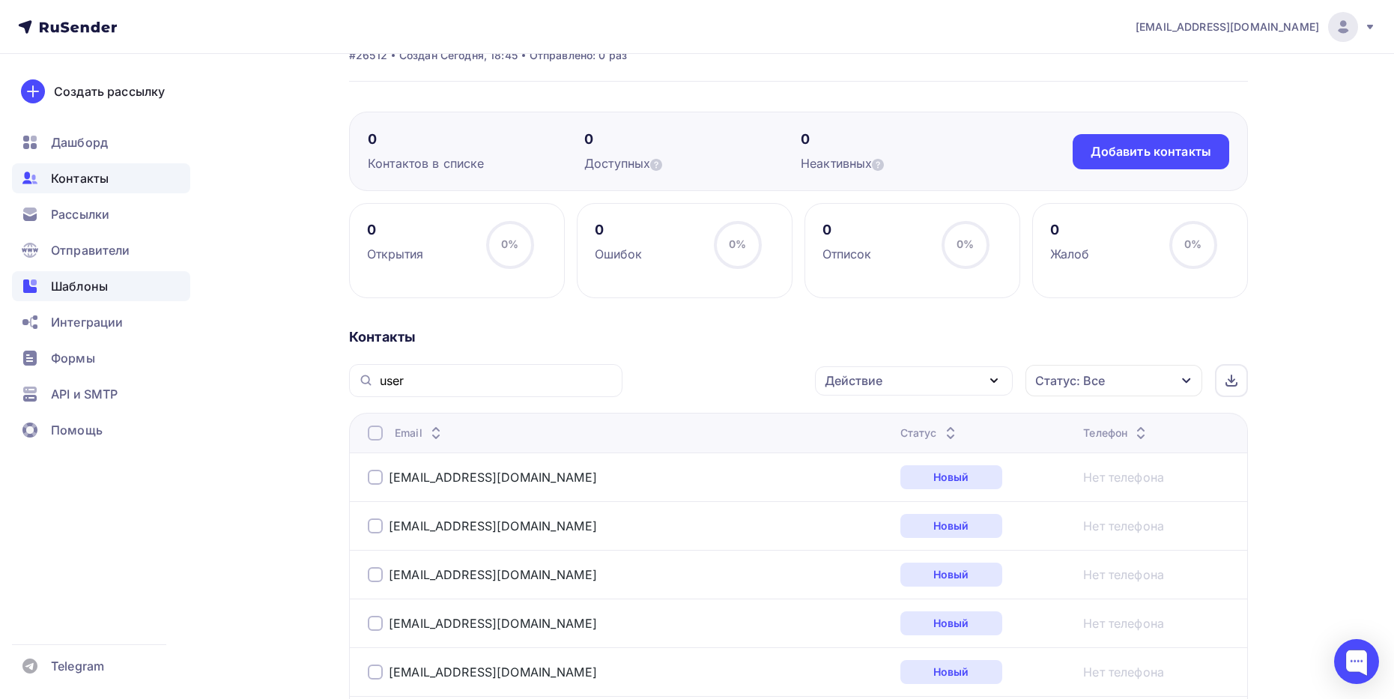
click at [96, 284] on span "Шаблоны" at bounding box center [79, 286] width 57 height 18
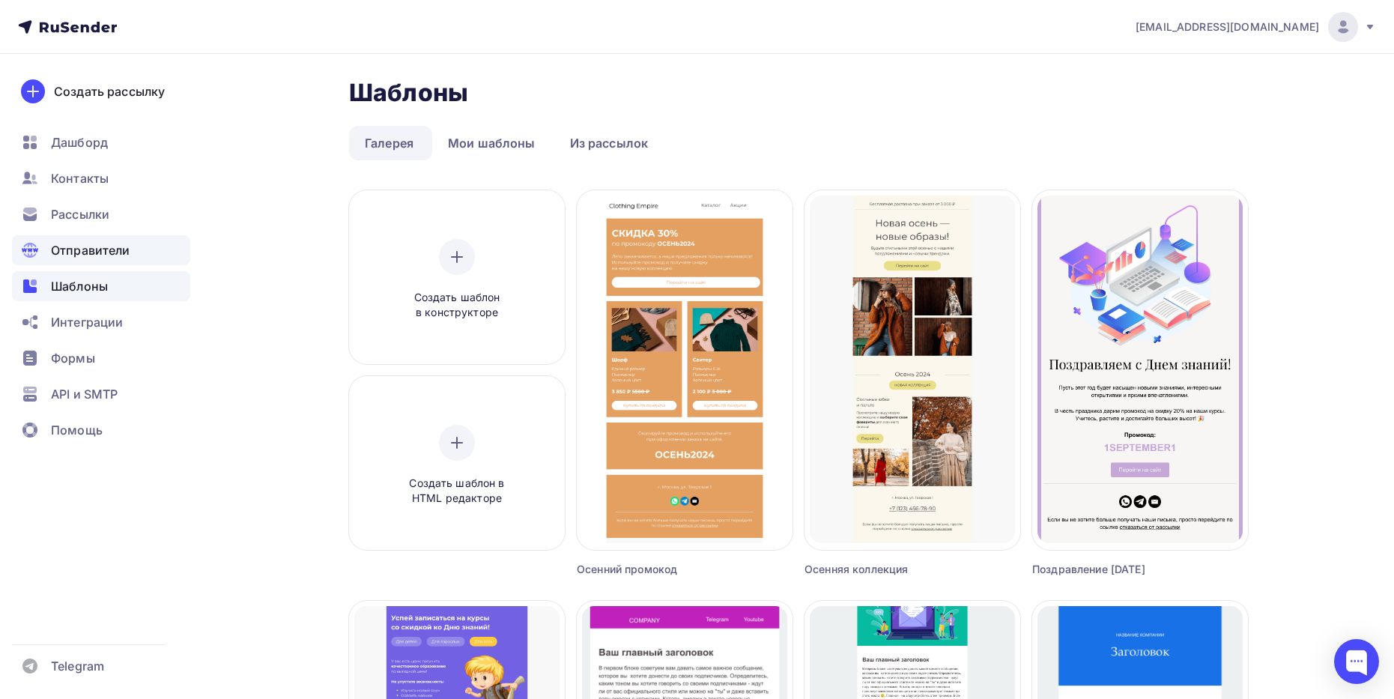
click at [110, 244] on span "Отправители" at bounding box center [90, 250] width 79 height 18
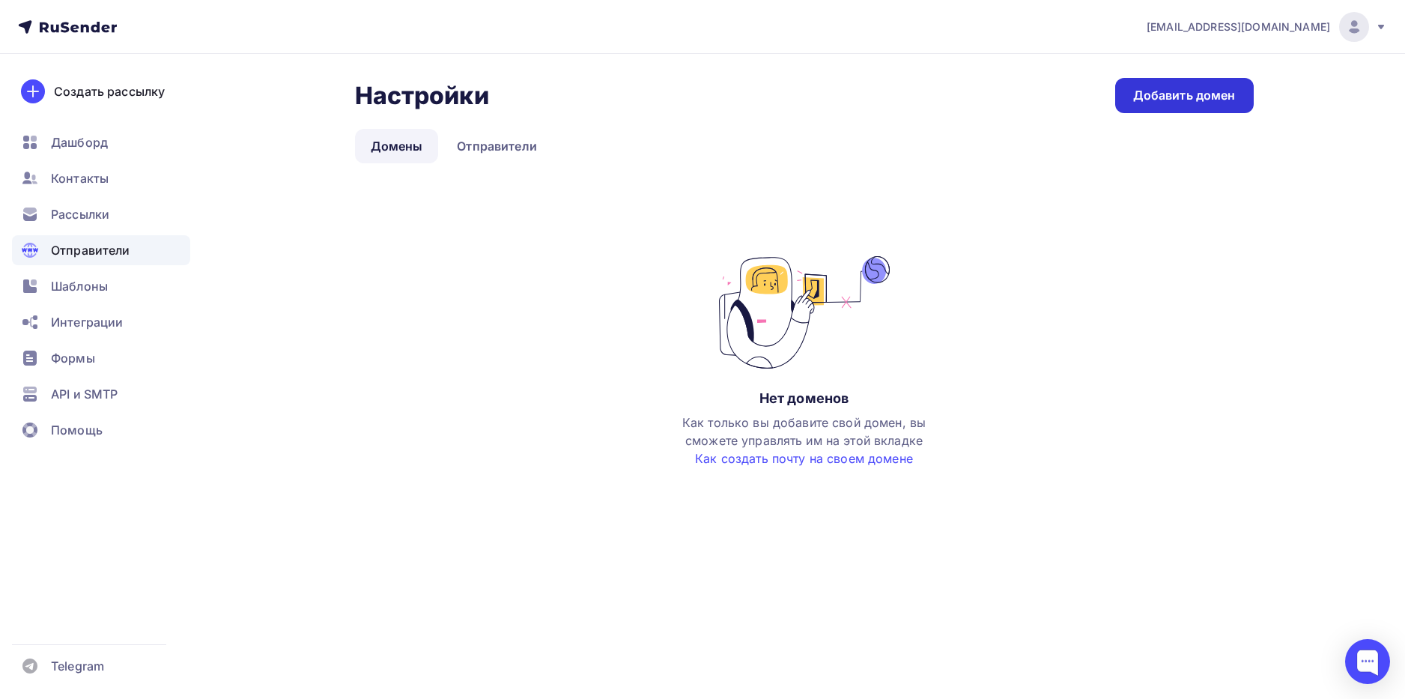
click at [1218, 90] on div "Добавить домен" at bounding box center [1184, 95] width 103 height 17
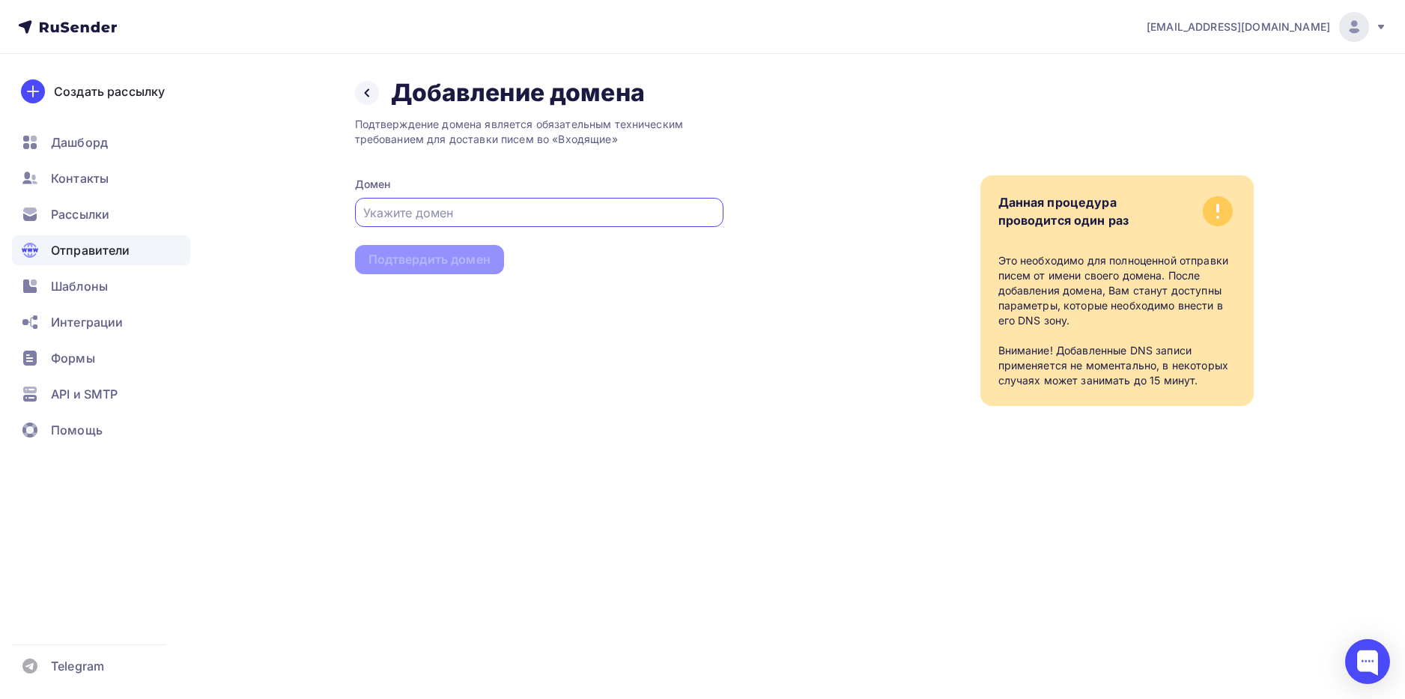
click at [438, 216] on input "text" at bounding box center [538, 213] width 351 height 18
type input "marakas.online"
click at [436, 266] on div "Подтвердить домен" at bounding box center [429, 259] width 122 height 17
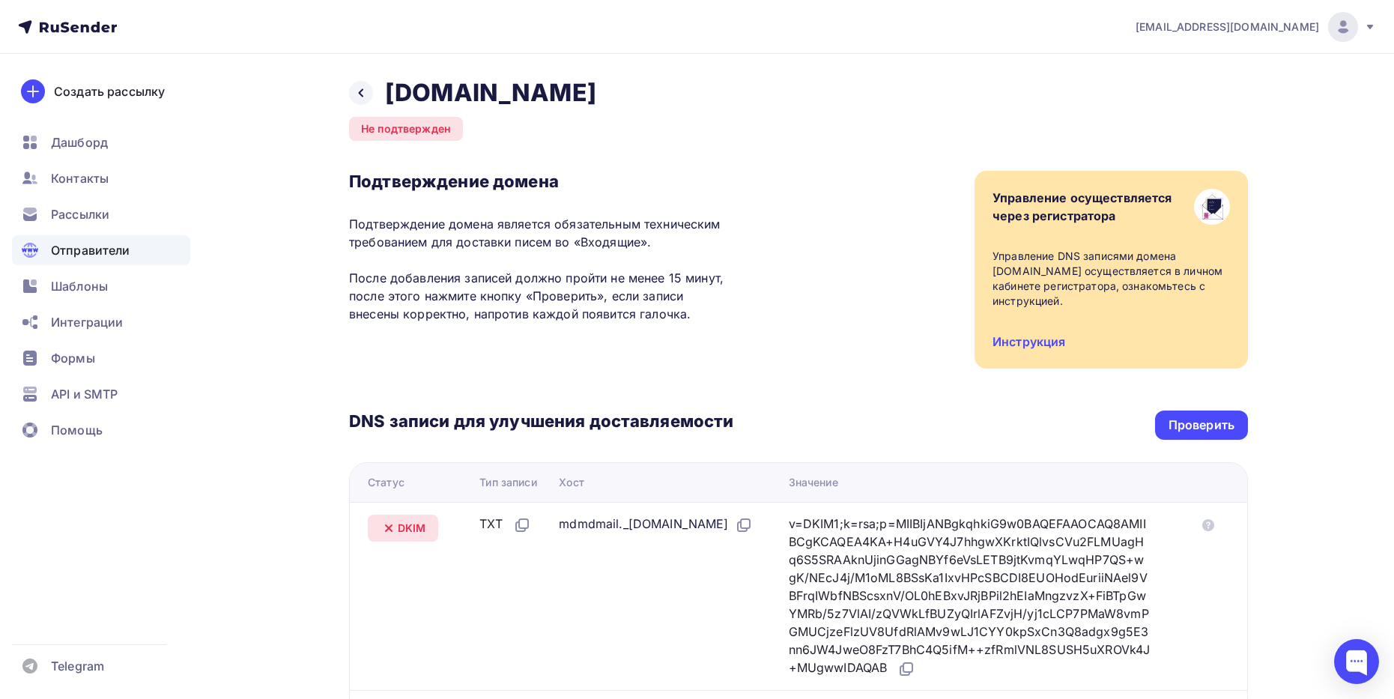
click at [1036, 350] on div "Инструкция" at bounding box center [1028, 342] width 73 height 18
click at [1034, 341] on link "Инструкция" at bounding box center [1028, 341] width 73 height 15
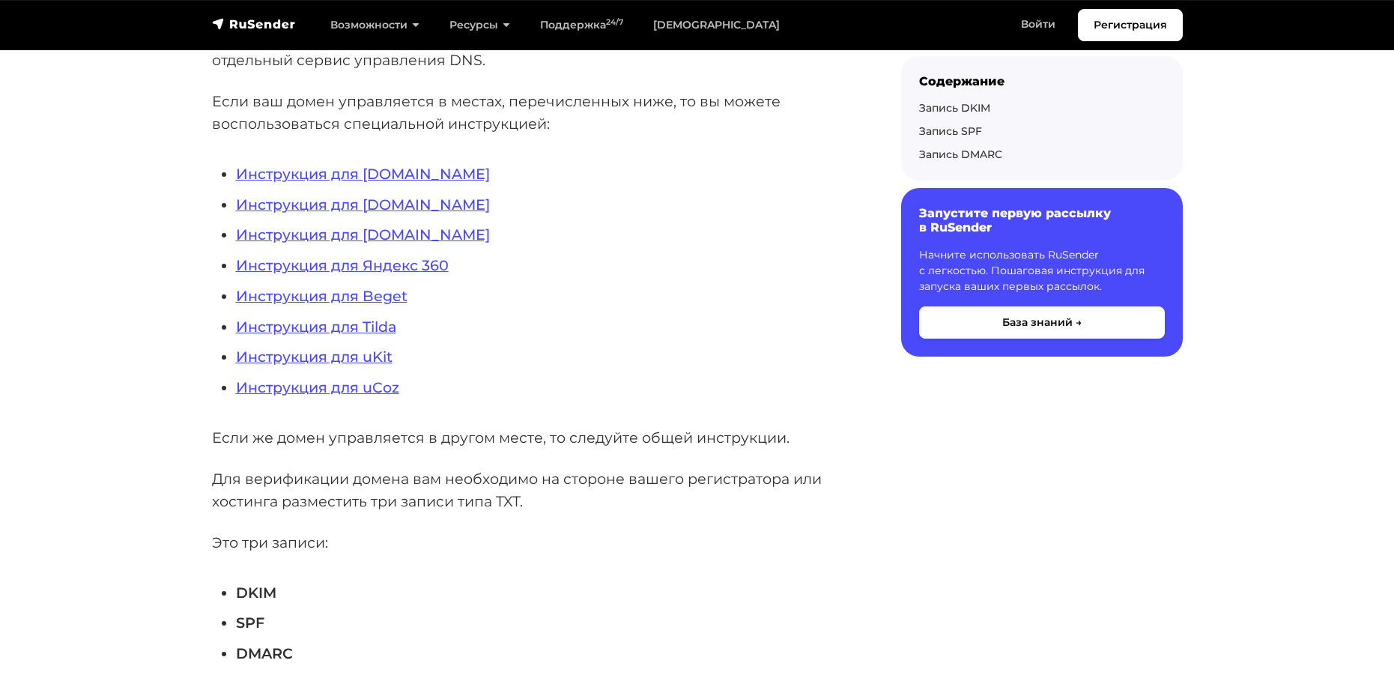
scroll to position [374, 0]
